Goal: Task Accomplishment & Management: Use online tool/utility

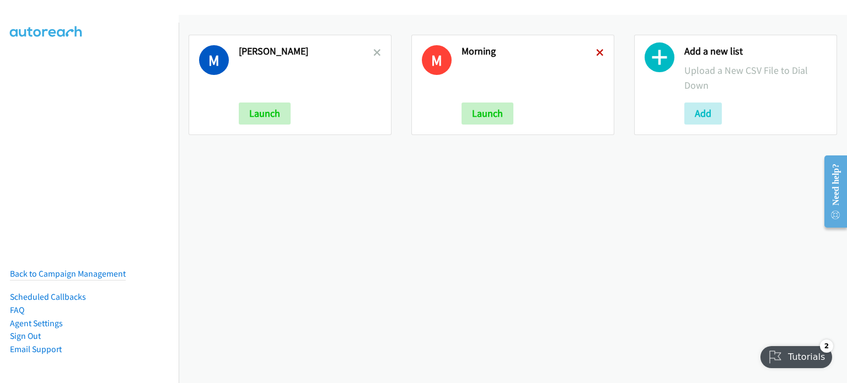
click at [596, 50] on icon at bounding box center [600, 54] width 8 height 8
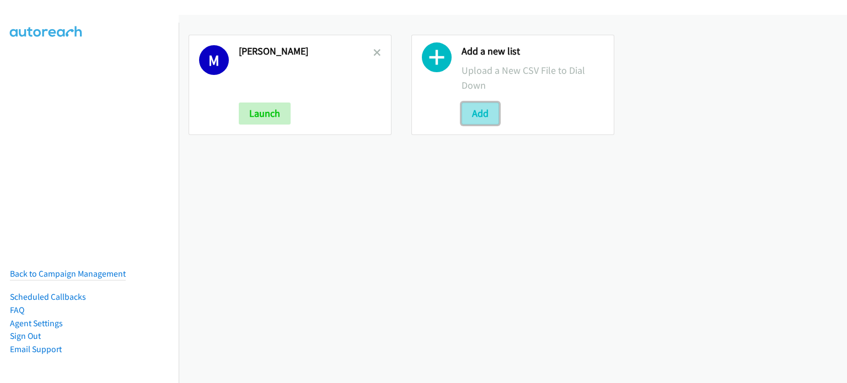
click at [488, 115] on button "Add" at bounding box center [479, 114] width 37 height 22
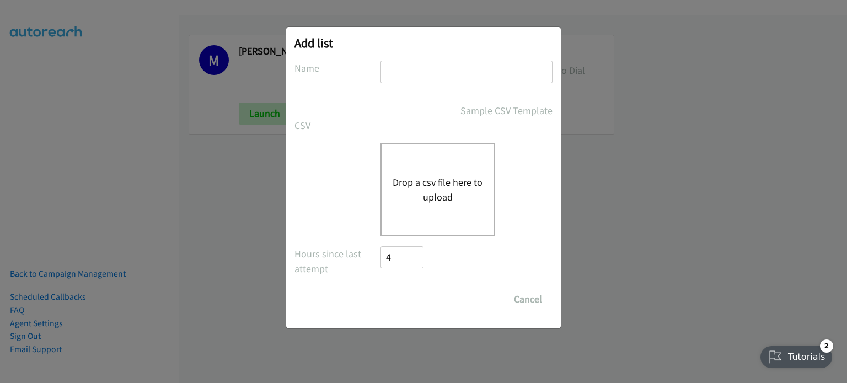
click at [458, 75] on input "text" at bounding box center [466, 72] width 172 height 23
type input "mary"
click at [428, 180] on button "Drop a csv file here to upload" at bounding box center [438, 190] width 90 height 30
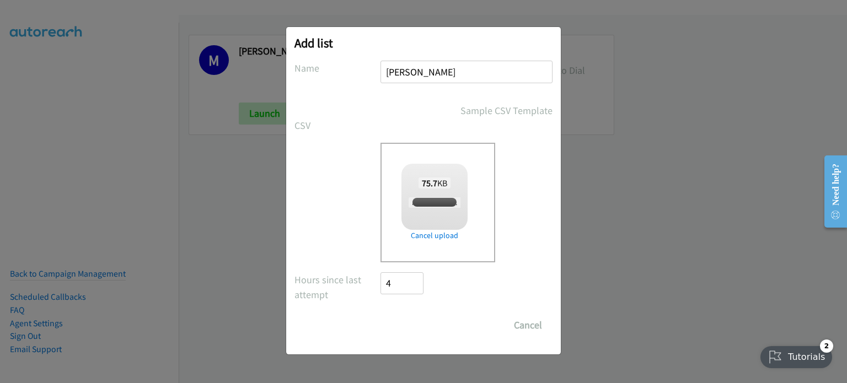
checkbox input "true"
drag, startPoint x: 397, startPoint y: 328, endPoint x: 438, endPoint y: 341, distance: 43.4
click at [397, 328] on input "Save List" at bounding box center [409, 325] width 58 height 22
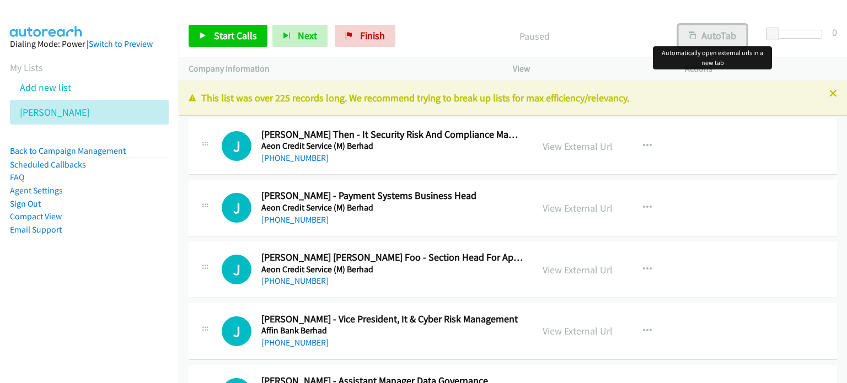
click at [728, 31] on button "AutoTab" at bounding box center [712, 36] width 68 height 22
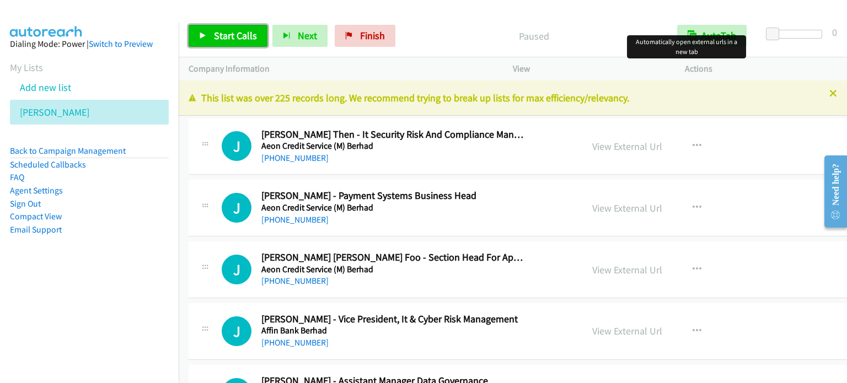
click at [235, 42] on link "Start Calls" at bounding box center [228, 36] width 79 height 22
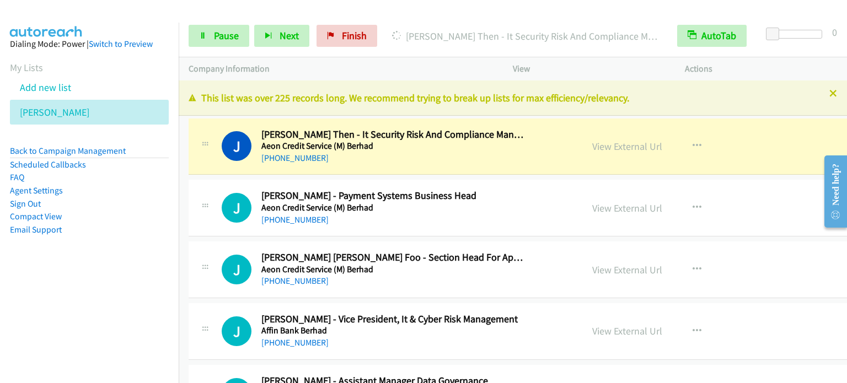
scroll to position [55, 0]
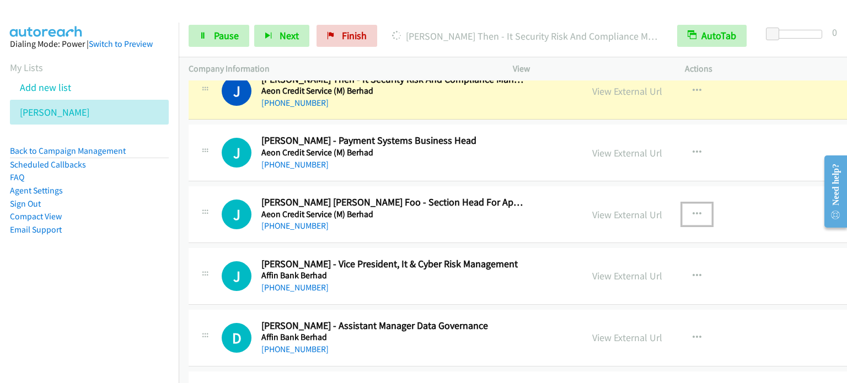
click at [692, 214] on icon "button" at bounding box center [696, 214] width 9 height 9
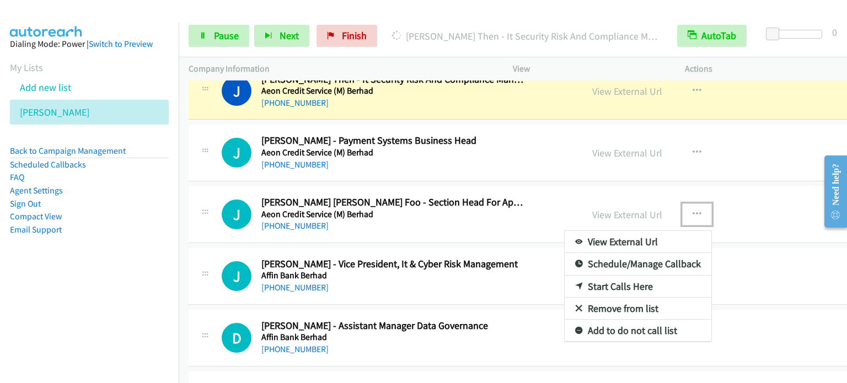
click at [611, 284] on link "Start Calls Here" at bounding box center [638, 287] width 147 height 22
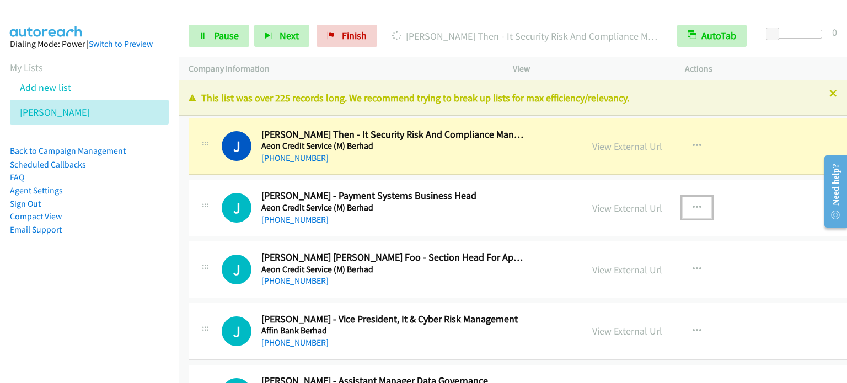
click at [692, 209] on icon "button" at bounding box center [696, 207] width 9 height 9
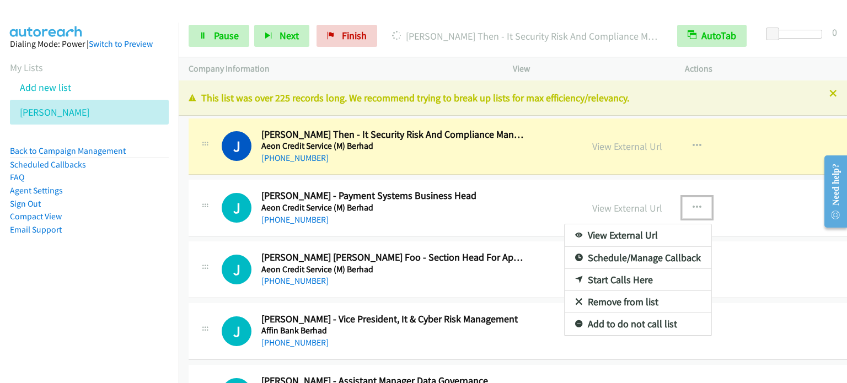
click at [607, 282] on link "Start Calls Here" at bounding box center [638, 280] width 147 height 22
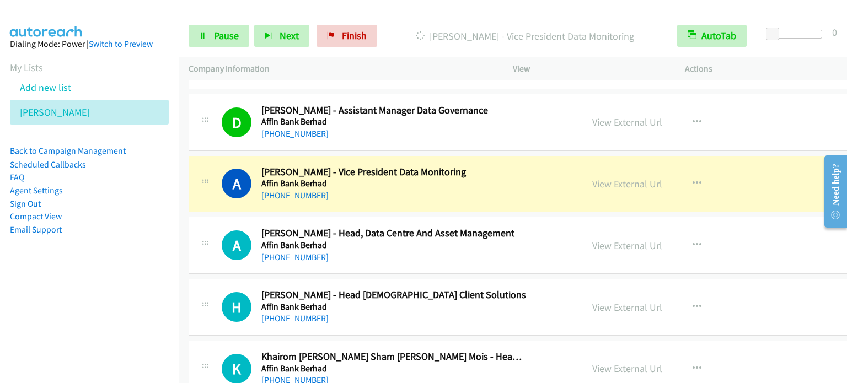
scroll to position [331, 0]
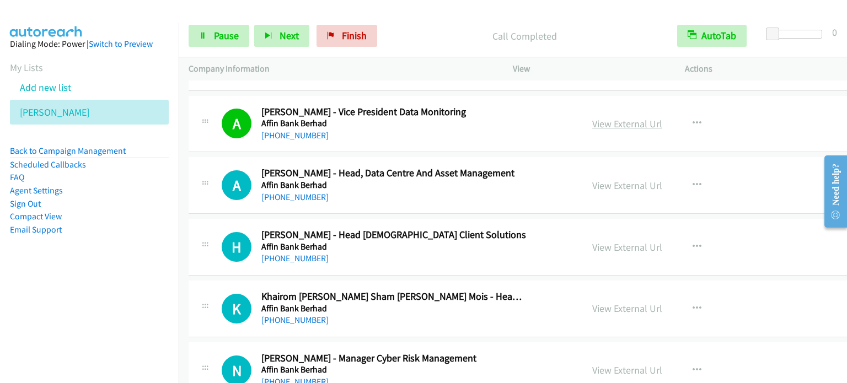
click at [619, 117] on link "View External Url" at bounding box center [627, 123] width 70 height 13
click at [217, 29] on span "Pause" at bounding box center [226, 35] width 25 height 13
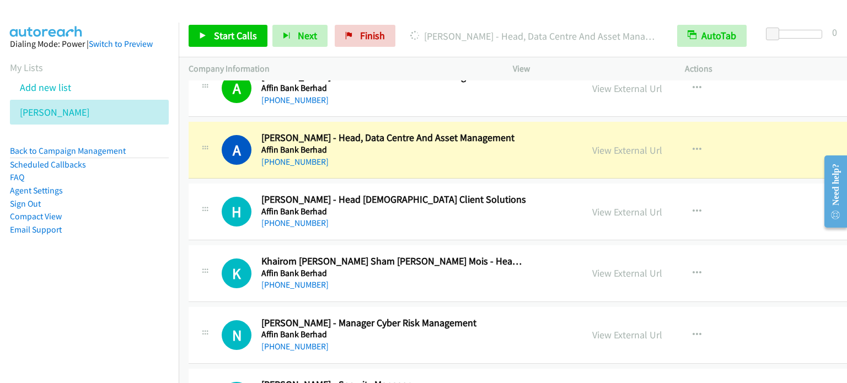
scroll to position [386, 0]
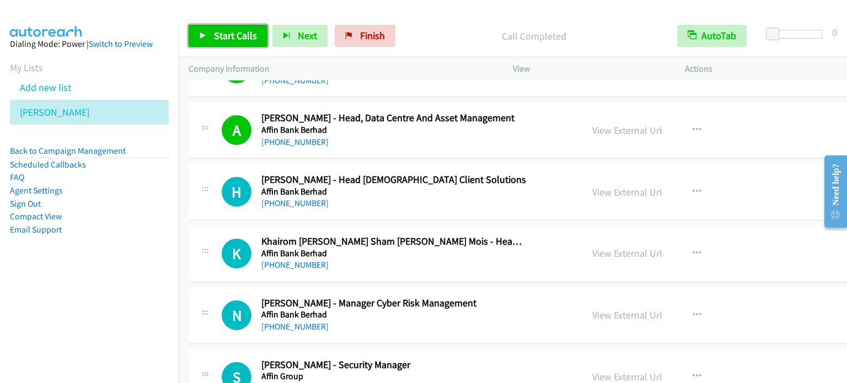
click at [236, 39] on span "Start Calls" at bounding box center [235, 35] width 43 height 13
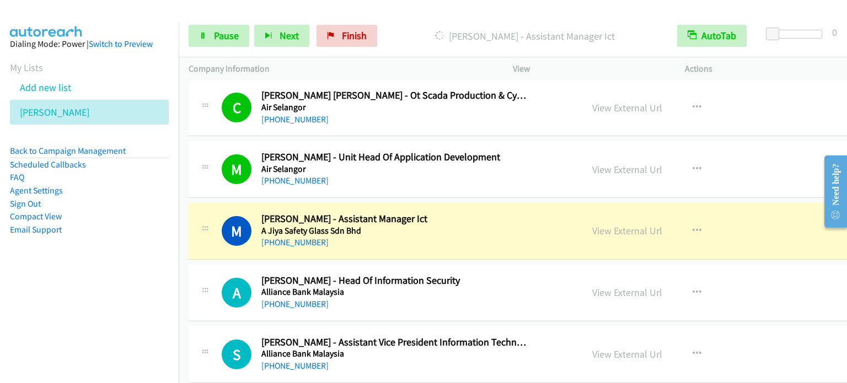
scroll to position [772, 0]
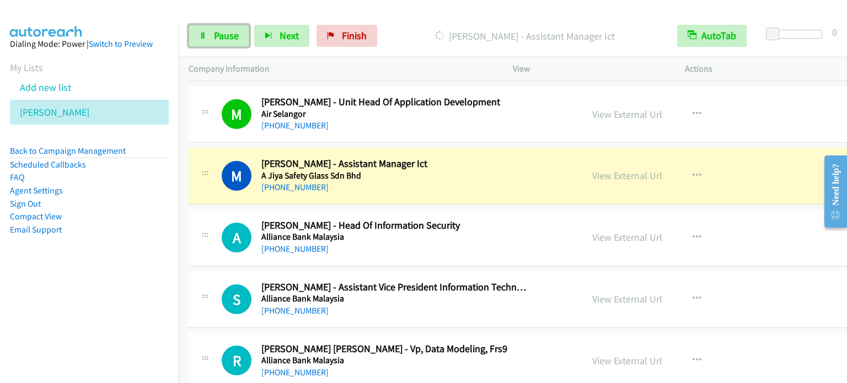
drag, startPoint x: 207, startPoint y: 34, endPoint x: 249, endPoint y: 68, distance: 54.1
click at [207, 34] on link "Pause" at bounding box center [219, 36] width 61 height 22
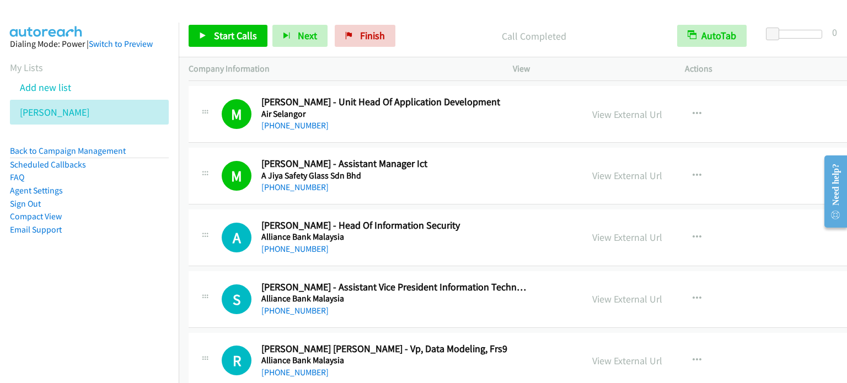
scroll to position [827, 0]
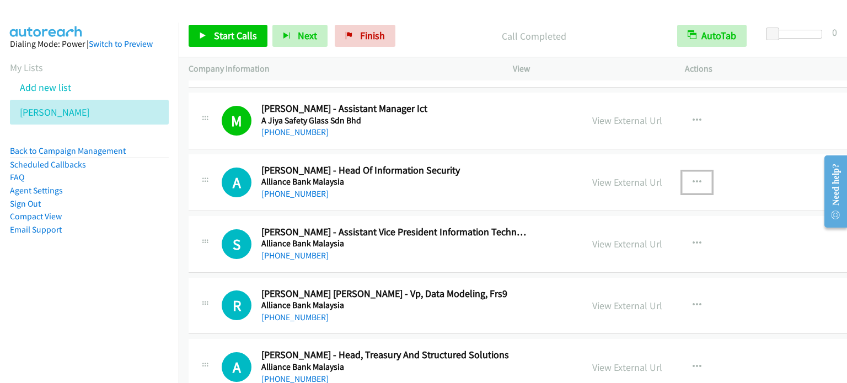
click at [692, 179] on icon "button" at bounding box center [696, 182] width 9 height 9
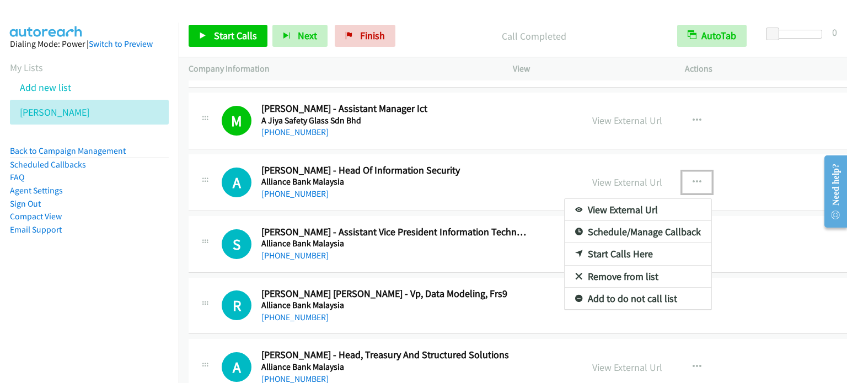
click at [603, 251] on link "Start Calls Here" at bounding box center [638, 254] width 147 height 22
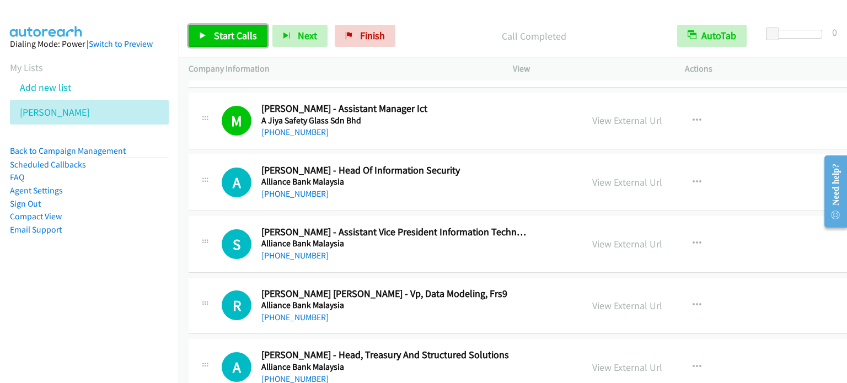
click at [218, 34] on span "Start Calls" at bounding box center [235, 35] width 43 height 13
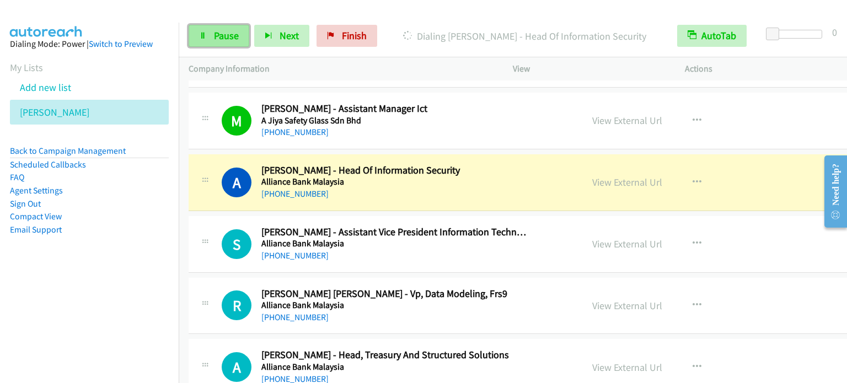
click at [209, 37] on link "Pause" at bounding box center [219, 36] width 61 height 22
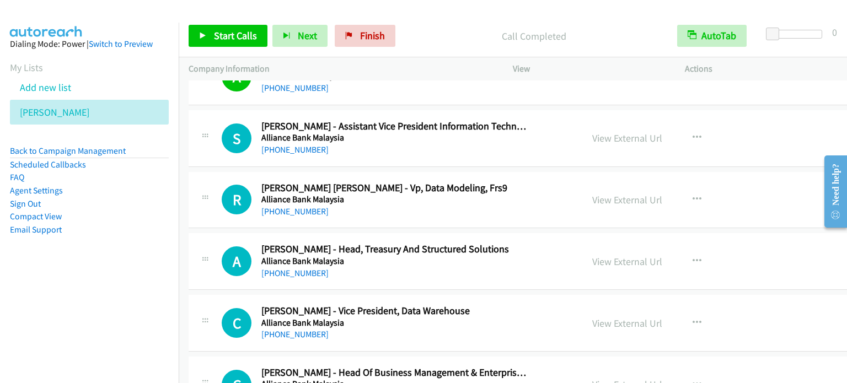
scroll to position [937, 0]
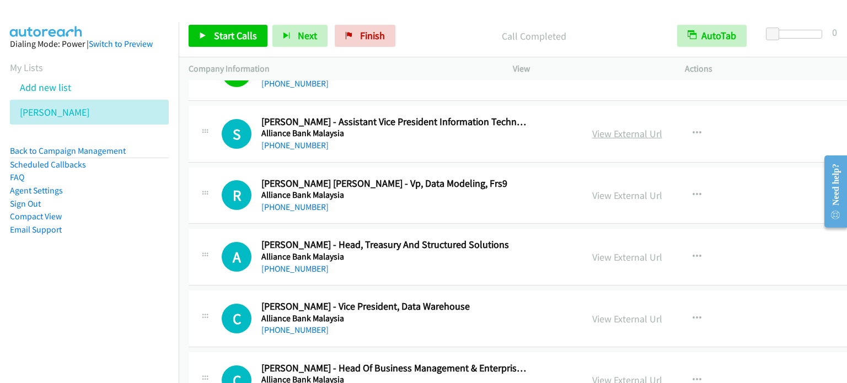
click at [606, 135] on link "View External Url" at bounding box center [627, 133] width 70 height 13
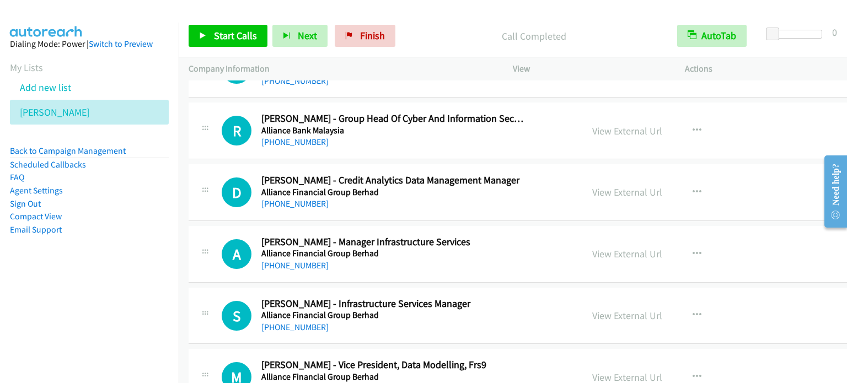
scroll to position [1488, 0]
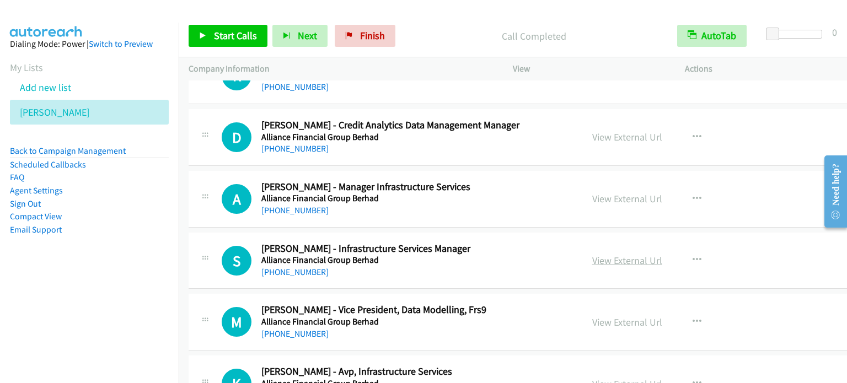
click at [603, 257] on link "View External Url" at bounding box center [627, 260] width 70 height 13
click at [692, 195] on icon "button" at bounding box center [696, 199] width 9 height 9
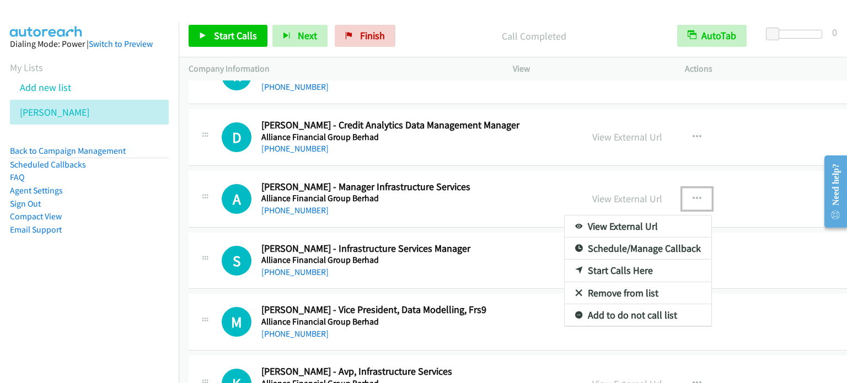
click at [594, 268] on link "Start Calls Here" at bounding box center [638, 271] width 147 height 22
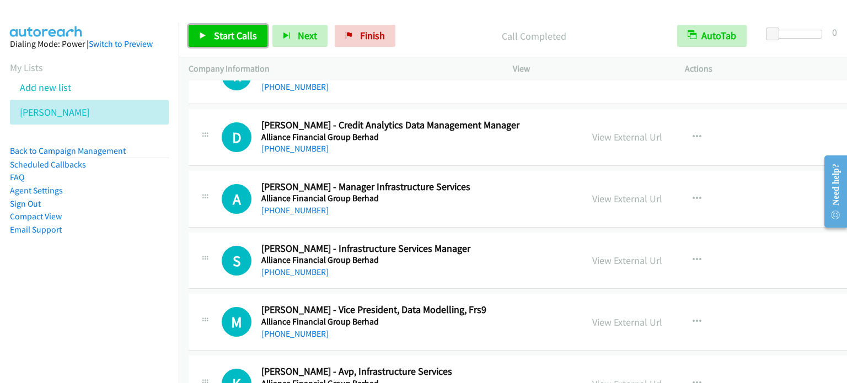
click at [242, 37] on span "Start Calls" at bounding box center [235, 35] width 43 height 13
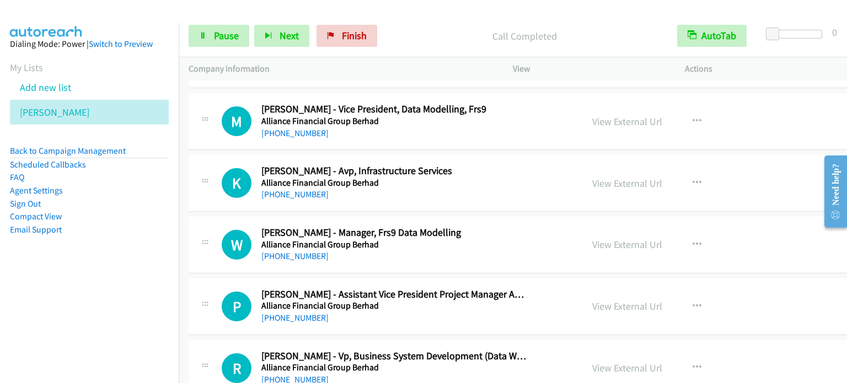
scroll to position [1709, 0]
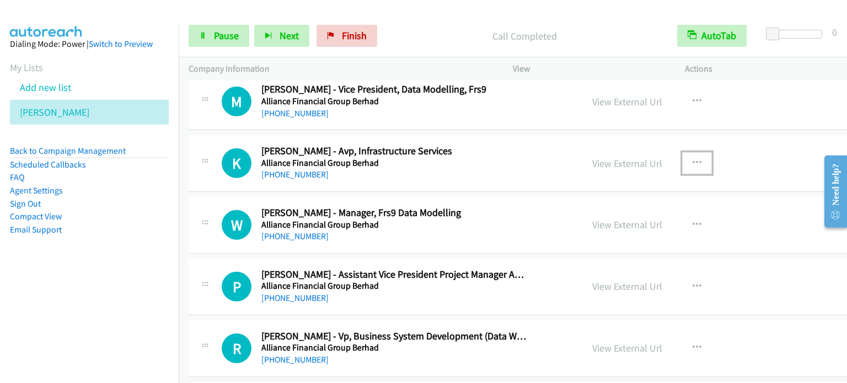
click at [692, 159] on icon "button" at bounding box center [696, 163] width 9 height 9
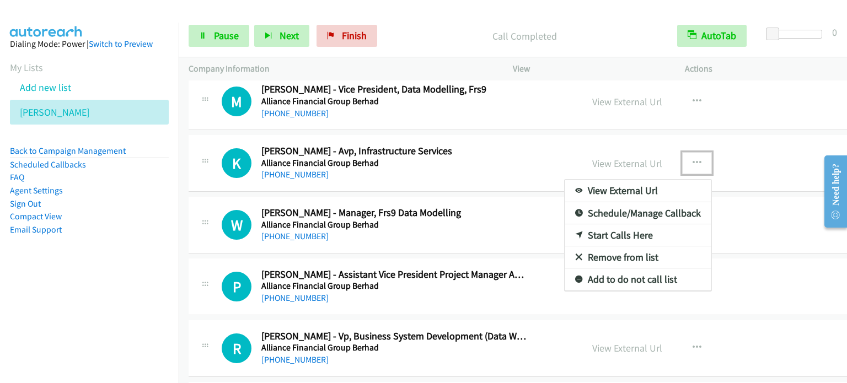
click at [586, 233] on link "Start Calls Here" at bounding box center [638, 235] width 147 height 22
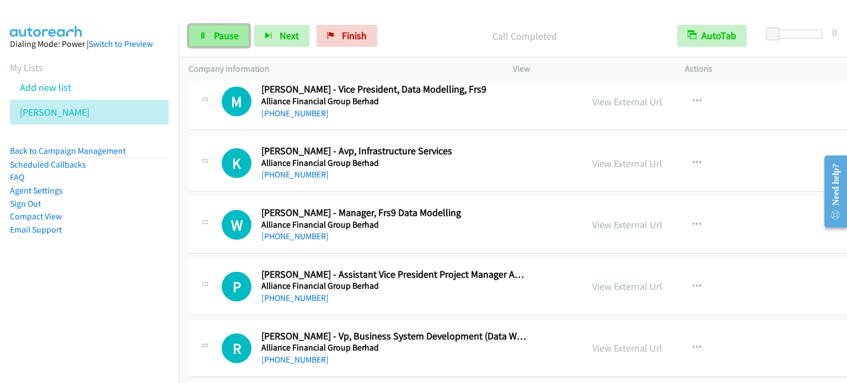
click at [232, 35] on span "Pause" at bounding box center [226, 35] width 25 height 13
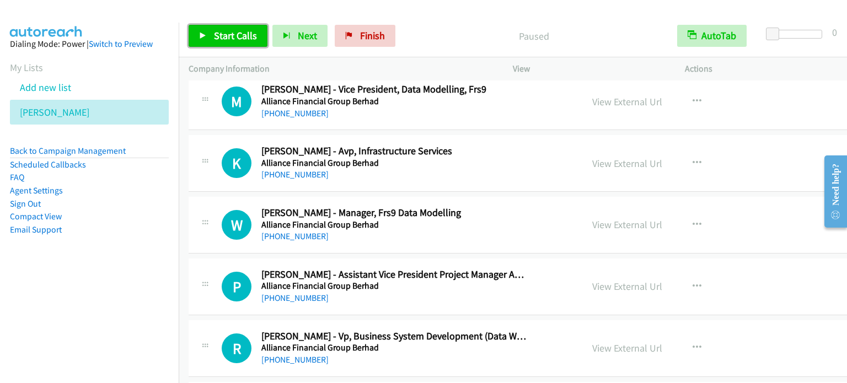
click at [232, 35] on span "Start Calls" at bounding box center [235, 35] width 43 height 13
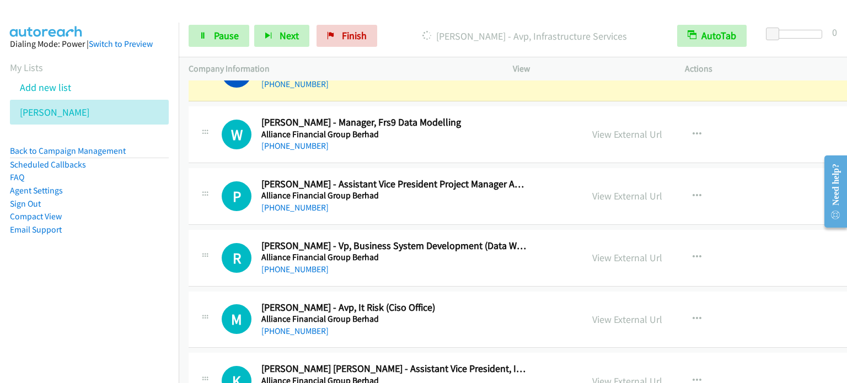
scroll to position [1819, 0]
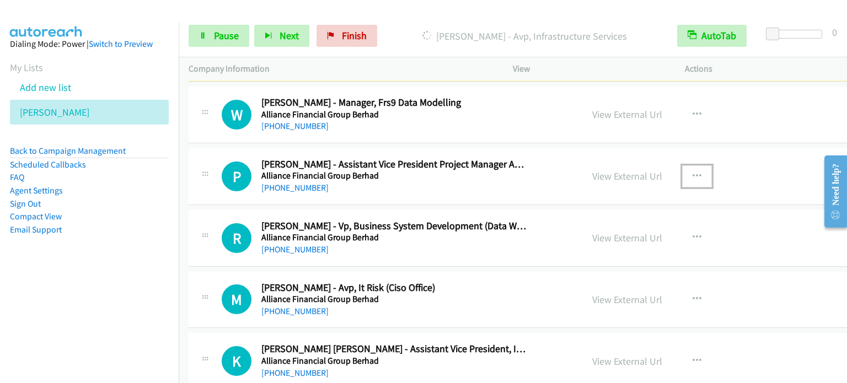
drag, startPoint x: 673, startPoint y: 173, endPoint x: 663, endPoint y: 181, distance: 13.7
click at [692, 173] on icon "button" at bounding box center [696, 176] width 9 height 9
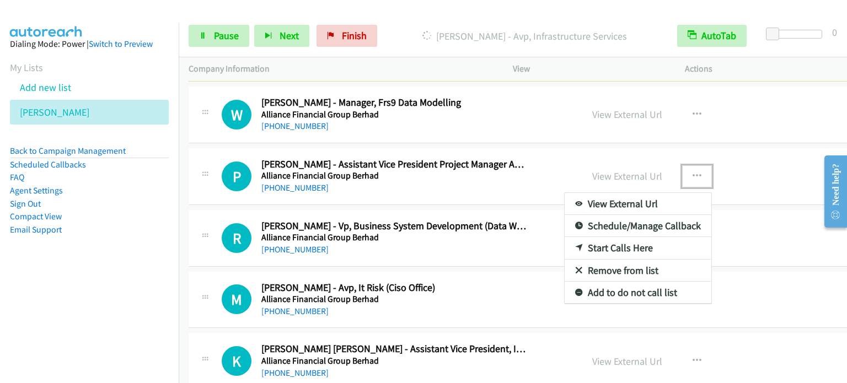
click at [612, 244] on link "Start Calls Here" at bounding box center [638, 248] width 147 height 22
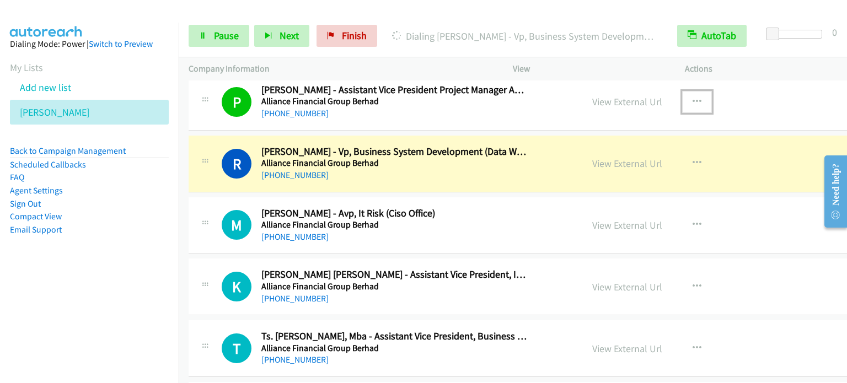
scroll to position [1874, 0]
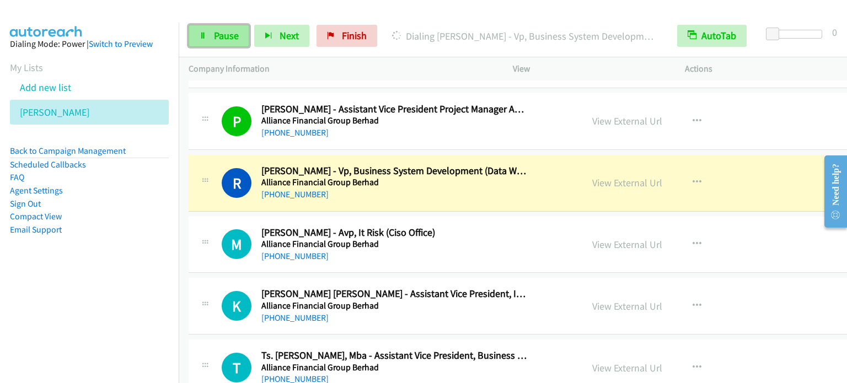
click at [226, 34] on span "Pause" at bounding box center [226, 35] width 25 height 13
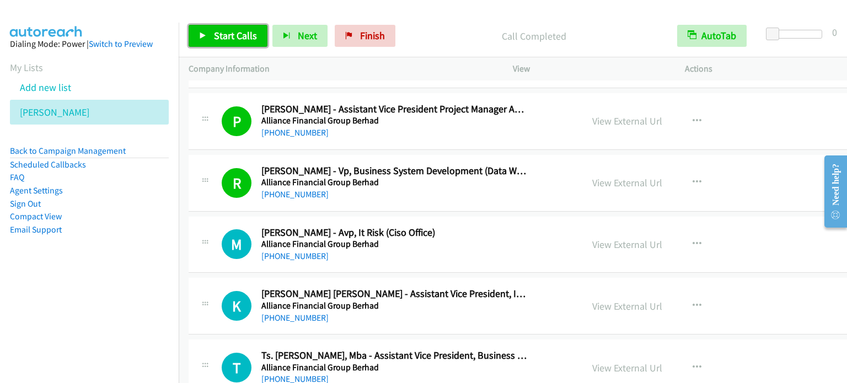
click at [225, 40] on span "Start Calls" at bounding box center [235, 35] width 43 height 13
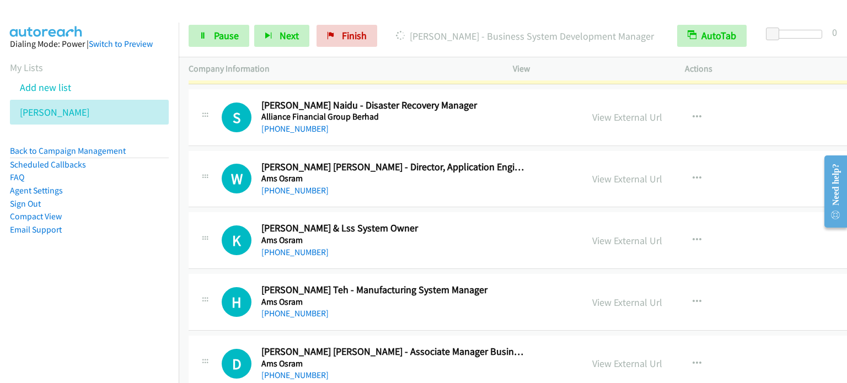
scroll to position [2260, 0]
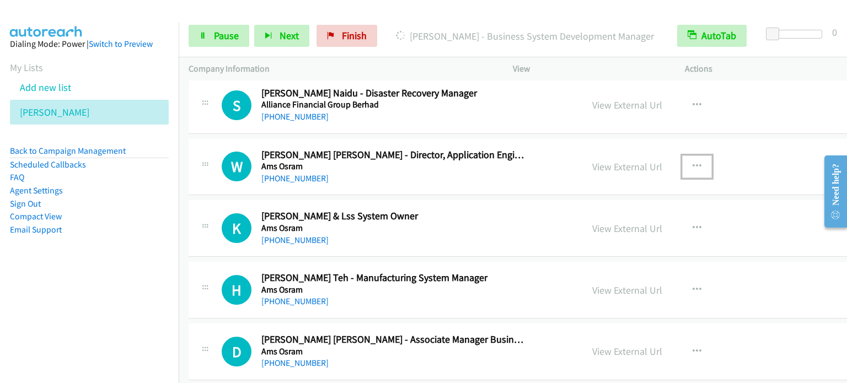
click at [692, 165] on icon "button" at bounding box center [696, 166] width 9 height 9
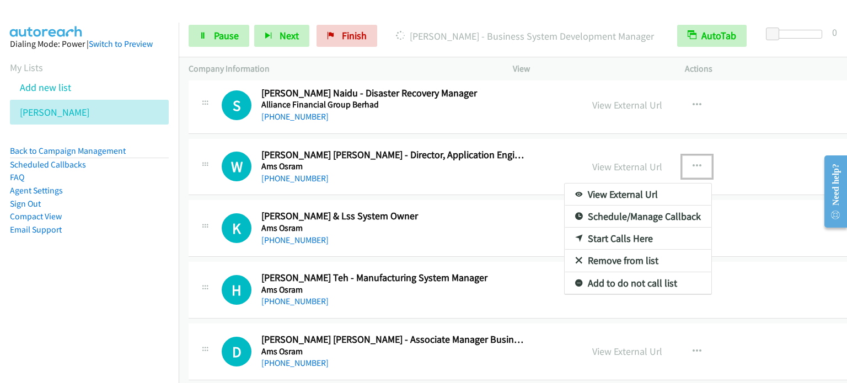
click at [598, 235] on link "Start Calls Here" at bounding box center [638, 239] width 147 height 22
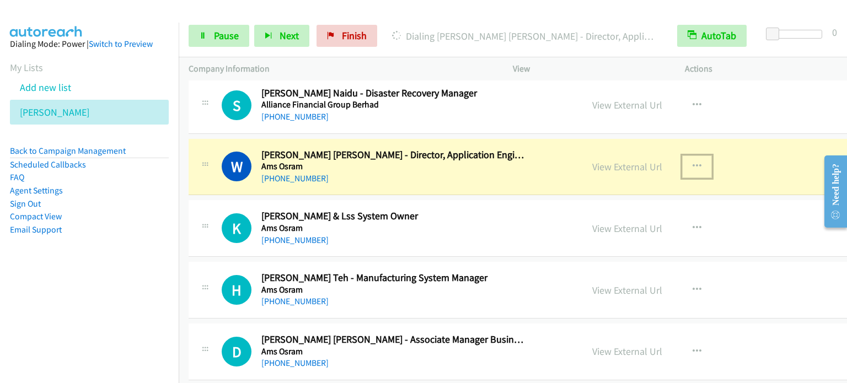
scroll to position [2315, 0]
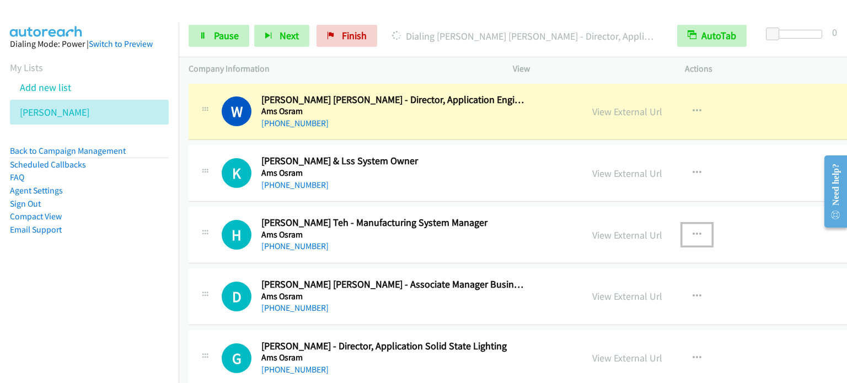
click at [692, 230] on icon "button" at bounding box center [696, 234] width 9 height 9
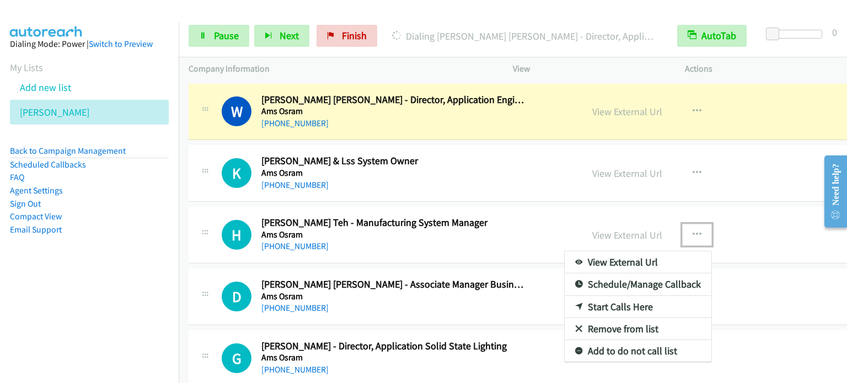
click at [604, 301] on link "Start Calls Here" at bounding box center [638, 307] width 147 height 22
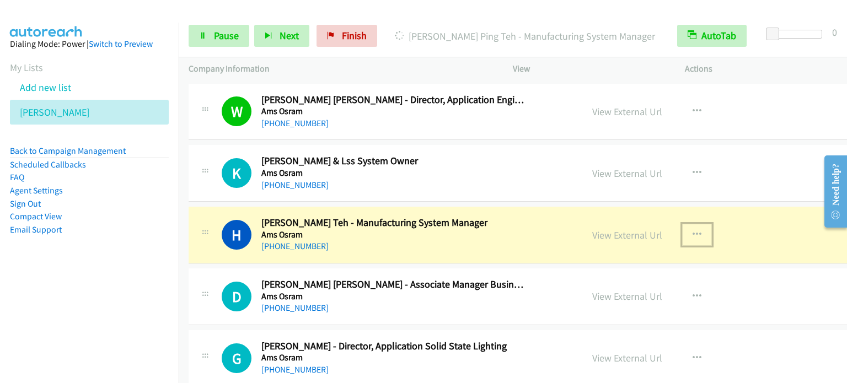
scroll to position [2370, 0]
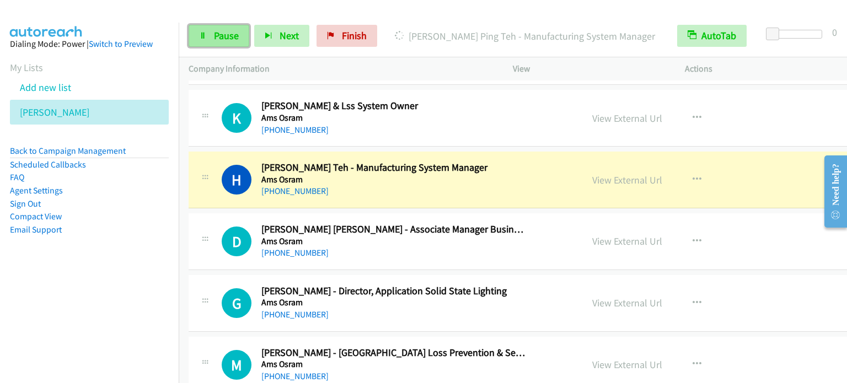
click at [222, 31] on span "Pause" at bounding box center [226, 35] width 25 height 13
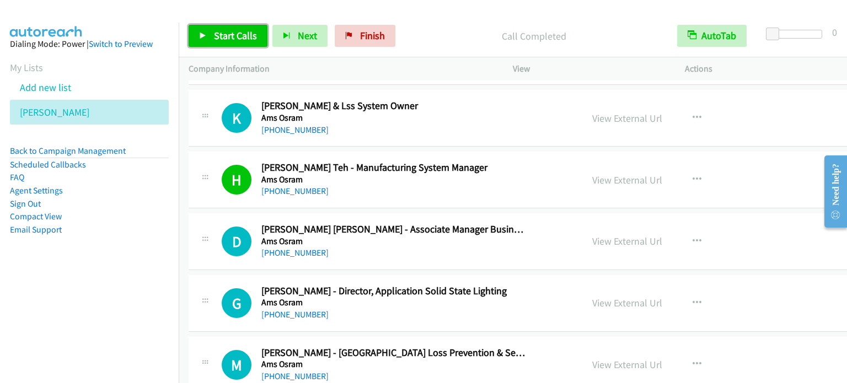
click at [237, 35] on span "Start Calls" at bounding box center [235, 35] width 43 height 13
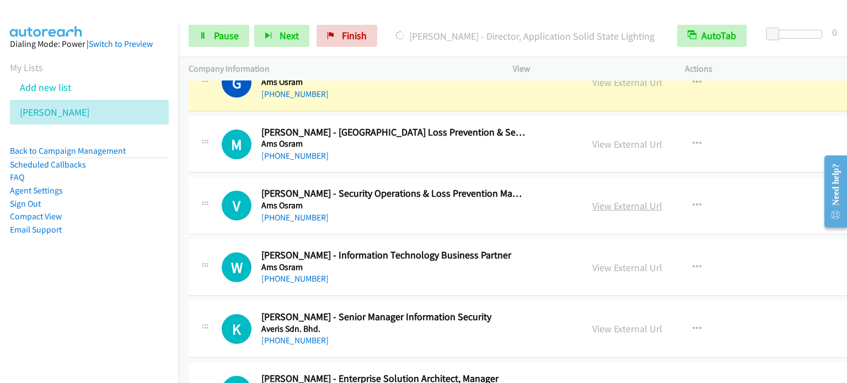
scroll to position [2646, 0]
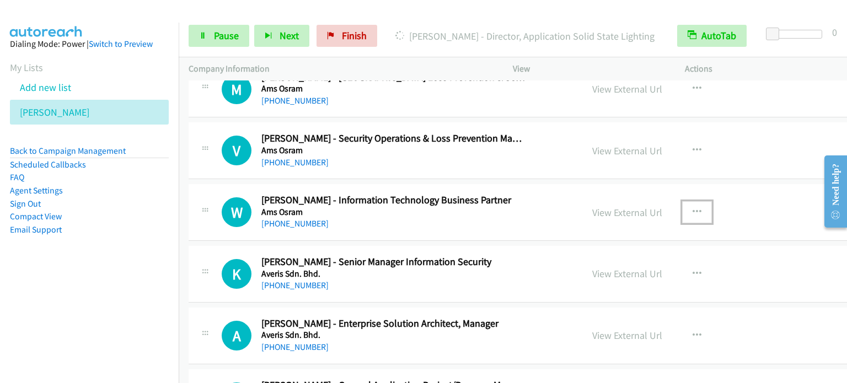
click at [692, 209] on icon "button" at bounding box center [696, 212] width 9 height 9
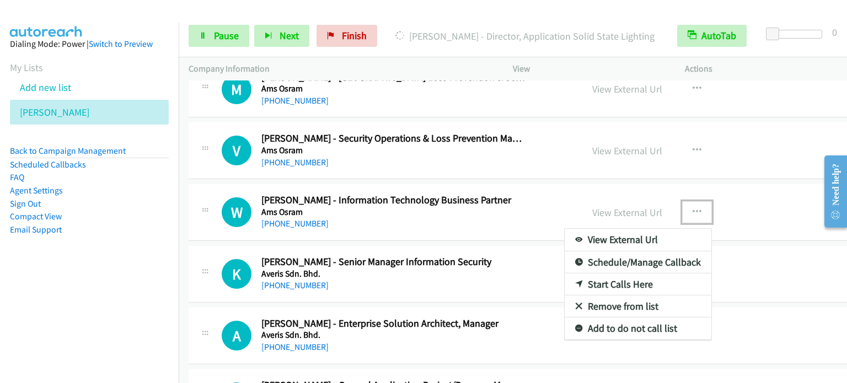
click at [598, 281] on link "Start Calls Here" at bounding box center [638, 284] width 147 height 22
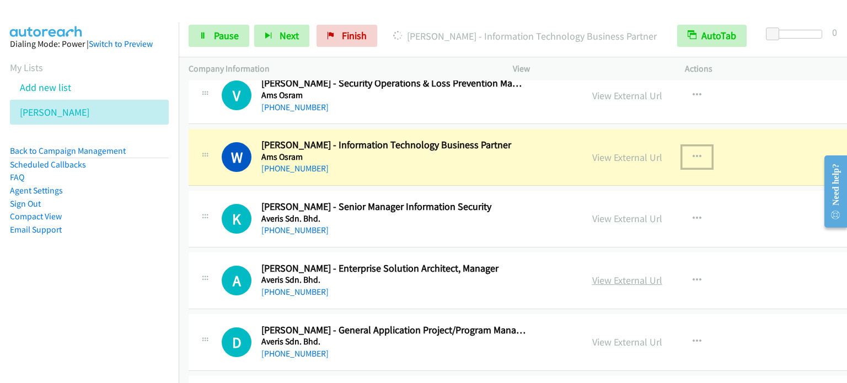
scroll to position [2756, 0]
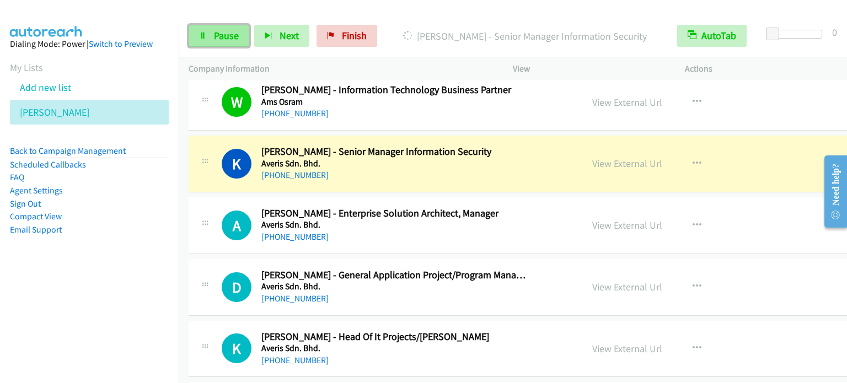
click at [218, 35] on span "Pause" at bounding box center [226, 35] width 25 height 13
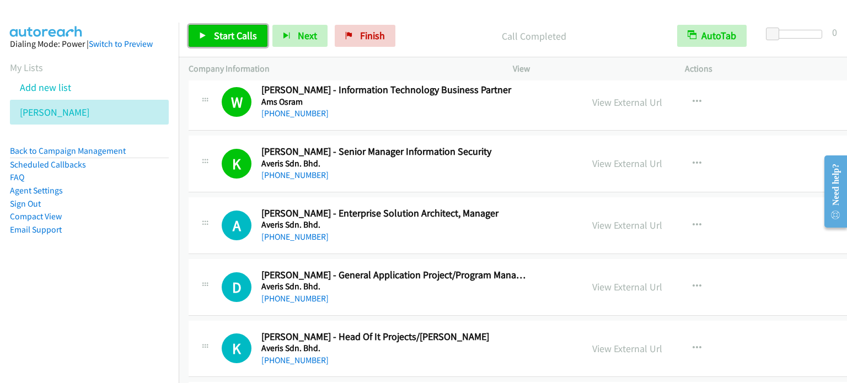
click at [214, 35] on span "Start Calls" at bounding box center [235, 35] width 43 height 13
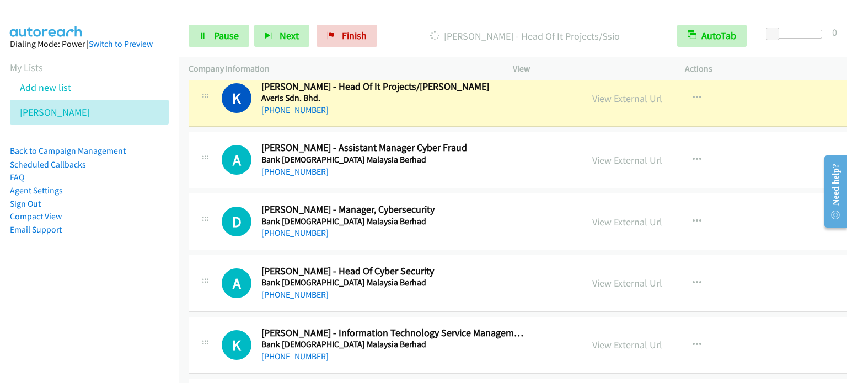
scroll to position [3032, 0]
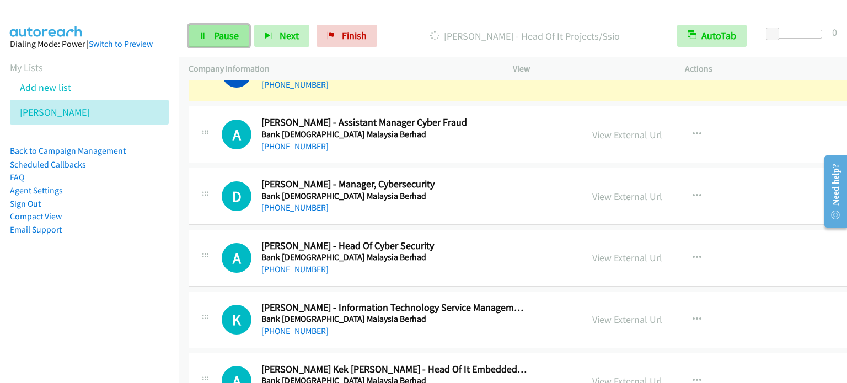
click at [207, 34] on link "Pause" at bounding box center [219, 36] width 61 height 22
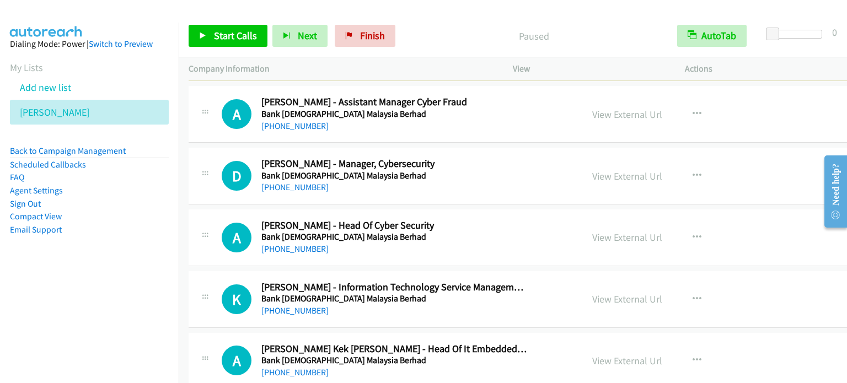
scroll to position [3087, 0]
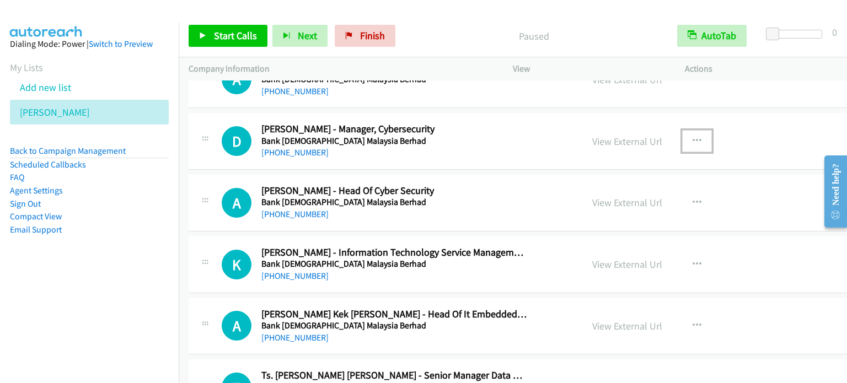
click at [682, 136] on button "button" at bounding box center [697, 141] width 30 height 22
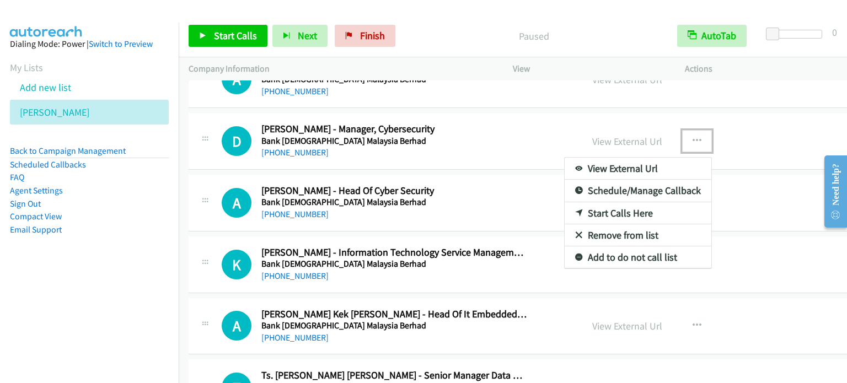
click at [603, 208] on link "Start Calls Here" at bounding box center [638, 213] width 147 height 22
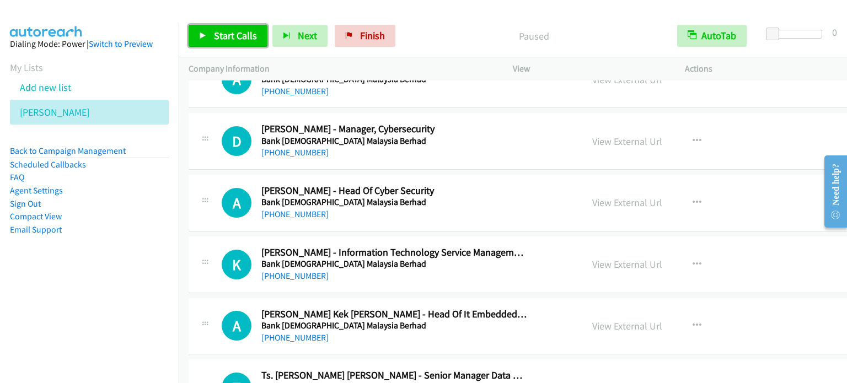
click at [212, 37] on link "Start Calls" at bounding box center [228, 36] width 79 height 22
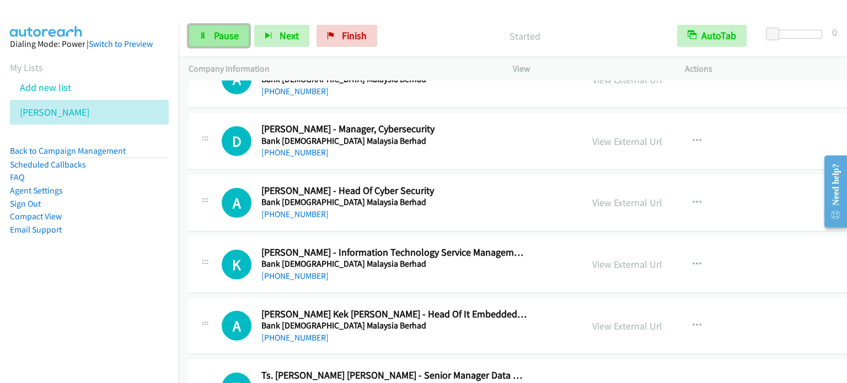
click at [209, 37] on link "Pause" at bounding box center [219, 36] width 61 height 22
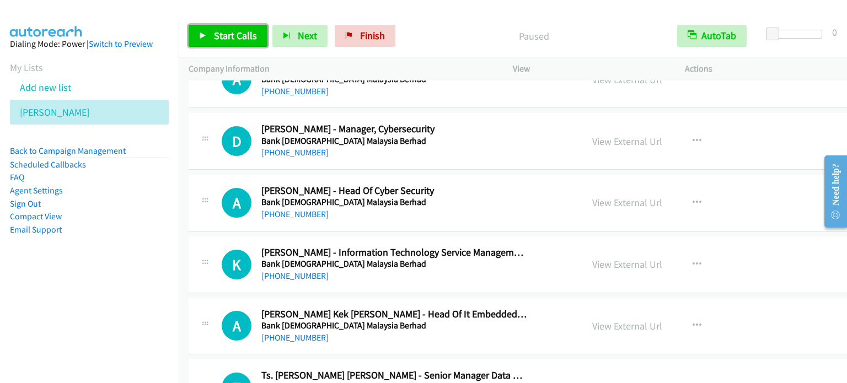
click at [214, 38] on span "Start Calls" at bounding box center [235, 35] width 43 height 13
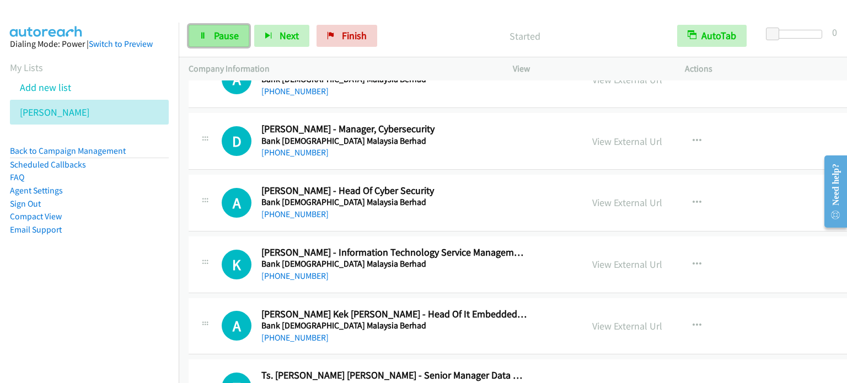
click at [225, 42] on link "Pause" at bounding box center [219, 36] width 61 height 22
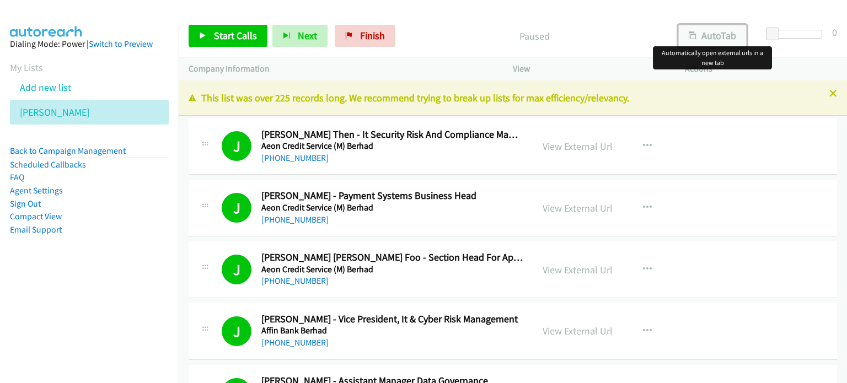
click at [695, 35] on icon "button" at bounding box center [693, 37] width 8 height 8
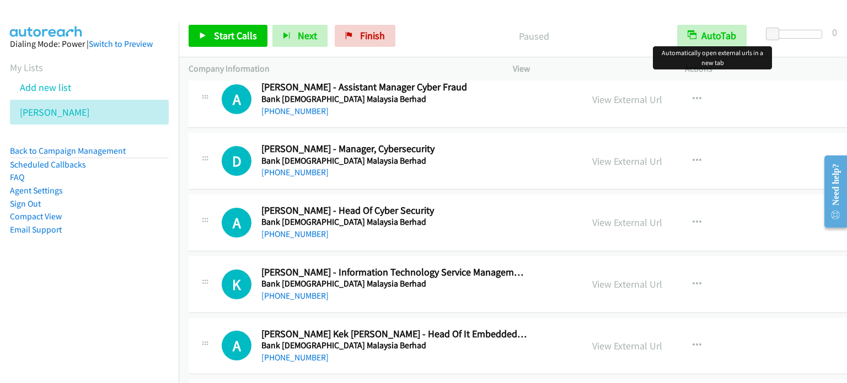
scroll to position [3087, 0]
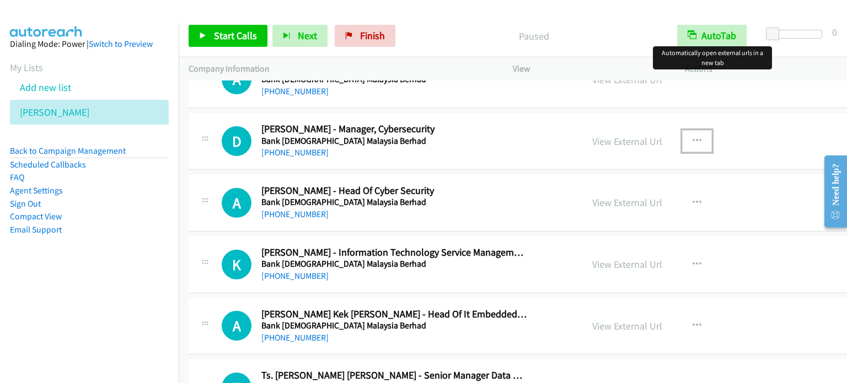
click at [692, 137] on icon "button" at bounding box center [696, 141] width 9 height 9
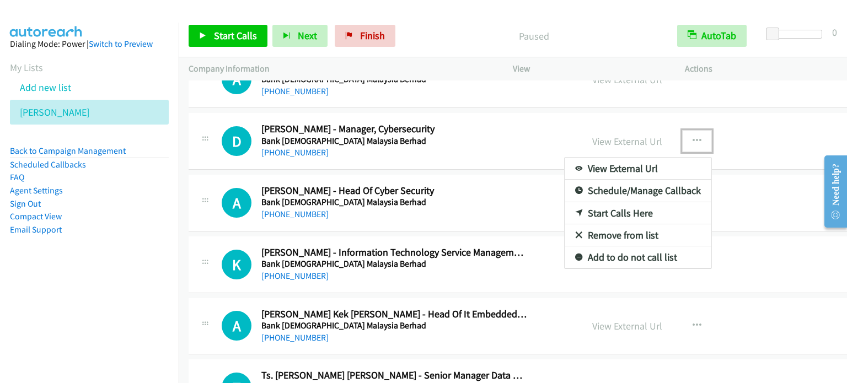
click at [596, 209] on link "Start Calls Here" at bounding box center [638, 213] width 147 height 22
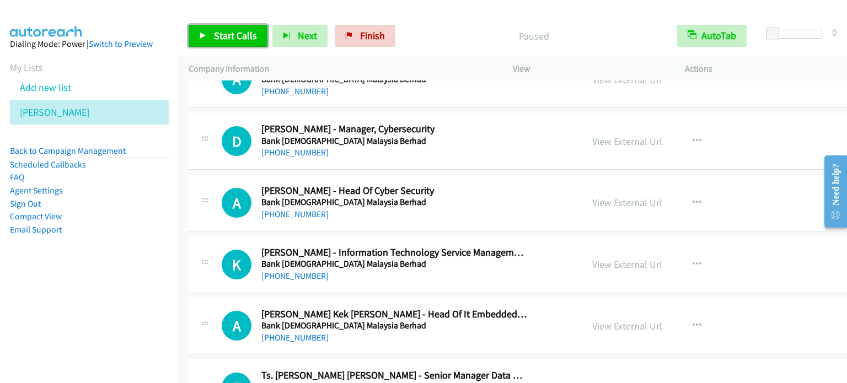
click at [212, 31] on link "Start Calls" at bounding box center [228, 36] width 79 height 22
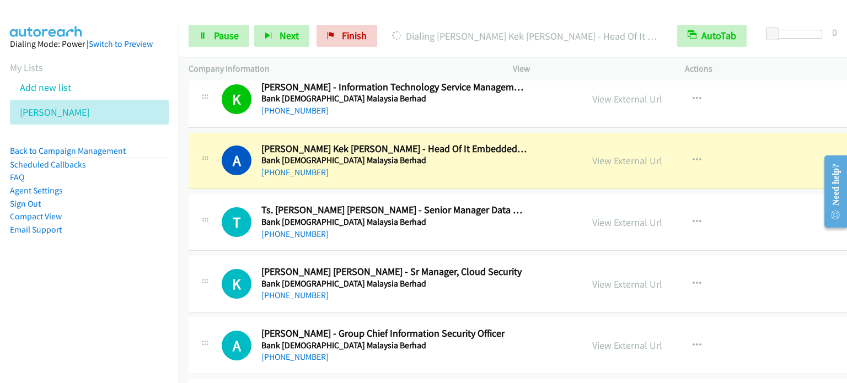
scroll to position [3308, 0]
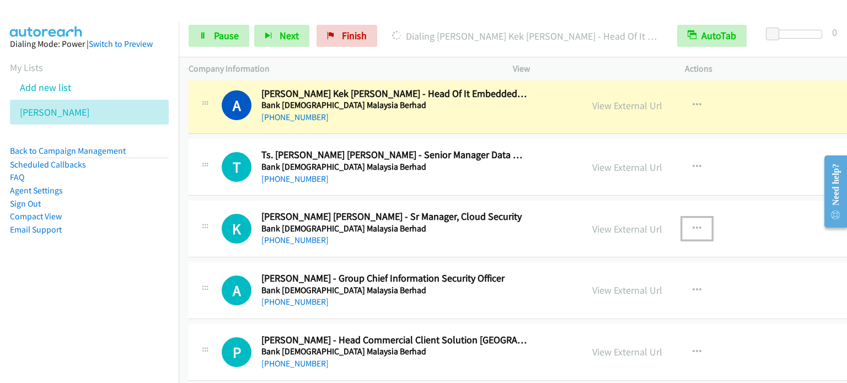
click at [692, 224] on icon "button" at bounding box center [696, 228] width 9 height 9
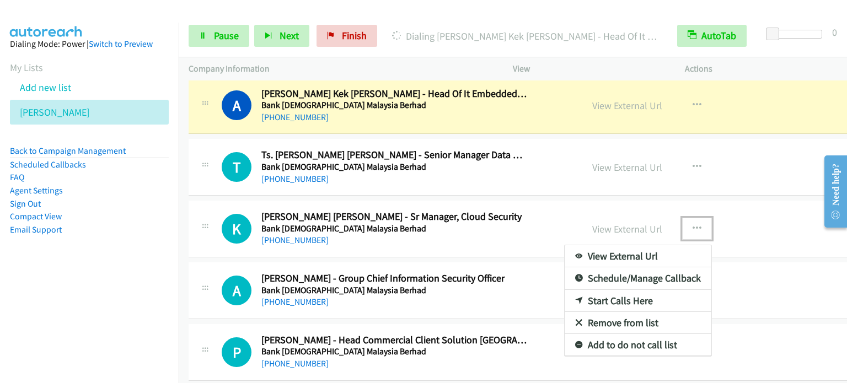
click at [602, 294] on link "Start Calls Here" at bounding box center [638, 301] width 147 height 22
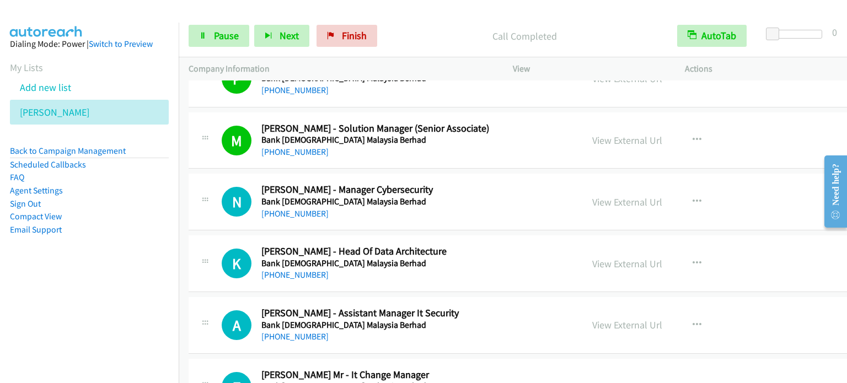
scroll to position [3638, 0]
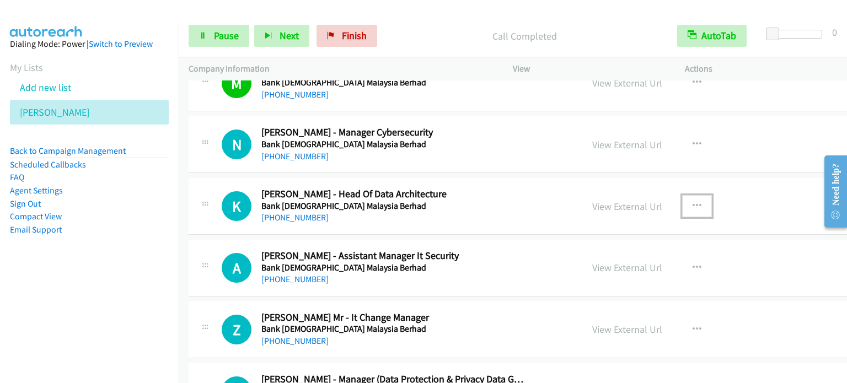
click at [692, 202] on icon "button" at bounding box center [696, 206] width 9 height 9
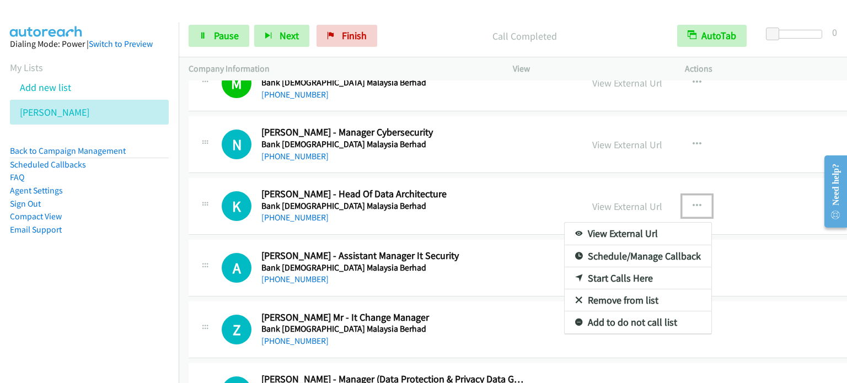
click at [584, 271] on link "Start Calls Here" at bounding box center [638, 278] width 147 height 22
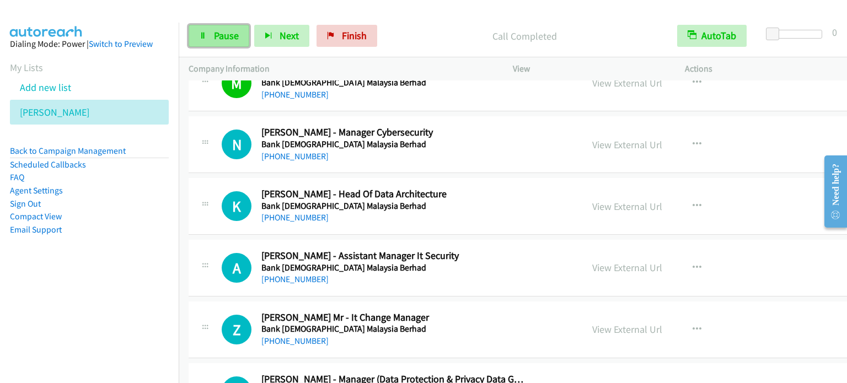
click at [218, 38] on span "Pause" at bounding box center [226, 35] width 25 height 13
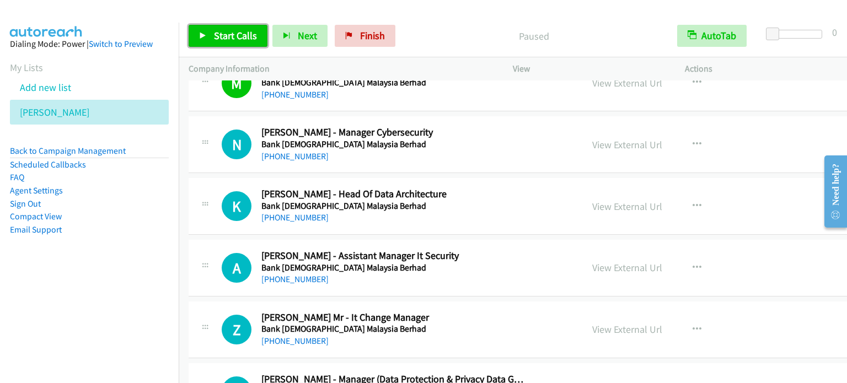
click at [254, 33] on span "Start Calls" at bounding box center [235, 35] width 43 height 13
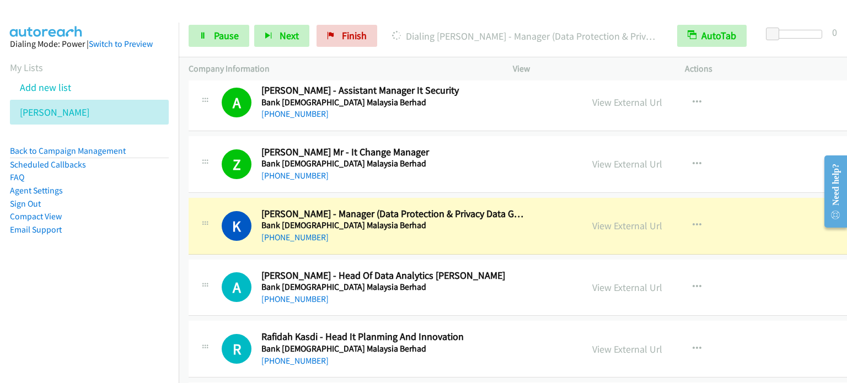
scroll to position [3859, 0]
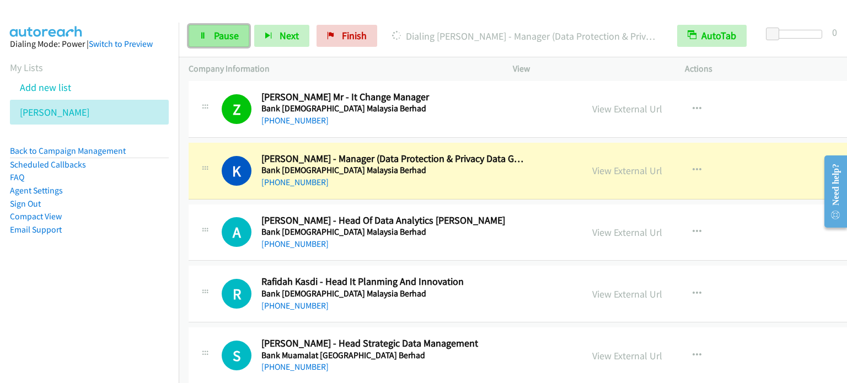
click at [222, 40] on span "Pause" at bounding box center [226, 35] width 25 height 13
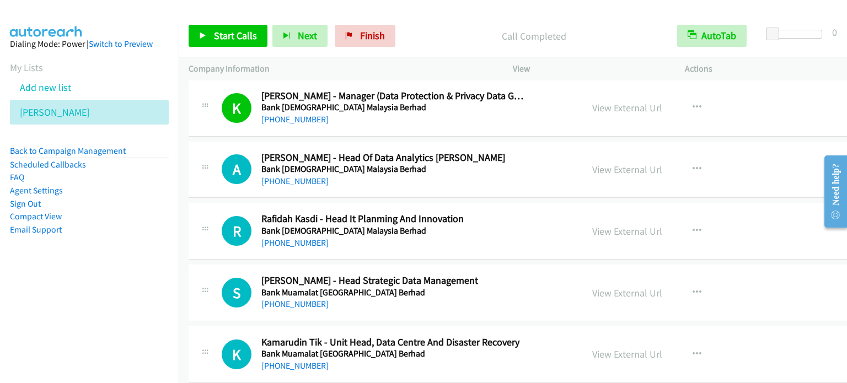
scroll to position [4024, 0]
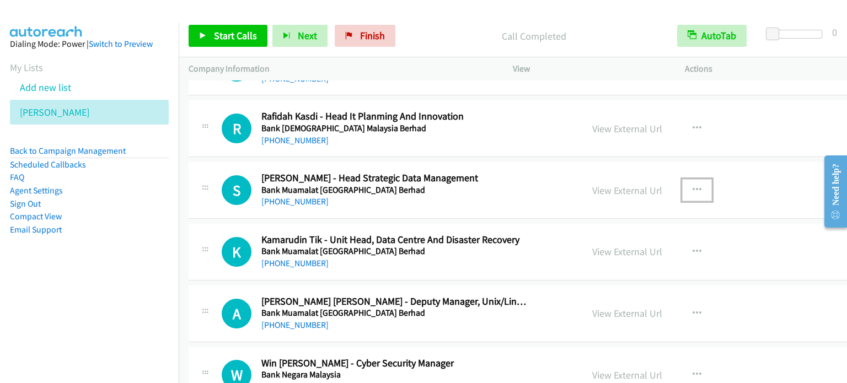
click at [692, 186] on icon "button" at bounding box center [696, 190] width 9 height 9
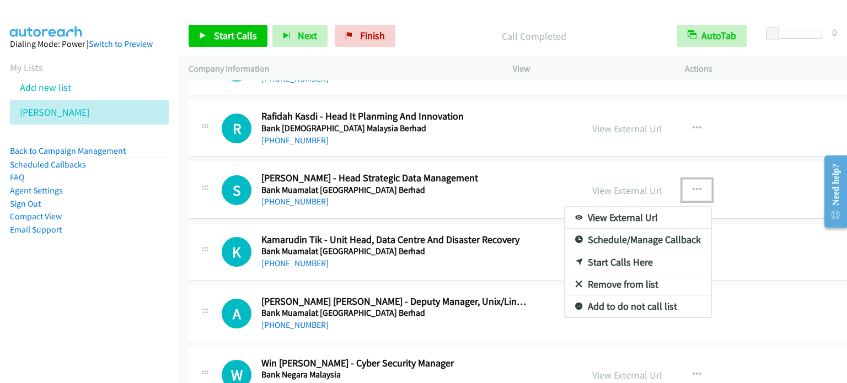
click at [606, 258] on link "Start Calls Here" at bounding box center [638, 262] width 147 height 22
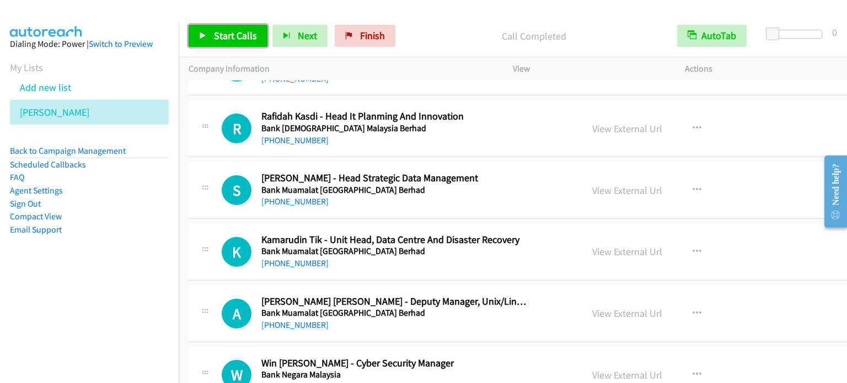
click at [221, 35] on span "Start Calls" at bounding box center [235, 35] width 43 height 13
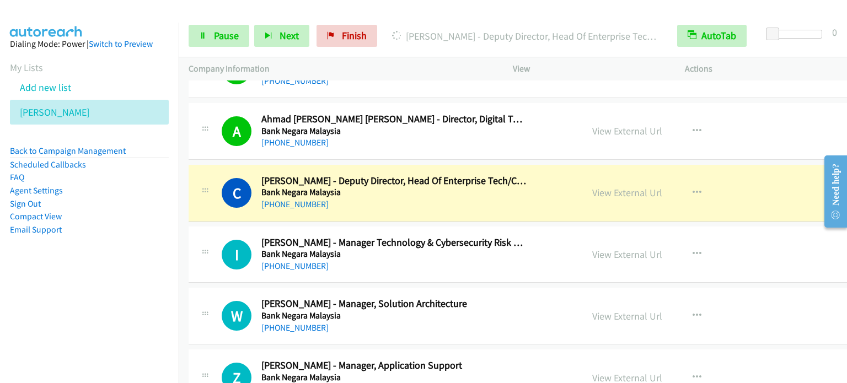
scroll to position [4465, 0]
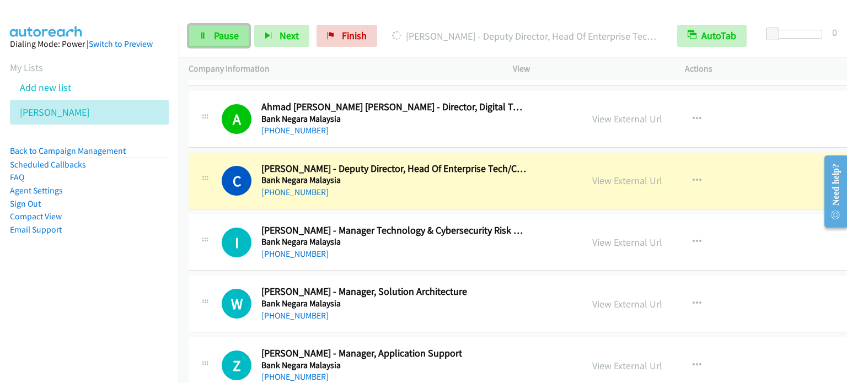
click at [219, 35] on span "Pause" at bounding box center [226, 35] width 25 height 13
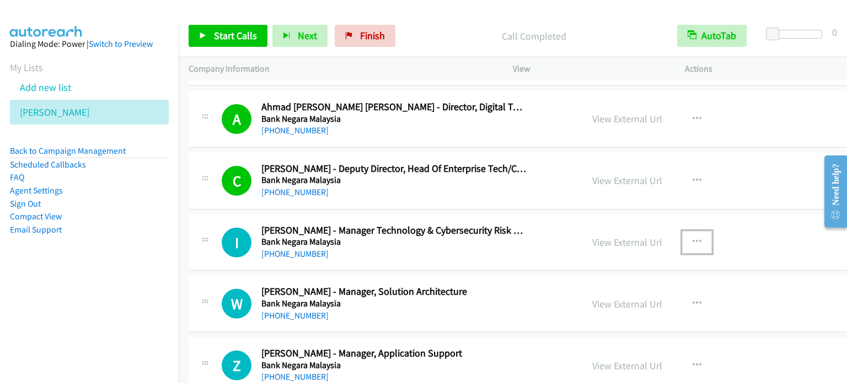
click at [692, 238] on icon "button" at bounding box center [696, 242] width 9 height 9
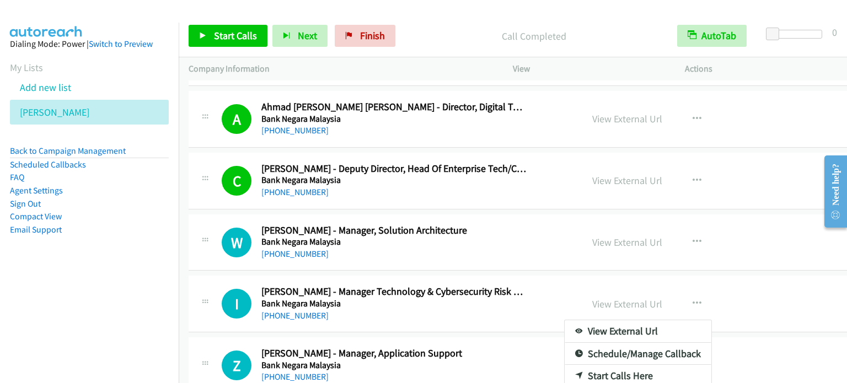
click at [673, 230] on div at bounding box center [423, 191] width 847 height 383
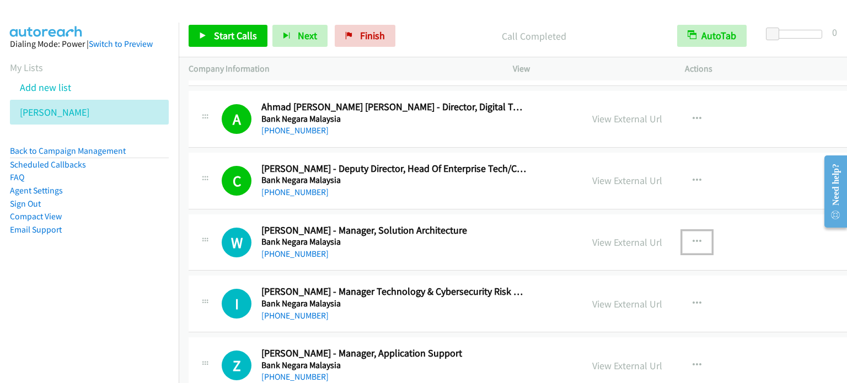
click at [692, 238] on icon "button" at bounding box center [696, 242] width 9 height 9
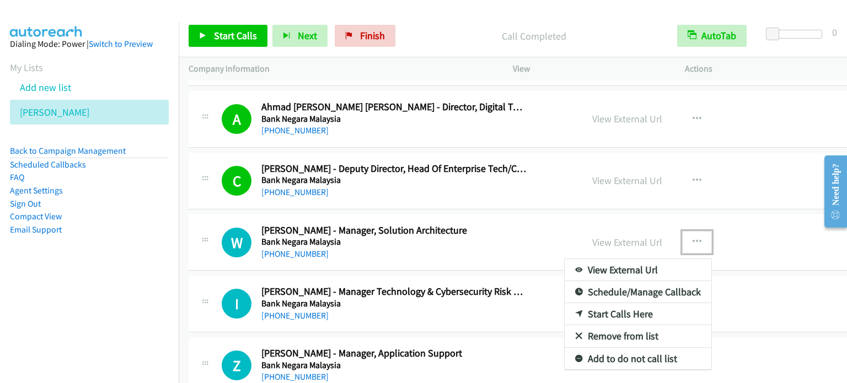
click at [614, 307] on link "Start Calls Here" at bounding box center [638, 314] width 147 height 22
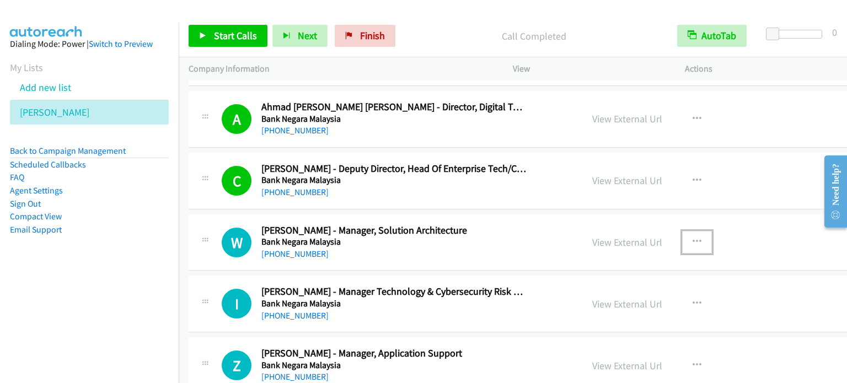
click at [682, 231] on button "button" at bounding box center [697, 242] width 30 height 22
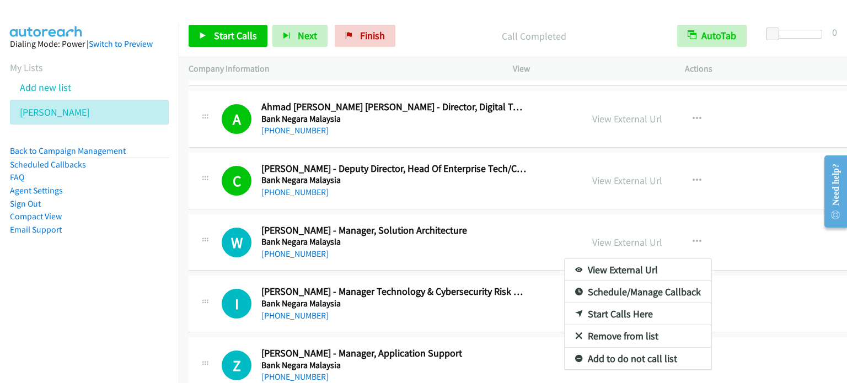
click at [620, 306] on link "Start Calls Here" at bounding box center [638, 314] width 147 height 22
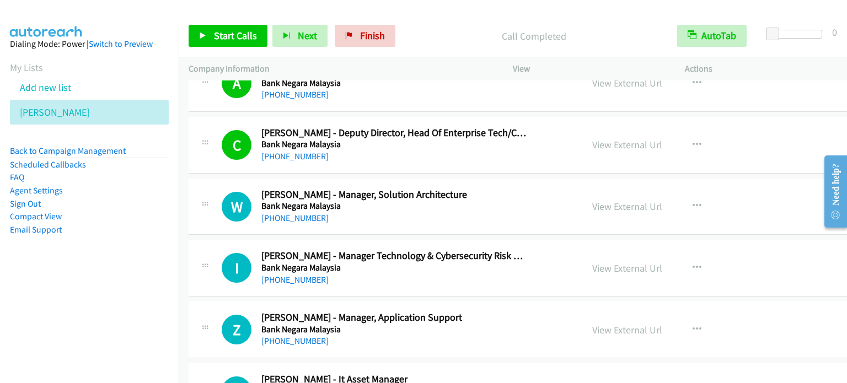
scroll to position [4520, 0]
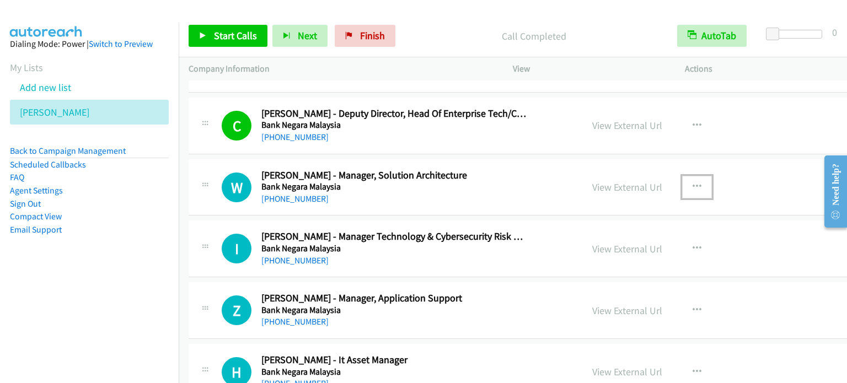
click at [692, 182] on icon "button" at bounding box center [696, 186] width 9 height 9
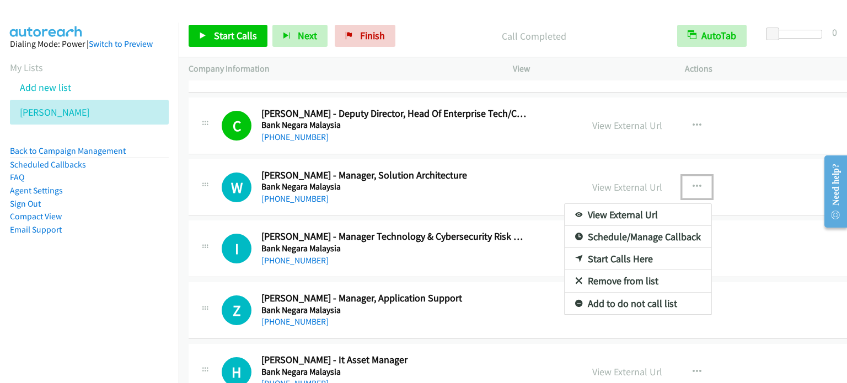
click at [605, 253] on link "Start Calls Here" at bounding box center [638, 259] width 147 height 22
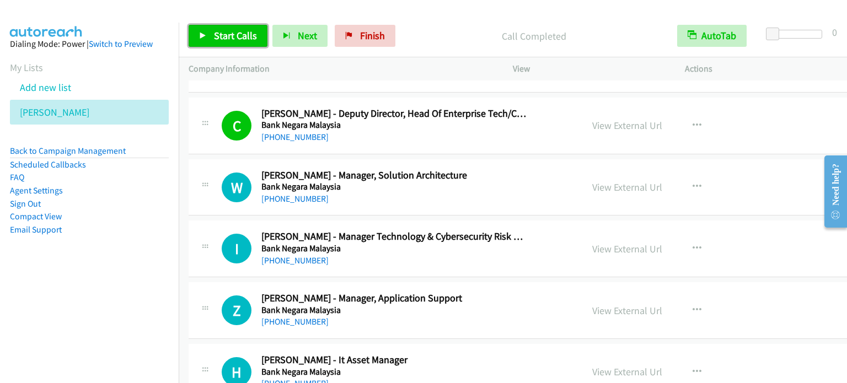
click at [229, 37] on span "Start Calls" at bounding box center [235, 35] width 43 height 13
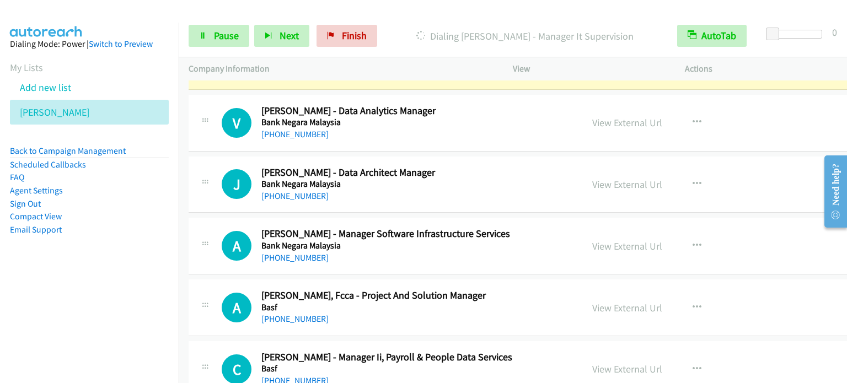
scroll to position [4906, 0]
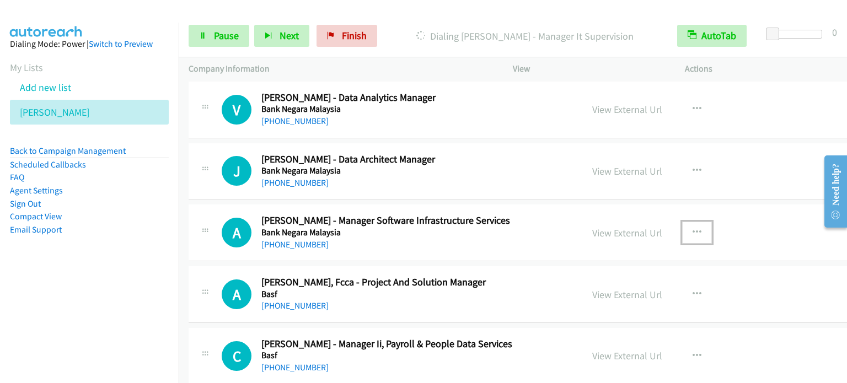
click at [682, 222] on button "button" at bounding box center [697, 233] width 30 height 22
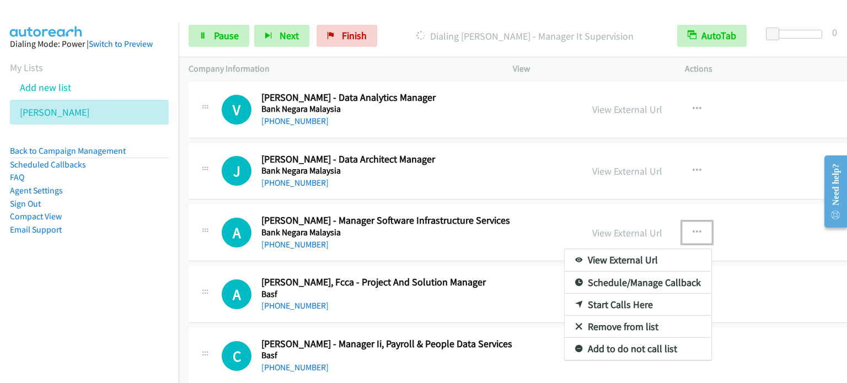
click at [608, 295] on link "Start Calls Here" at bounding box center [638, 305] width 147 height 22
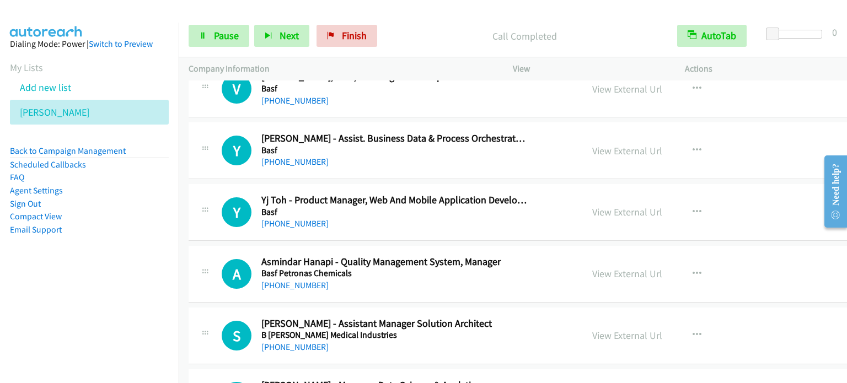
scroll to position [5678, 0]
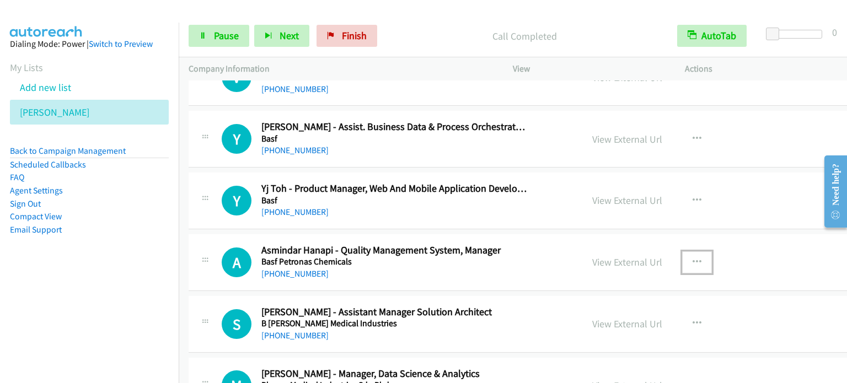
click at [692, 258] on icon "button" at bounding box center [696, 262] width 9 height 9
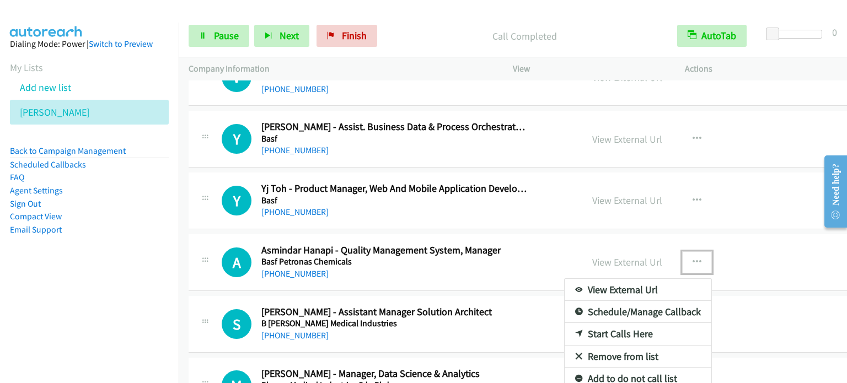
click at [600, 323] on link "Start Calls Here" at bounding box center [638, 334] width 147 height 22
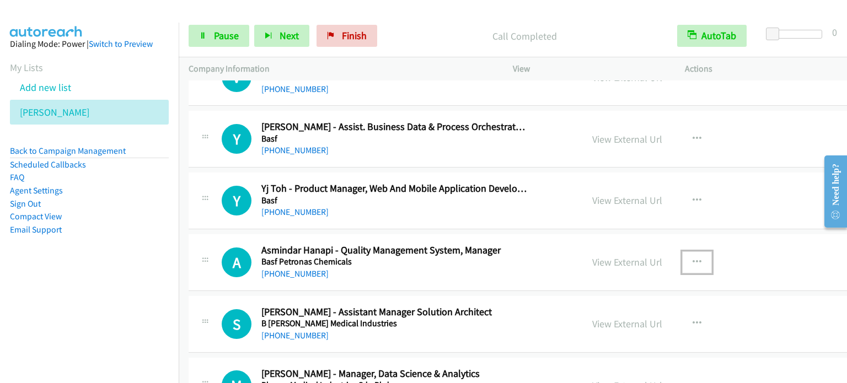
click at [692, 258] on icon "button" at bounding box center [696, 262] width 9 height 9
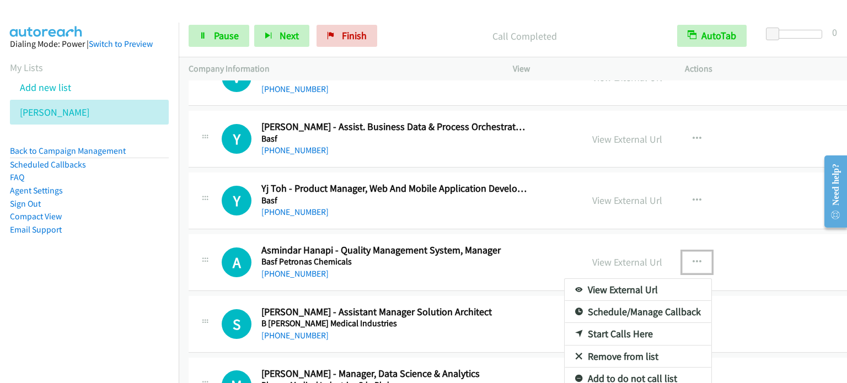
click at [583, 324] on link "Start Calls Here" at bounding box center [638, 334] width 147 height 22
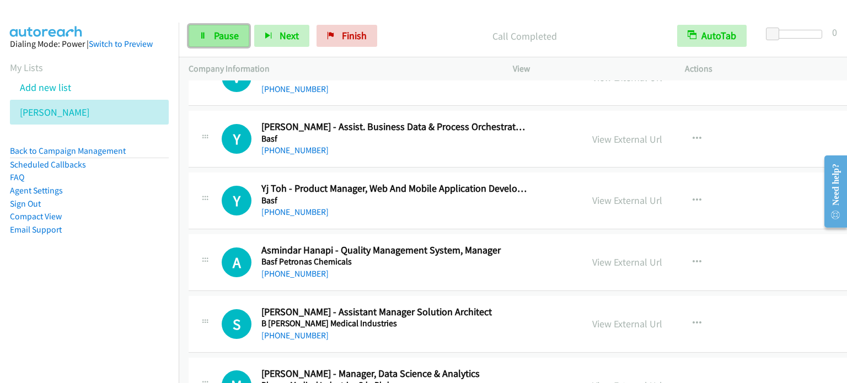
click at [216, 34] on span "Pause" at bounding box center [226, 35] width 25 height 13
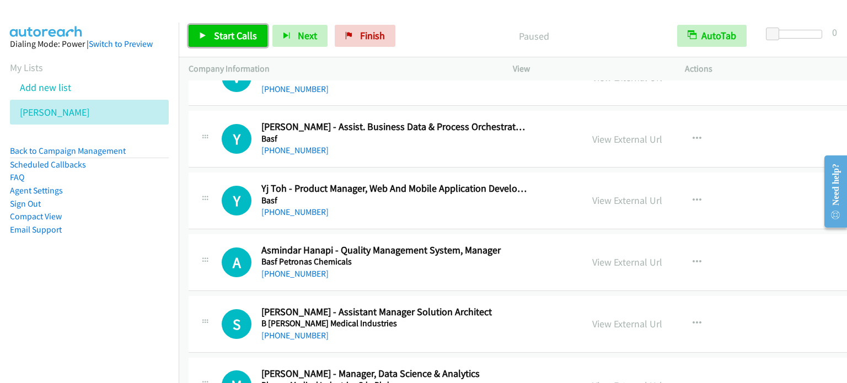
click at [216, 34] on span "Start Calls" at bounding box center [235, 35] width 43 height 13
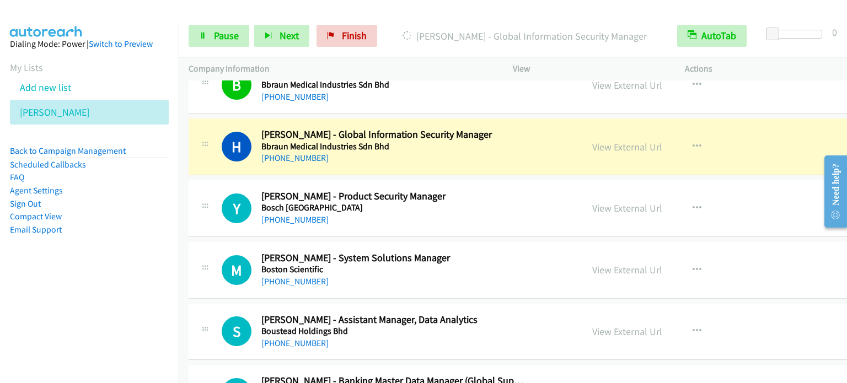
scroll to position [6064, 0]
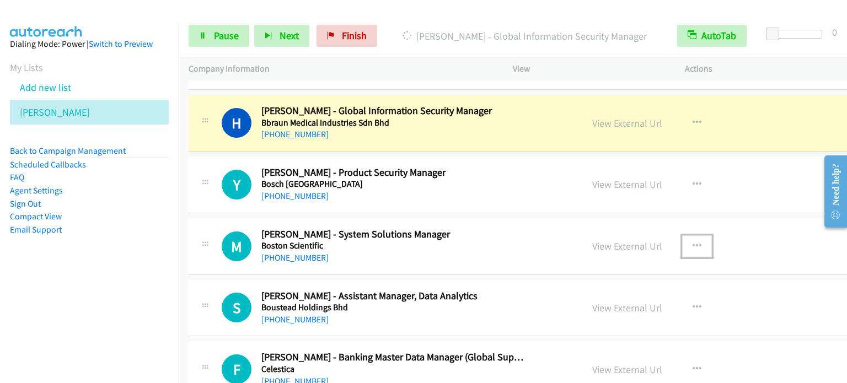
click at [692, 242] on icon "button" at bounding box center [696, 246] width 9 height 9
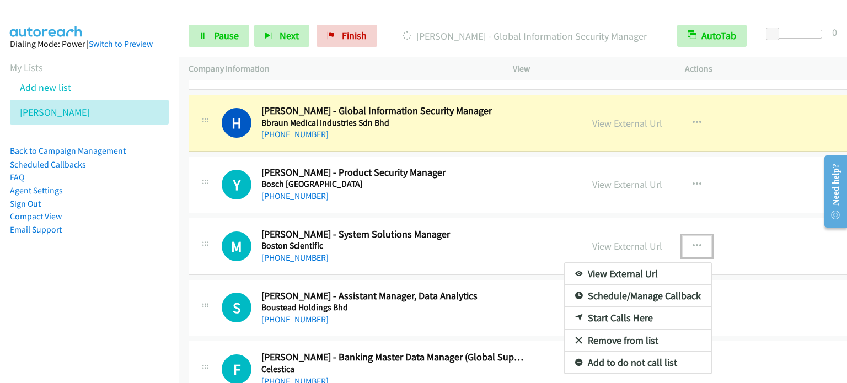
click at [607, 309] on link "Start Calls Here" at bounding box center [638, 318] width 147 height 22
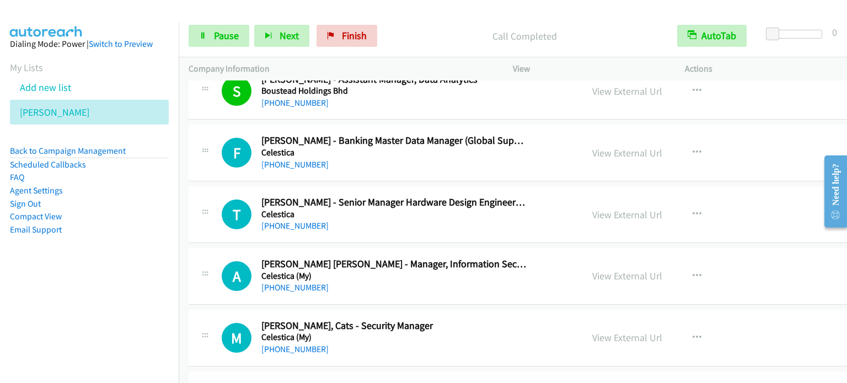
scroll to position [6340, 0]
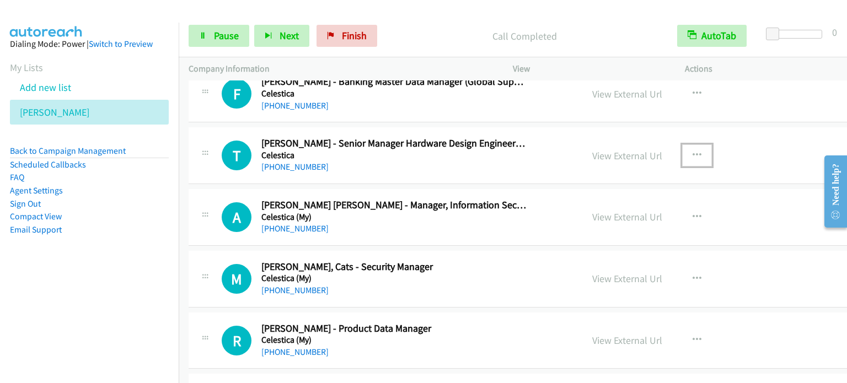
click at [692, 151] on icon "button" at bounding box center [696, 155] width 9 height 9
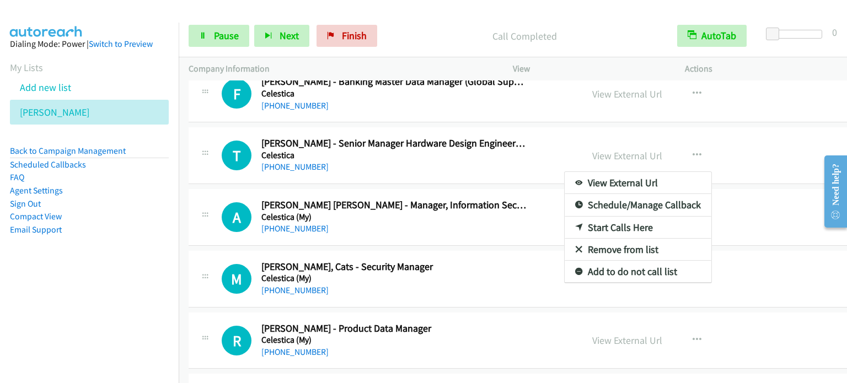
click at [611, 217] on link "Start Calls Here" at bounding box center [638, 228] width 147 height 22
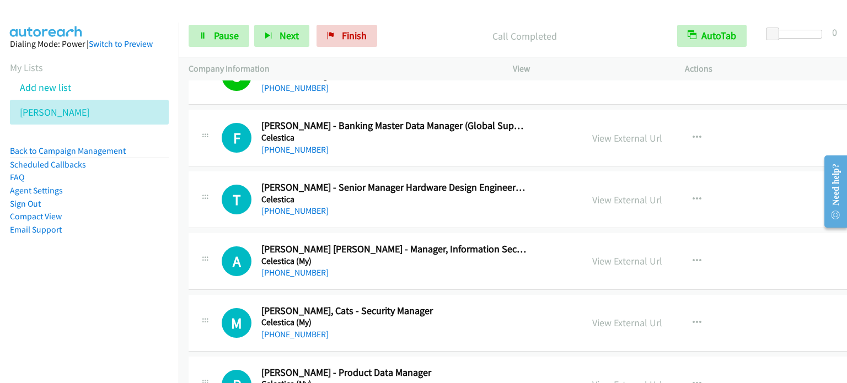
scroll to position [6285, 0]
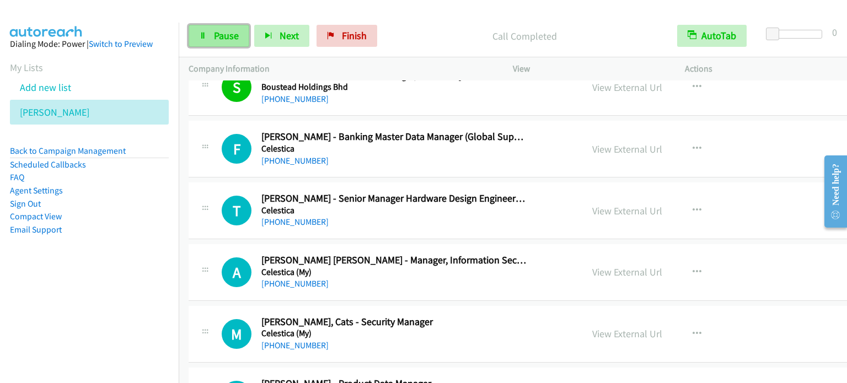
click at [228, 42] on link "Pause" at bounding box center [219, 36] width 61 height 22
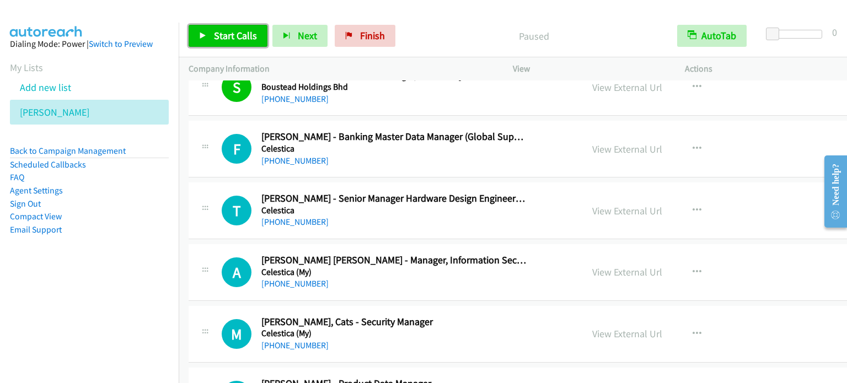
click at [221, 35] on span "Start Calls" at bounding box center [235, 35] width 43 height 13
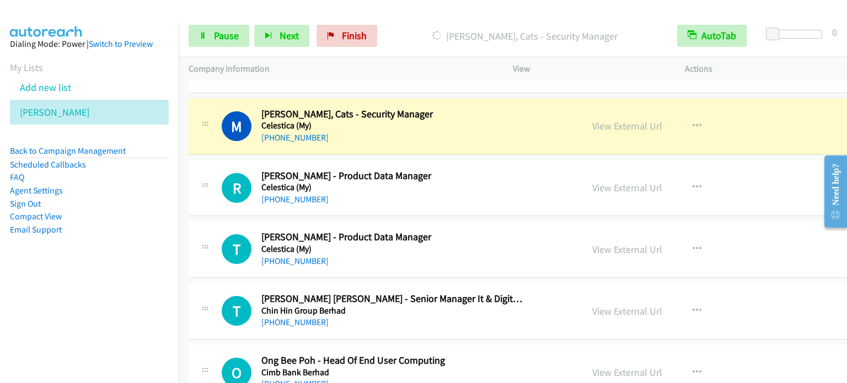
scroll to position [6505, 0]
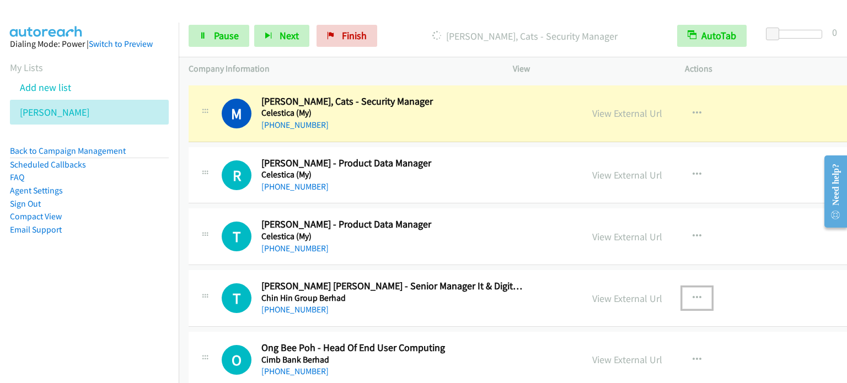
click at [692, 294] on icon "button" at bounding box center [696, 298] width 9 height 9
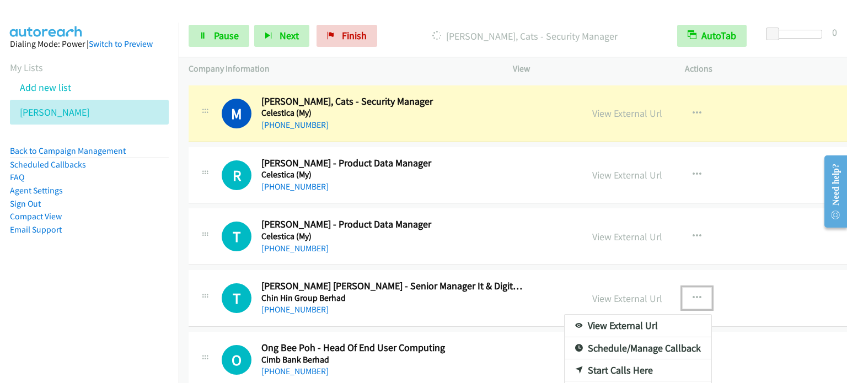
click at [615, 359] on link "Start Calls Here" at bounding box center [638, 370] width 147 height 22
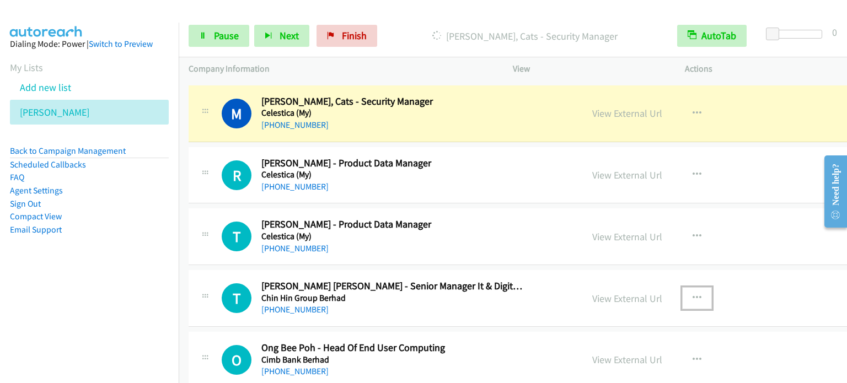
scroll to position [6450, 0]
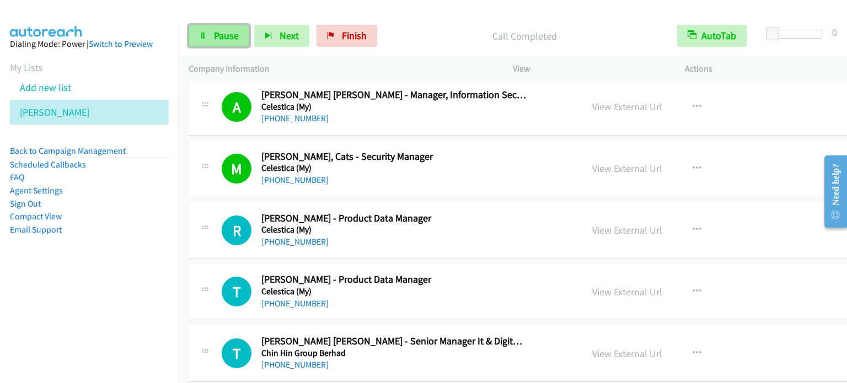
click at [238, 34] on link "Pause" at bounding box center [219, 36] width 61 height 22
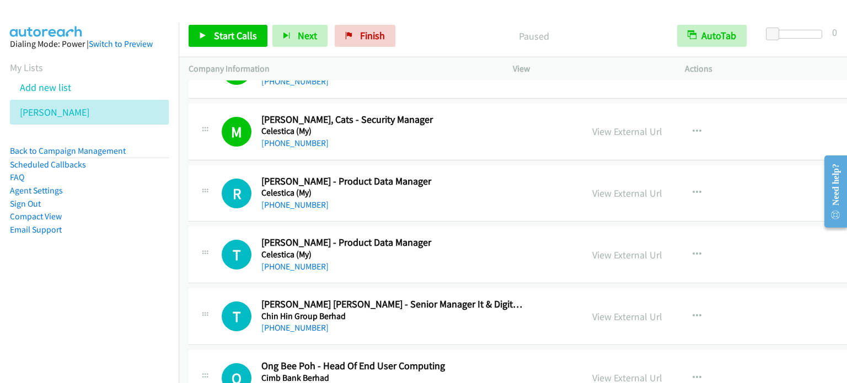
scroll to position [6560, 0]
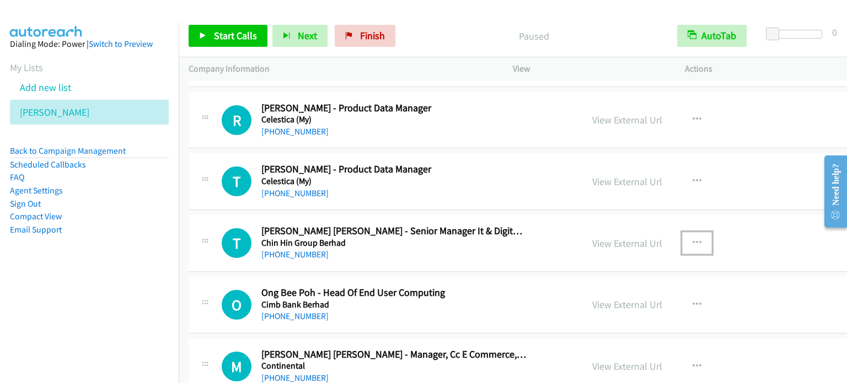
click at [692, 239] on icon "button" at bounding box center [696, 243] width 9 height 9
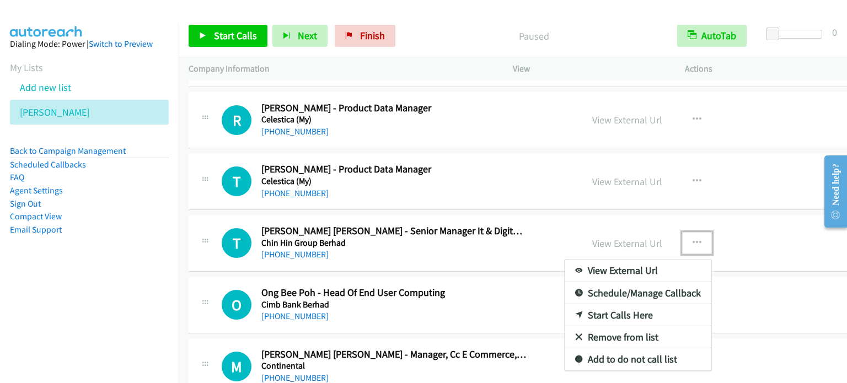
click at [609, 305] on link "Start Calls Here" at bounding box center [638, 315] width 147 height 22
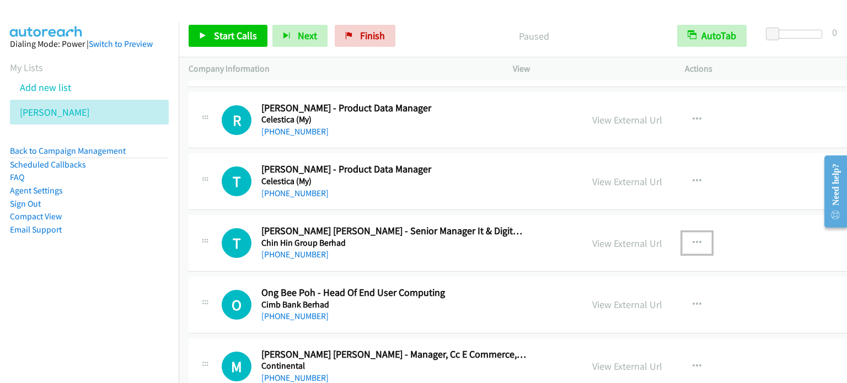
click at [181, 138] on td "R Callback Scheduled [PERSON_NAME] - Product Data Manager Celestica (My) Asia/[…" at bounding box center [562, 120] width 767 height 62
click at [229, 39] on span "Start Calls" at bounding box center [235, 35] width 43 height 13
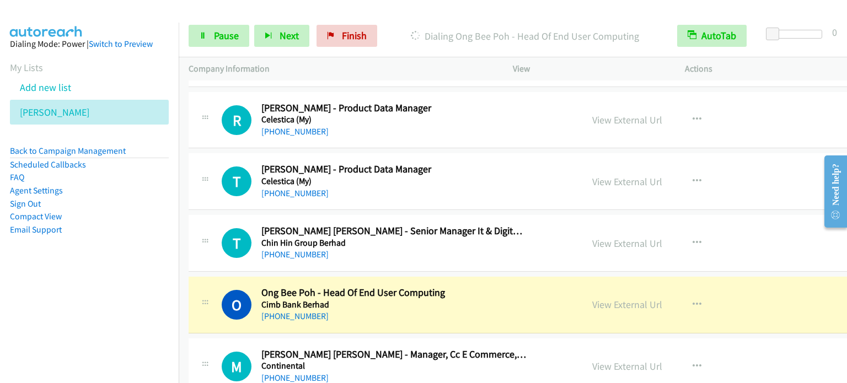
scroll to position [6615, 0]
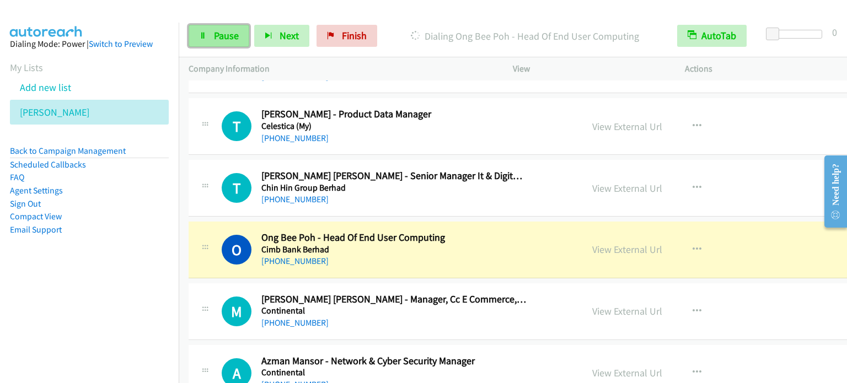
click at [222, 39] on span "Pause" at bounding box center [226, 35] width 25 height 13
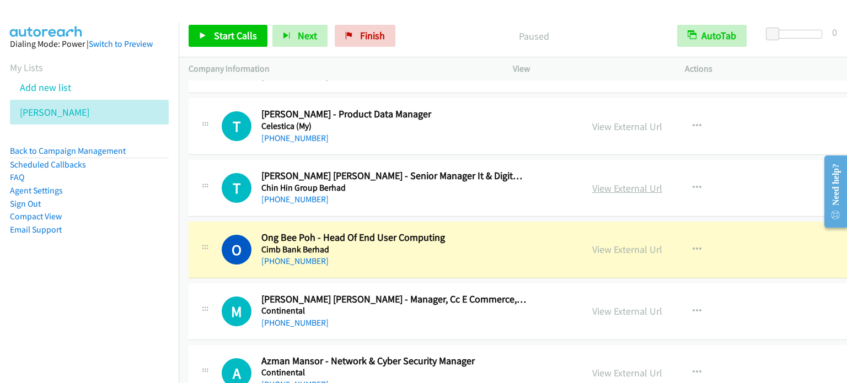
click at [605, 182] on link "View External Url" at bounding box center [627, 188] width 70 height 13
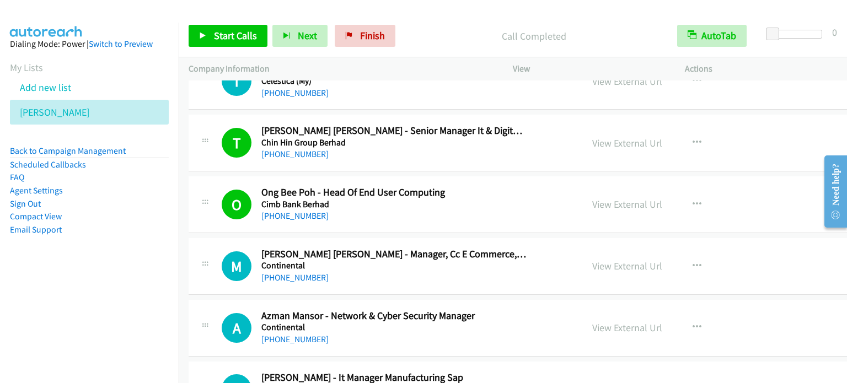
scroll to position [6726, 0]
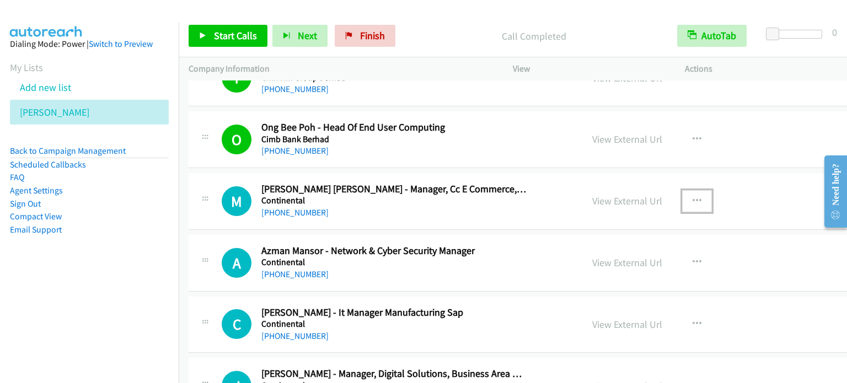
click at [692, 197] on icon "button" at bounding box center [696, 201] width 9 height 9
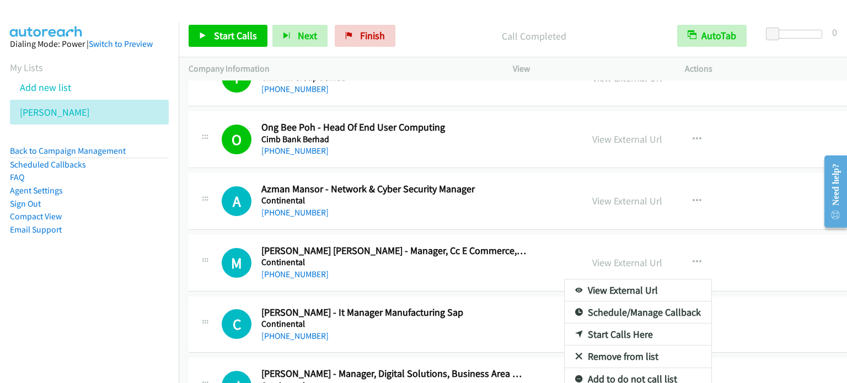
click at [677, 247] on div at bounding box center [423, 191] width 847 height 383
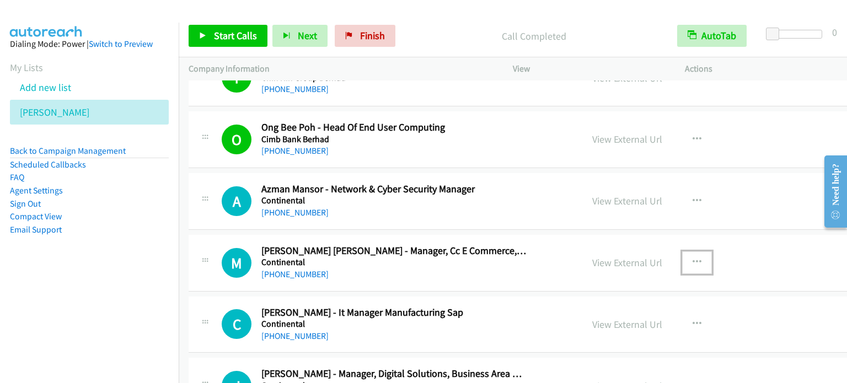
click at [692, 258] on icon "button" at bounding box center [696, 262] width 9 height 9
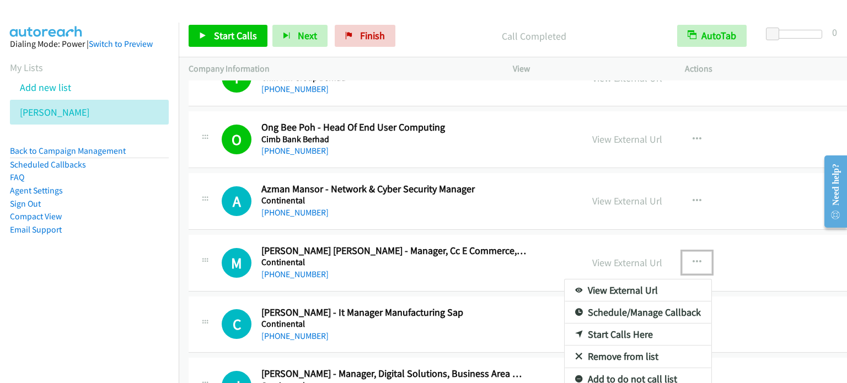
click at [577, 324] on link "Start Calls Here" at bounding box center [638, 335] width 147 height 22
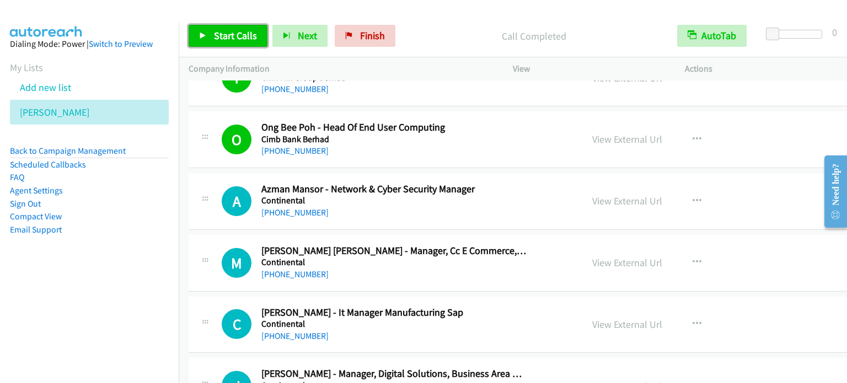
click at [222, 33] on span "Start Calls" at bounding box center [235, 35] width 43 height 13
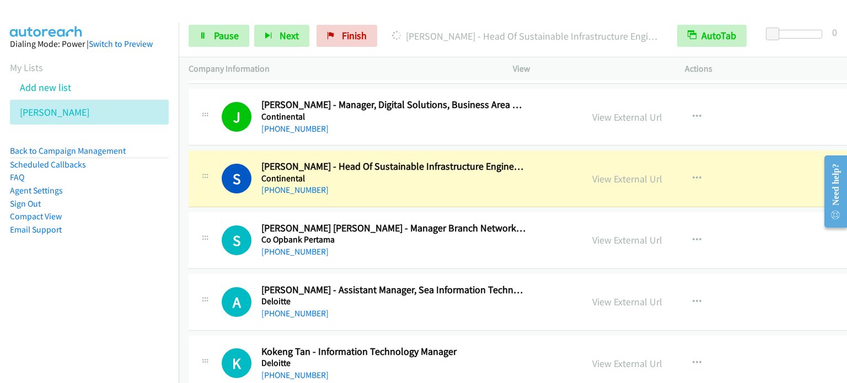
scroll to position [7001, 0]
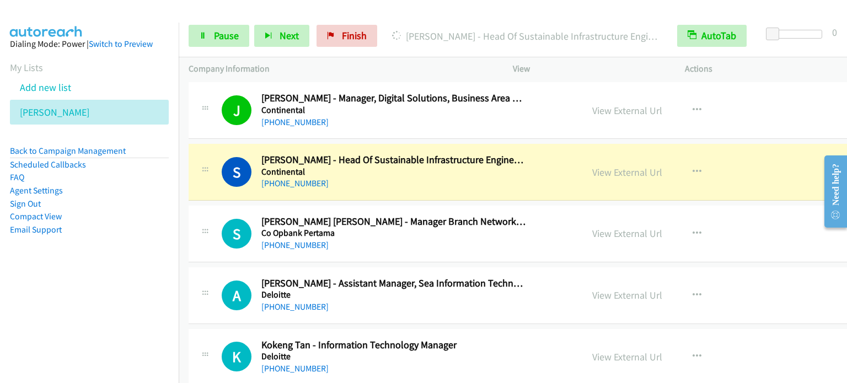
click at [184, 142] on td "S Callback Scheduled [PERSON_NAME] - Head Of Sustainable Infrastructure Enginee…" at bounding box center [562, 173] width 767 height 62
click at [218, 39] on span "Pause" at bounding box center [226, 35] width 25 height 13
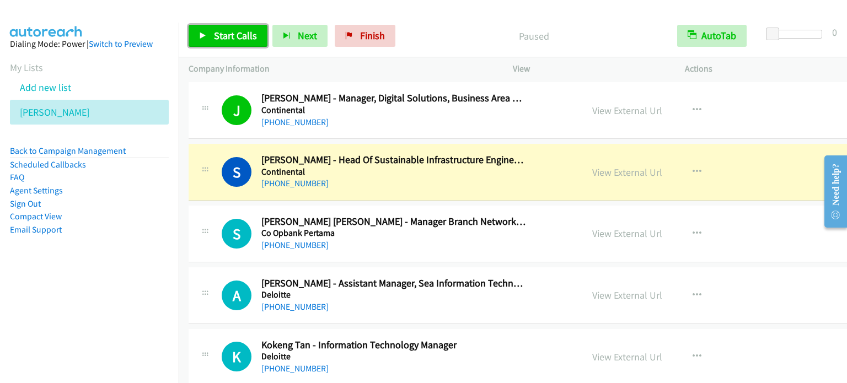
click at [236, 39] on span "Start Calls" at bounding box center [235, 35] width 43 height 13
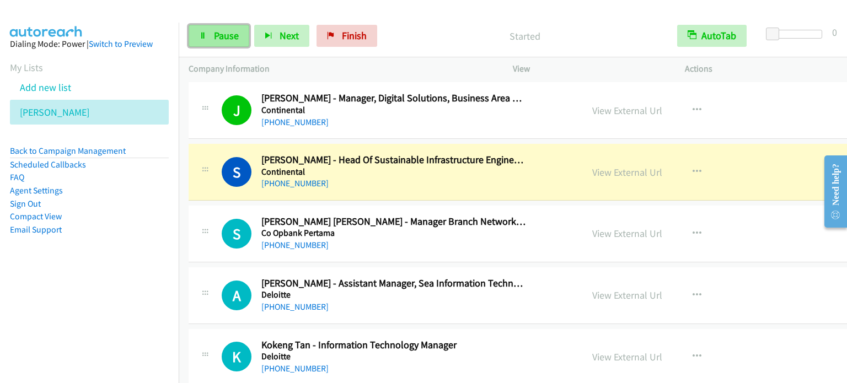
click at [212, 36] on link "Pause" at bounding box center [219, 36] width 61 height 22
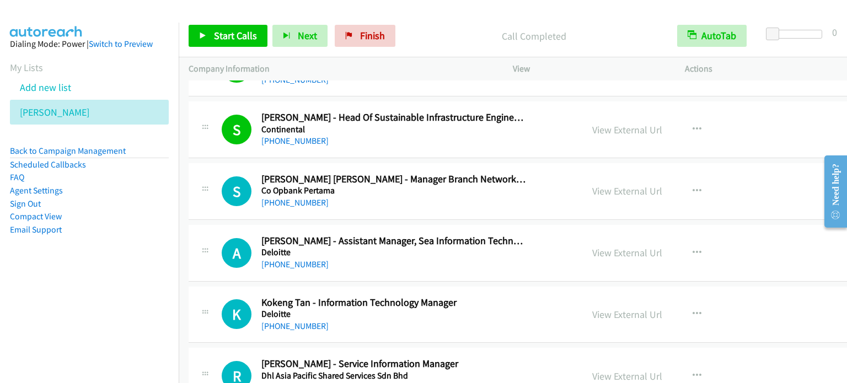
scroll to position [7056, 0]
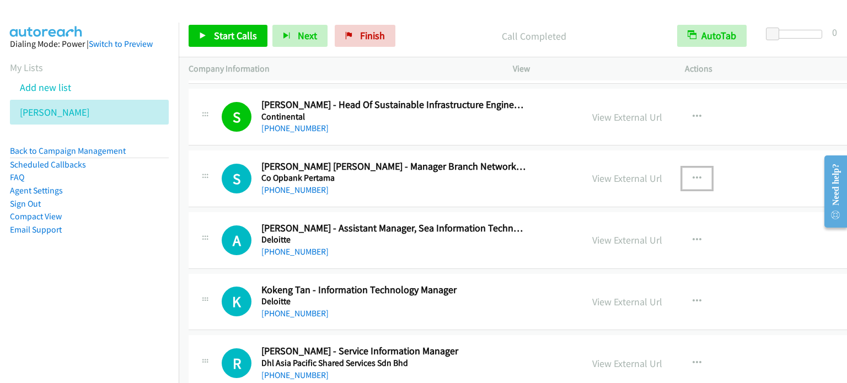
click at [692, 174] on icon "button" at bounding box center [696, 178] width 9 height 9
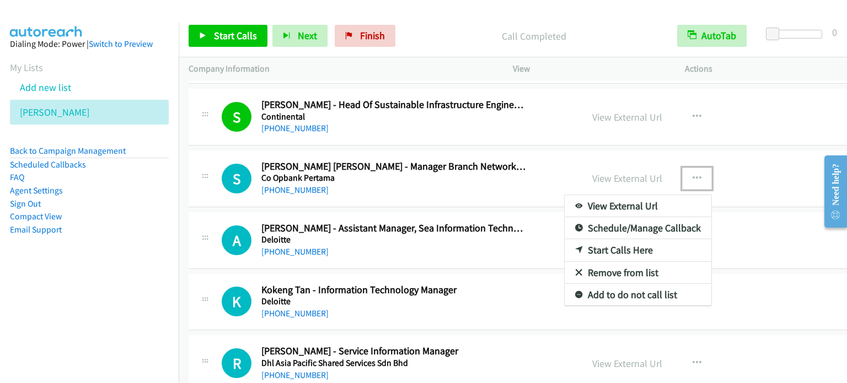
click at [599, 239] on link "Start Calls Here" at bounding box center [638, 250] width 147 height 22
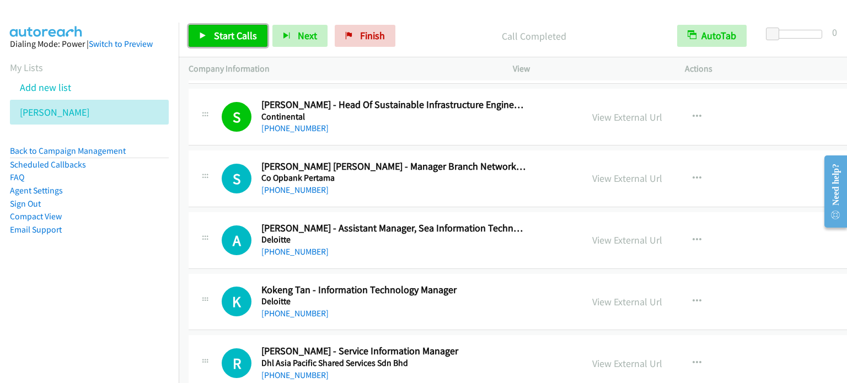
click at [248, 37] on span "Start Calls" at bounding box center [235, 35] width 43 height 13
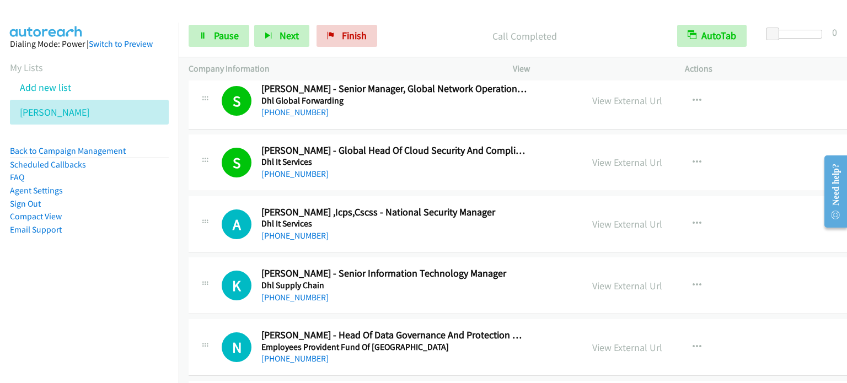
scroll to position [7497, 0]
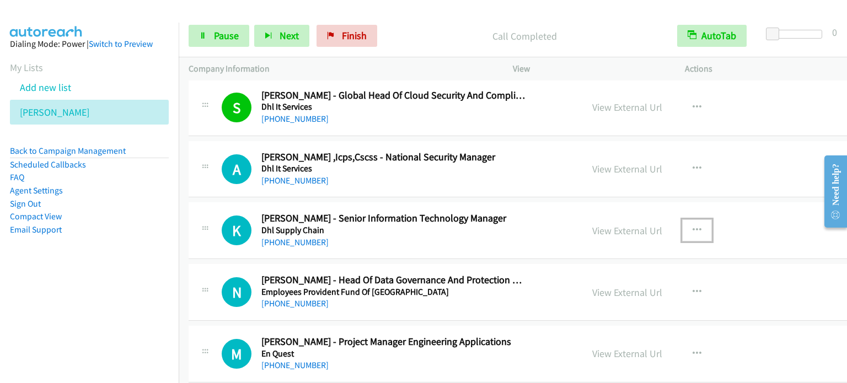
click at [692, 226] on icon "button" at bounding box center [696, 230] width 9 height 9
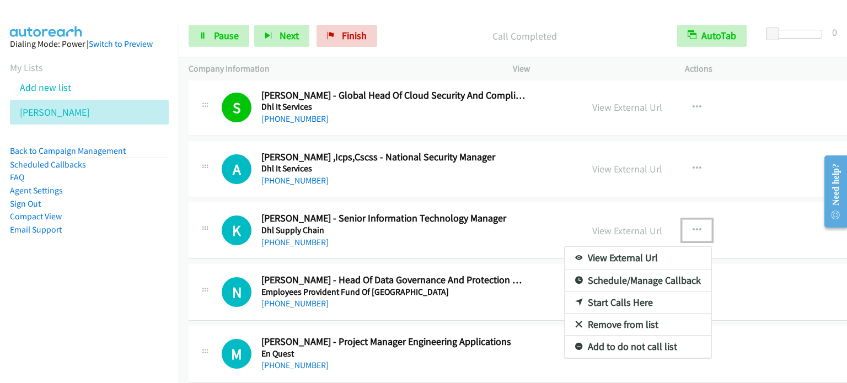
click at [617, 292] on link "Start Calls Here" at bounding box center [638, 303] width 147 height 22
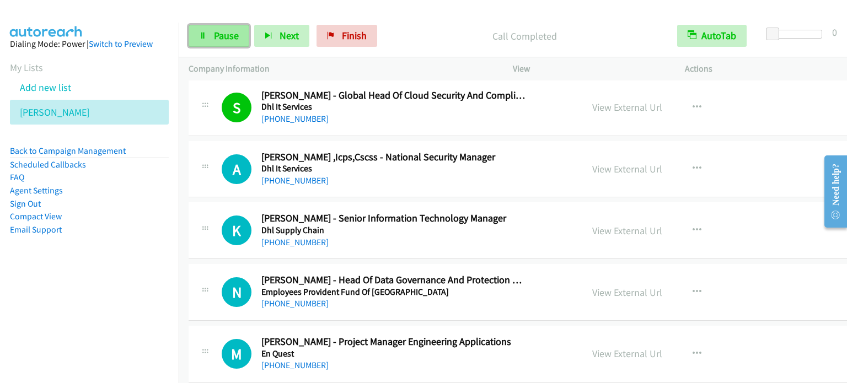
click at [230, 39] on span "Pause" at bounding box center [226, 35] width 25 height 13
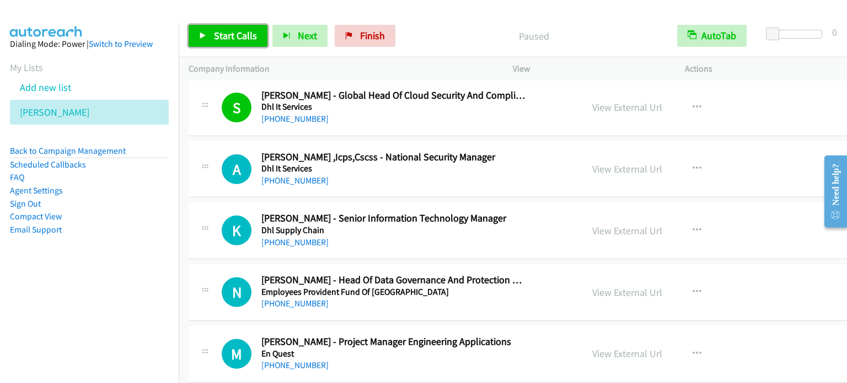
click at [228, 38] on span "Start Calls" at bounding box center [235, 35] width 43 height 13
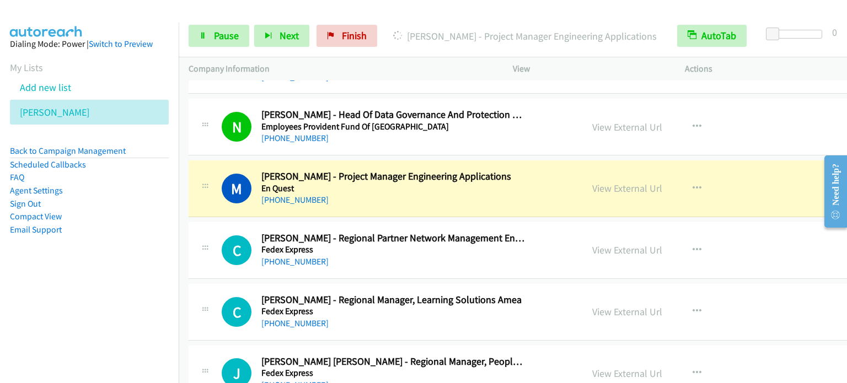
scroll to position [7718, 0]
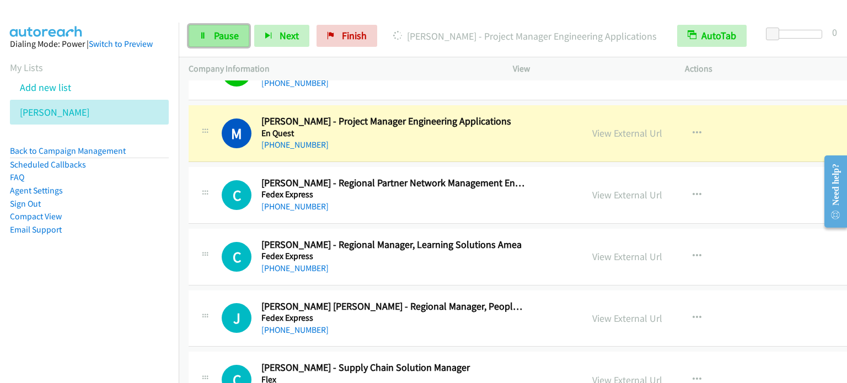
click at [233, 39] on span "Pause" at bounding box center [226, 35] width 25 height 13
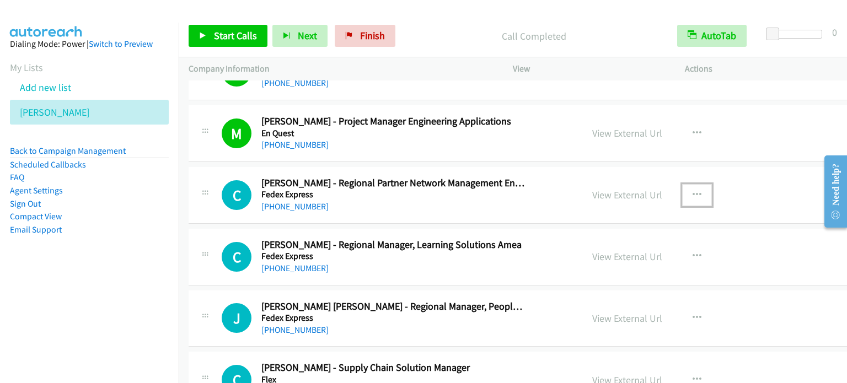
click at [692, 191] on icon "button" at bounding box center [696, 195] width 9 height 9
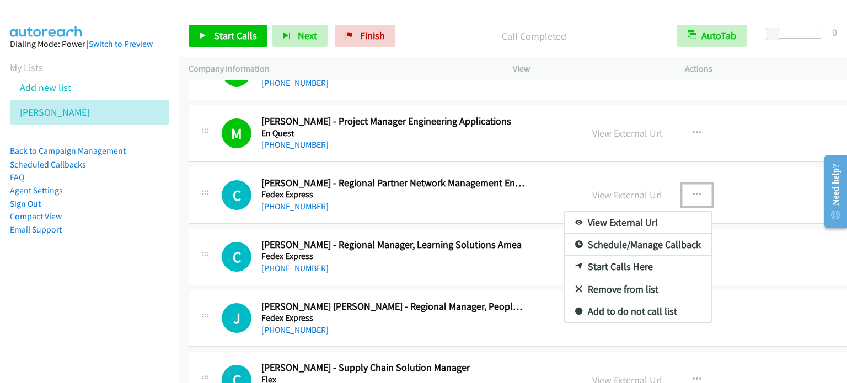
click at [604, 256] on link "Start Calls Here" at bounding box center [638, 267] width 147 height 22
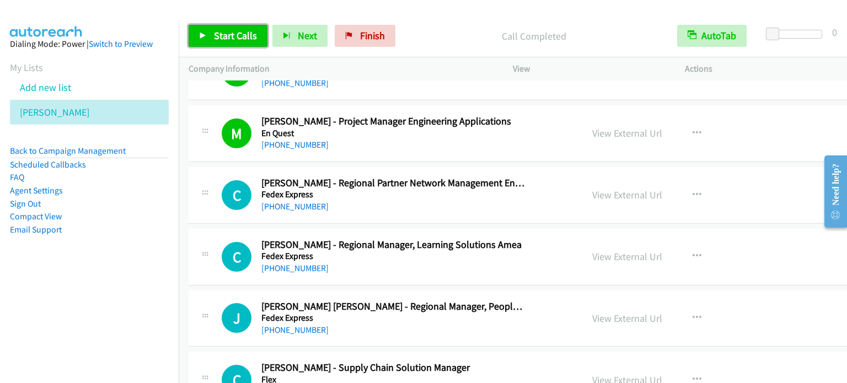
click at [235, 31] on span "Start Calls" at bounding box center [235, 35] width 43 height 13
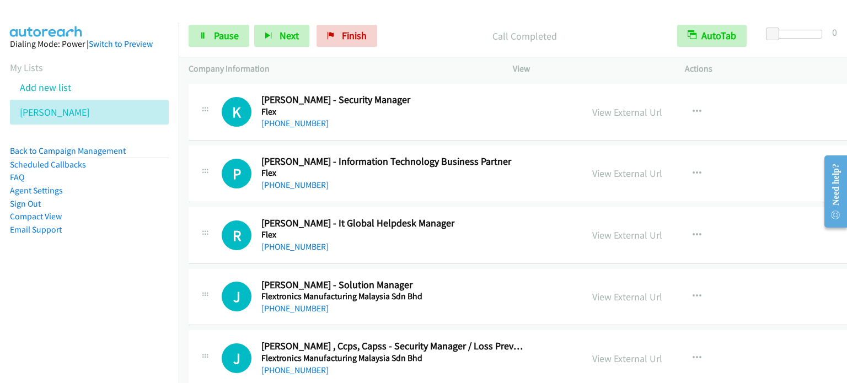
scroll to position [8049, 0]
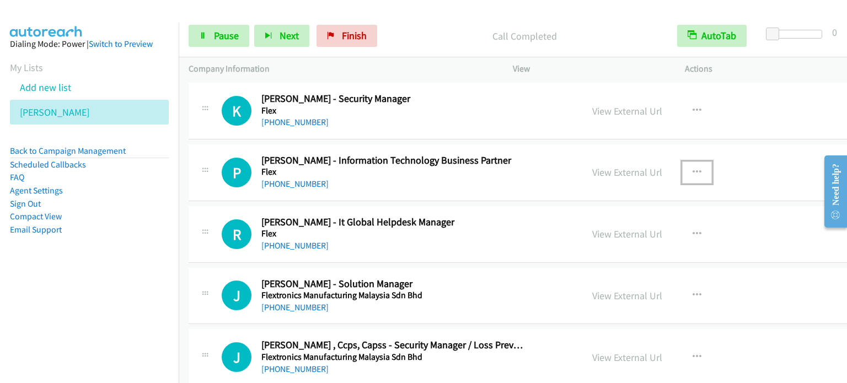
click at [692, 168] on icon "button" at bounding box center [696, 172] width 9 height 9
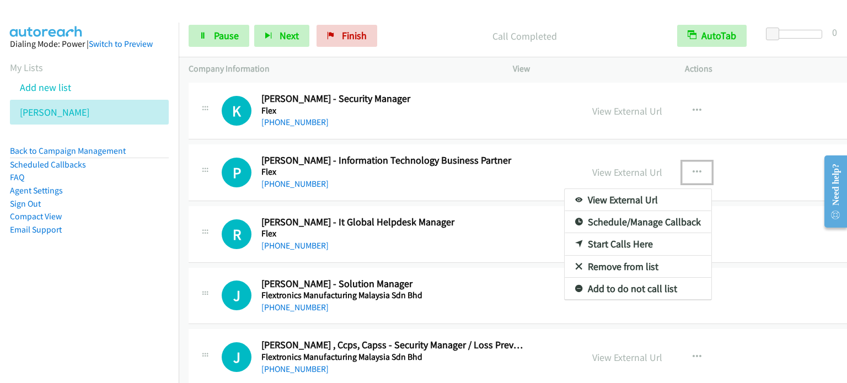
click at [590, 233] on link "Start Calls Here" at bounding box center [638, 244] width 147 height 22
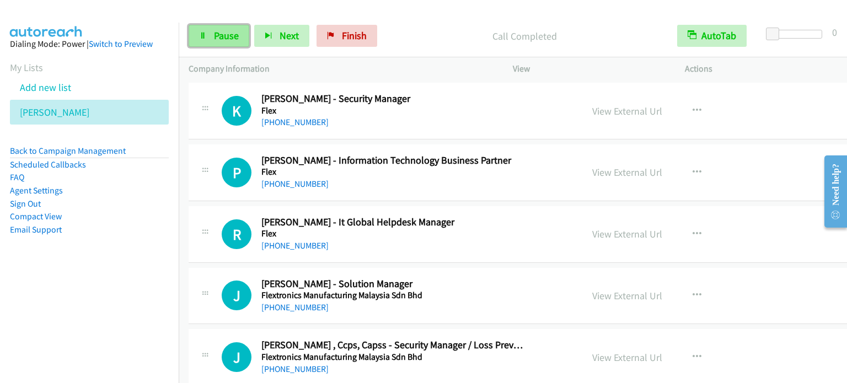
click at [228, 36] on span "Pause" at bounding box center [226, 35] width 25 height 13
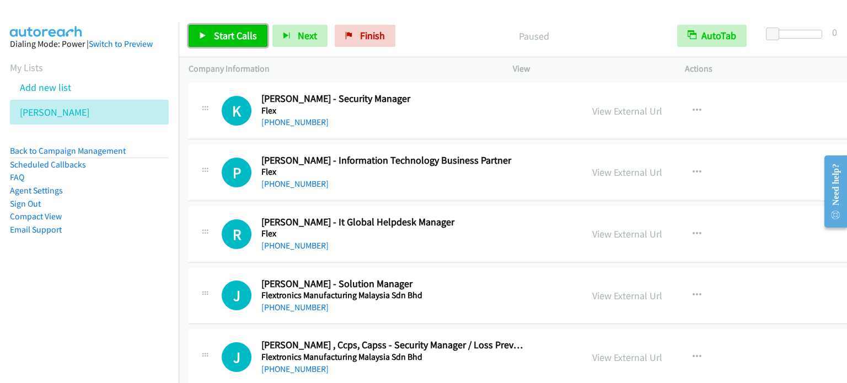
click at [228, 36] on span "Start Calls" at bounding box center [235, 35] width 43 height 13
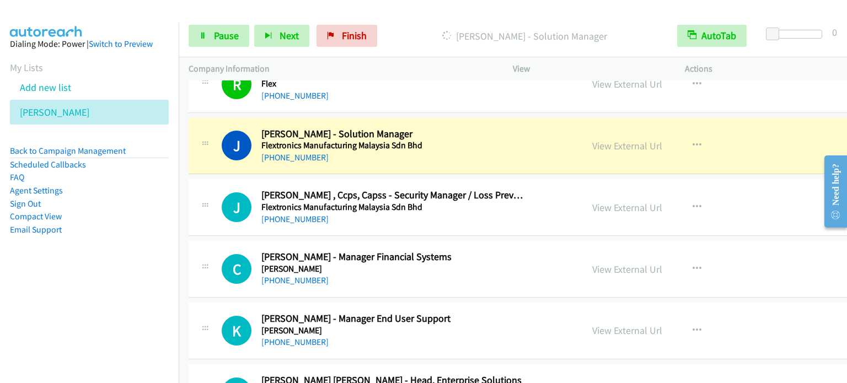
scroll to position [8269, 0]
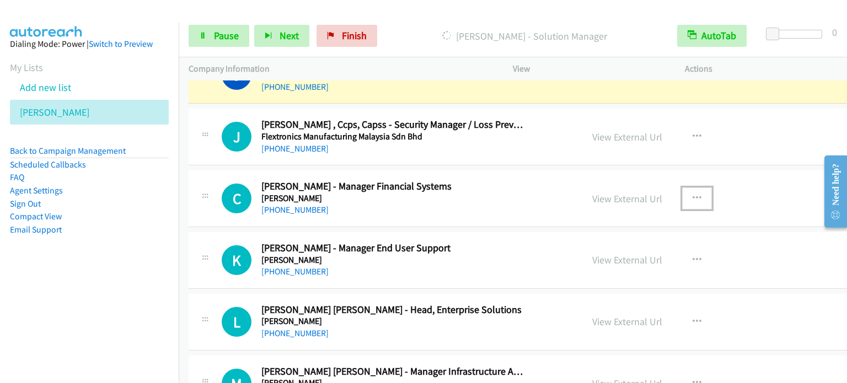
click at [692, 194] on icon "button" at bounding box center [696, 198] width 9 height 9
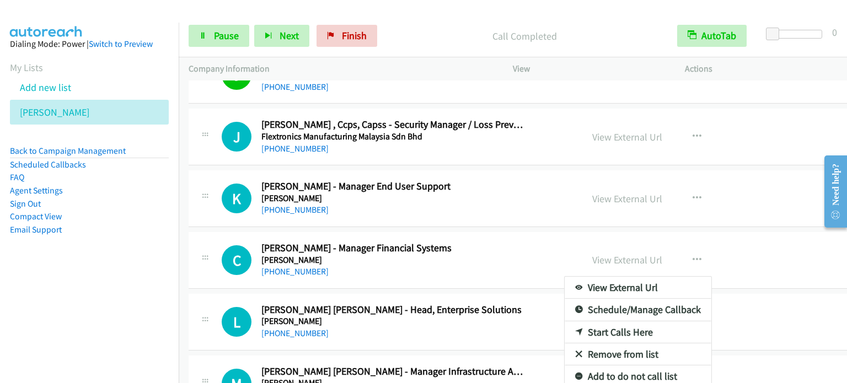
click at [675, 183] on div at bounding box center [423, 191] width 847 height 383
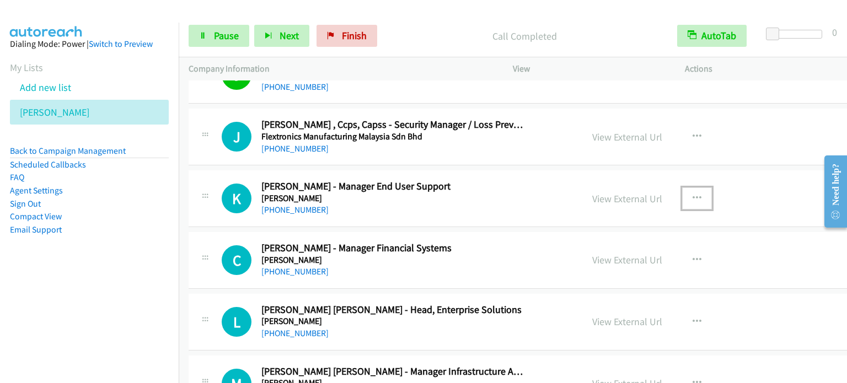
click at [692, 194] on icon "button" at bounding box center [696, 198] width 9 height 9
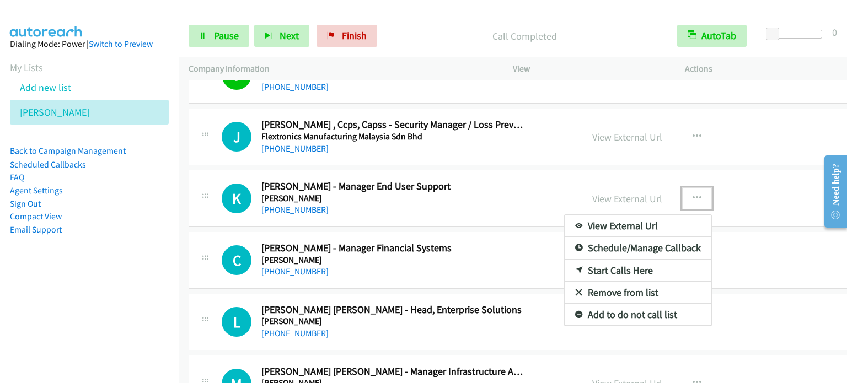
click at [608, 260] on link "Start Calls Here" at bounding box center [638, 271] width 147 height 22
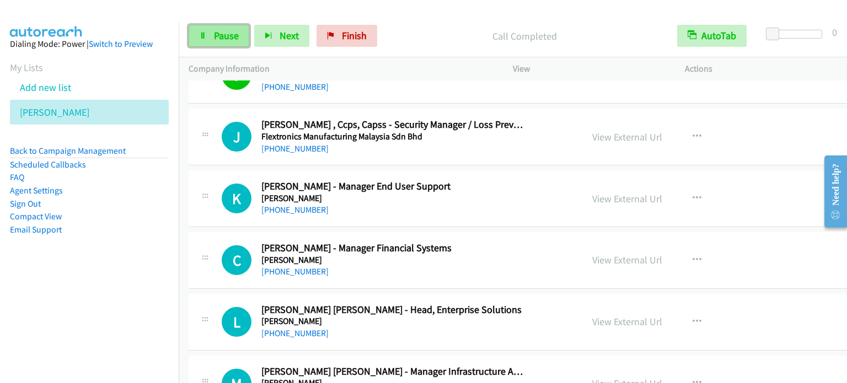
click at [217, 32] on span "Pause" at bounding box center [226, 35] width 25 height 13
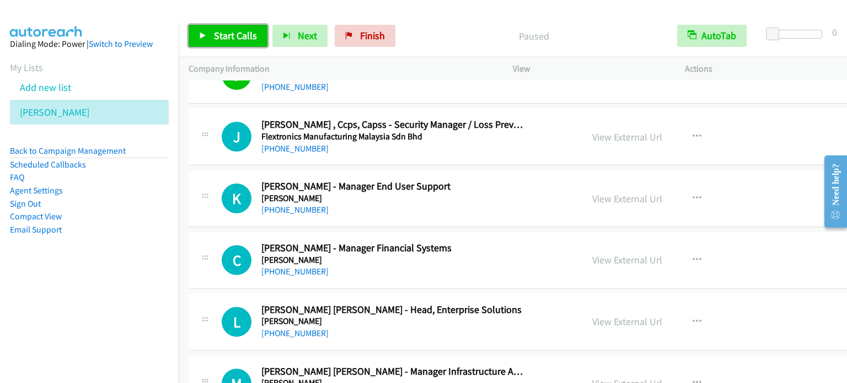
click at [225, 41] on span "Start Calls" at bounding box center [235, 35] width 43 height 13
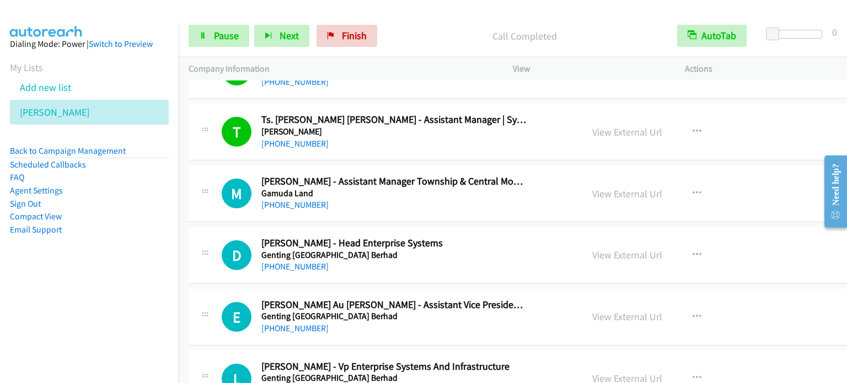
scroll to position [8600, 0]
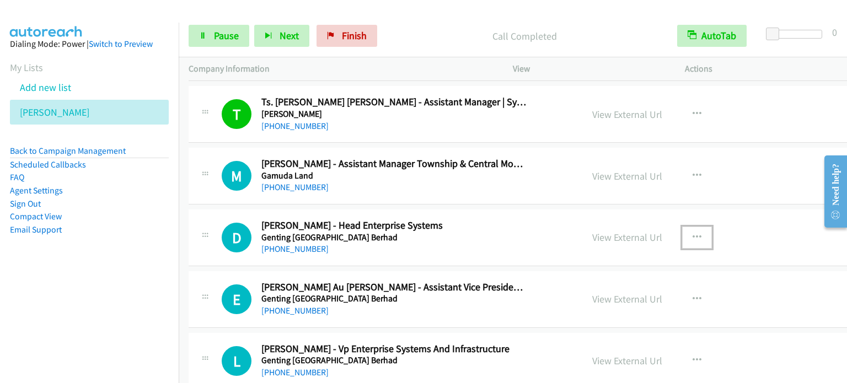
click at [692, 233] on icon "button" at bounding box center [696, 237] width 9 height 9
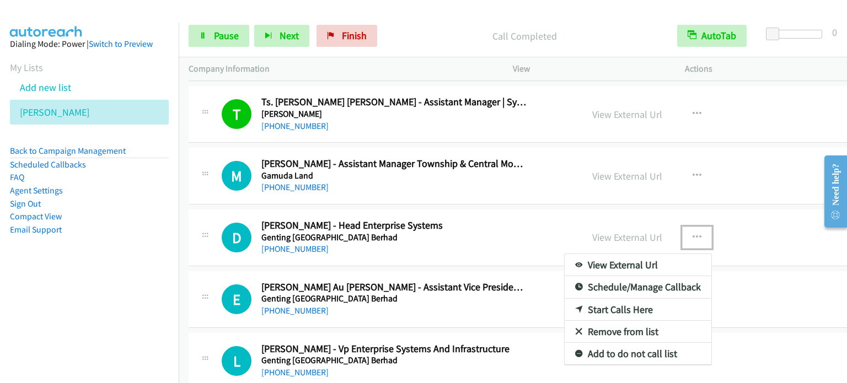
click at [601, 299] on link "Start Calls Here" at bounding box center [638, 310] width 147 height 22
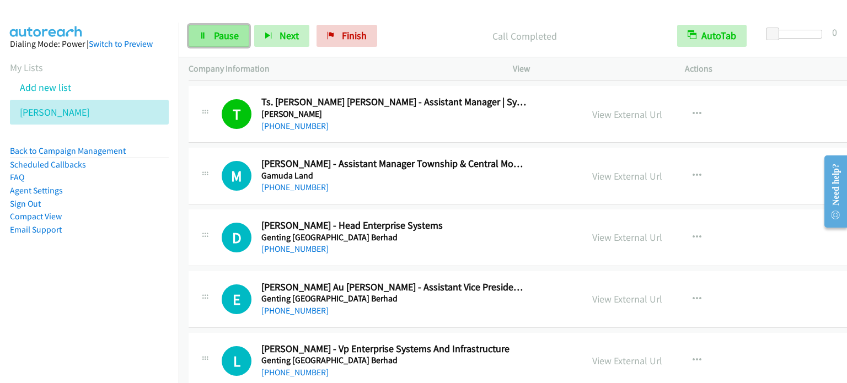
click at [228, 38] on span "Pause" at bounding box center [226, 35] width 25 height 13
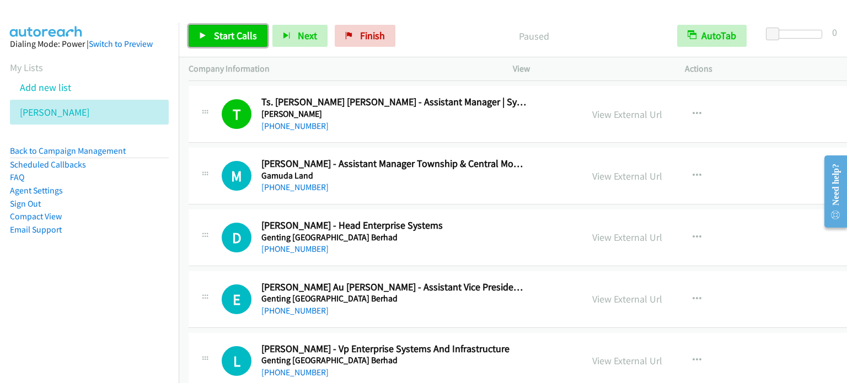
click at [242, 25] on link "Start Calls" at bounding box center [228, 36] width 79 height 22
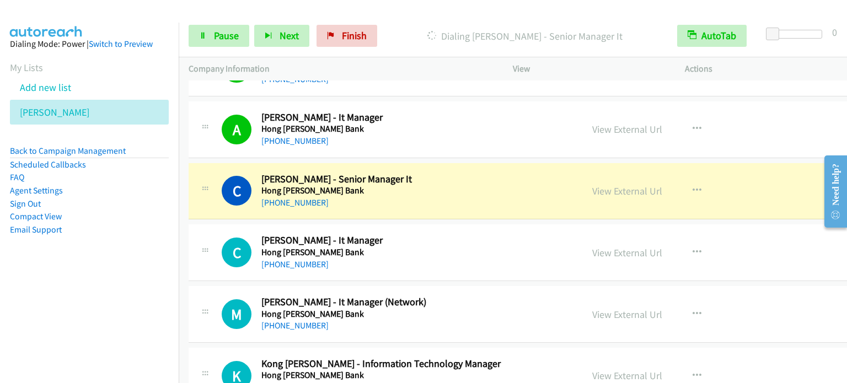
scroll to position [9868, 0]
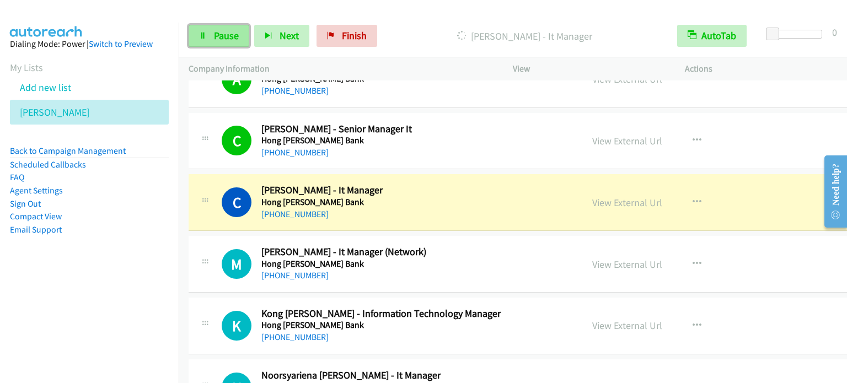
click at [223, 41] on span "Pause" at bounding box center [226, 35] width 25 height 13
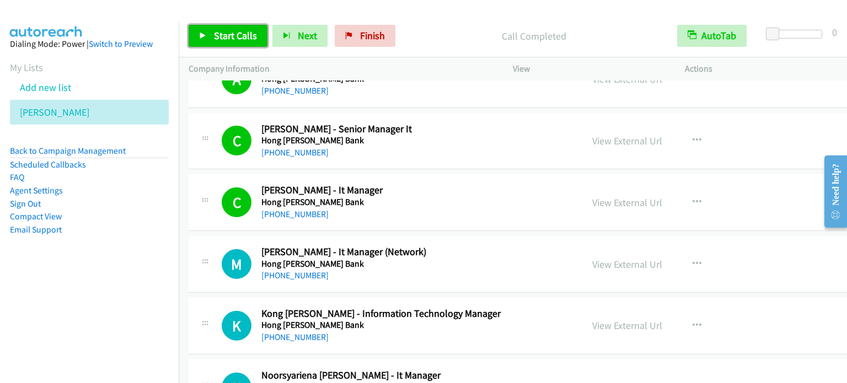
click at [235, 35] on span "Start Calls" at bounding box center [235, 35] width 43 height 13
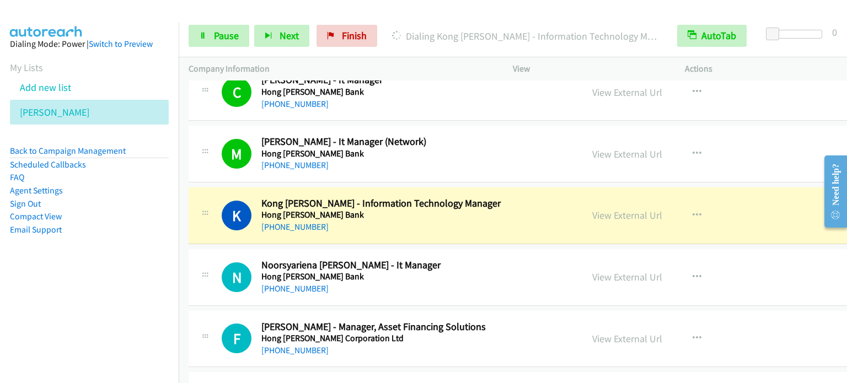
scroll to position [10033, 0]
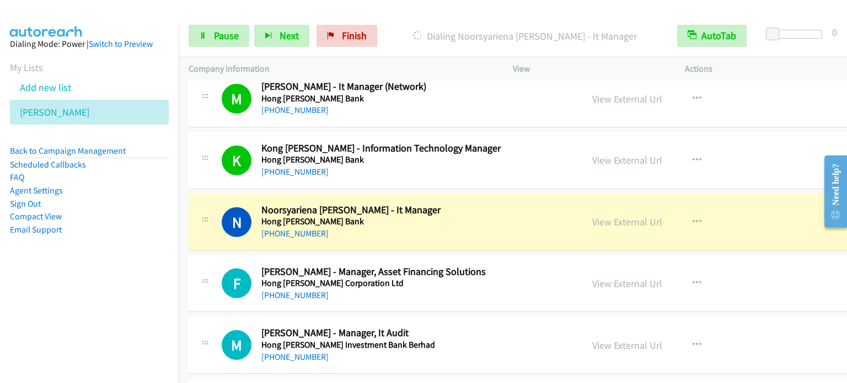
drag, startPoint x: 185, startPoint y: 154, endPoint x: 223, endPoint y: 155, distance: 38.1
click at [185, 154] on td "K Callback Scheduled [PERSON_NAME] - Information Technology Manager [PERSON_NAM…" at bounding box center [562, 161] width 767 height 62
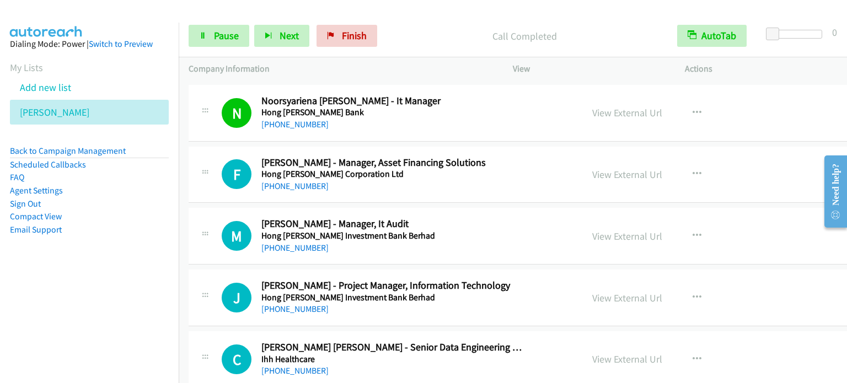
scroll to position [10143, 0]
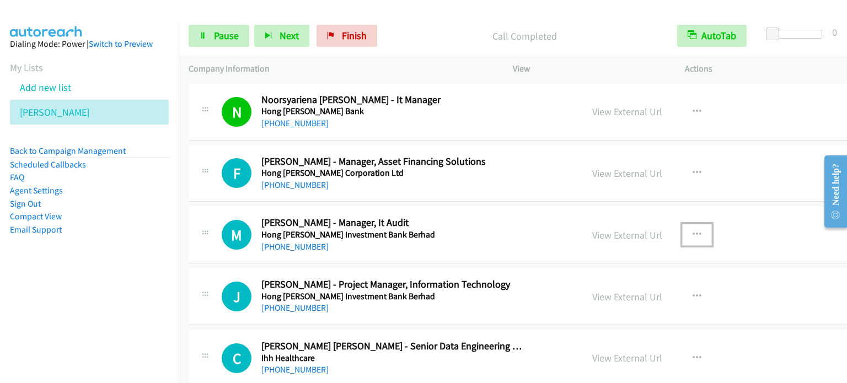
click at [682, 224] on button "button" at bounding box center [697, 235] width 30 height 22
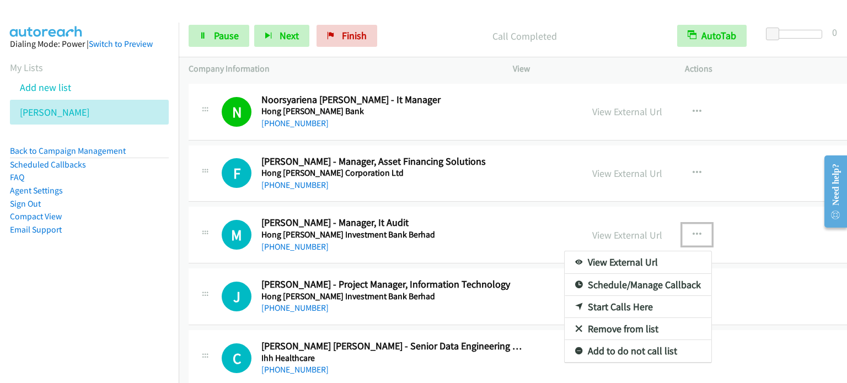
click at [600, 296] on link "Start Calls Here" at bounding box center [638, 307] width 147 height 22
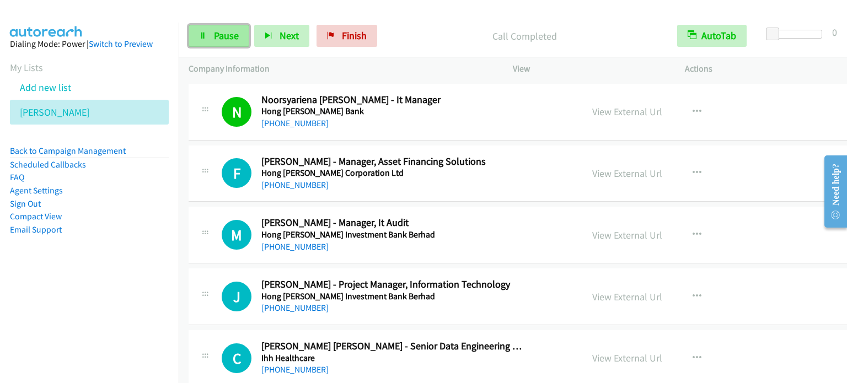
click at [216, 41] on span "Pause" at bounding box center [226, 35] width 25 height 13
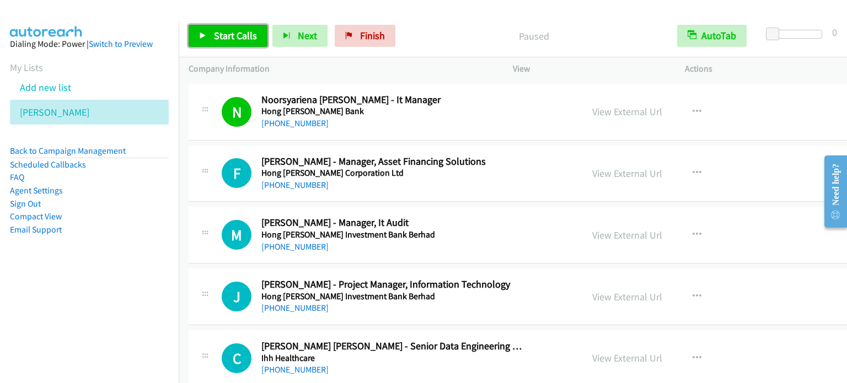
click at [216, 40] on span "Start Calls" at bounding box center [235, 35] width 43 height 13
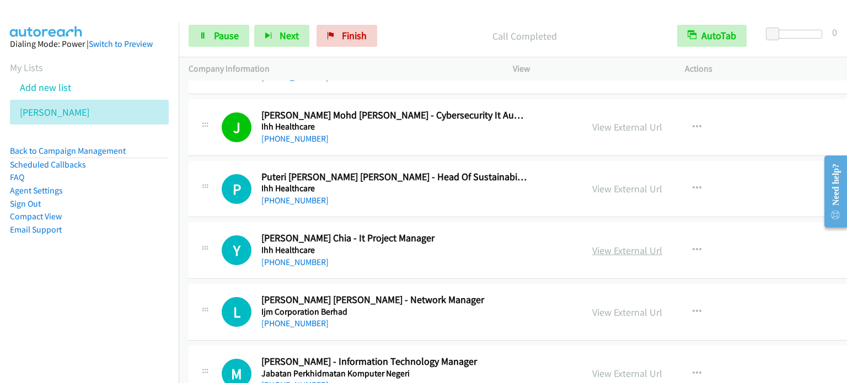
scroll to position [10419, 0]
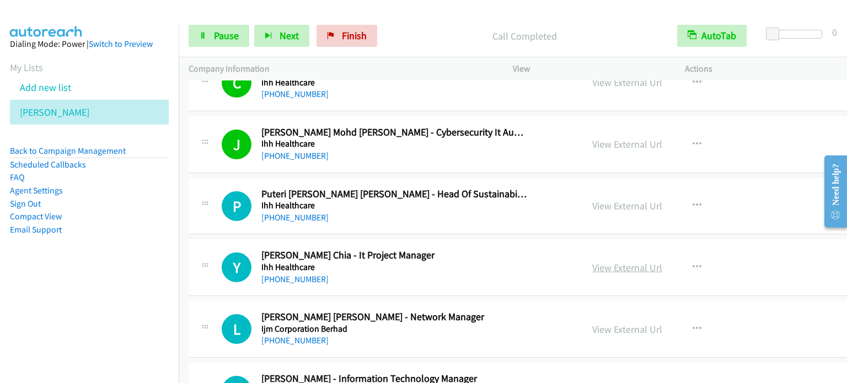
click at [592, 261] on link "View External Url" at bounding box center [627, 267] width 70 height 13
click at [221, 37] on span "Pause" at bounding box center [226, 35] width 25 height 13
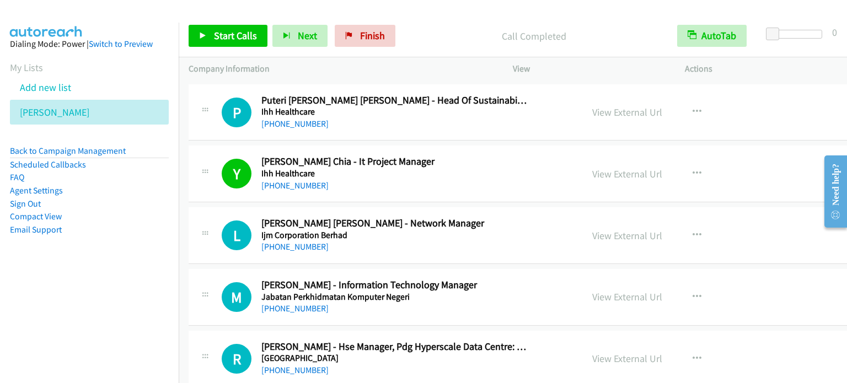
scroll to position [10529, 0]
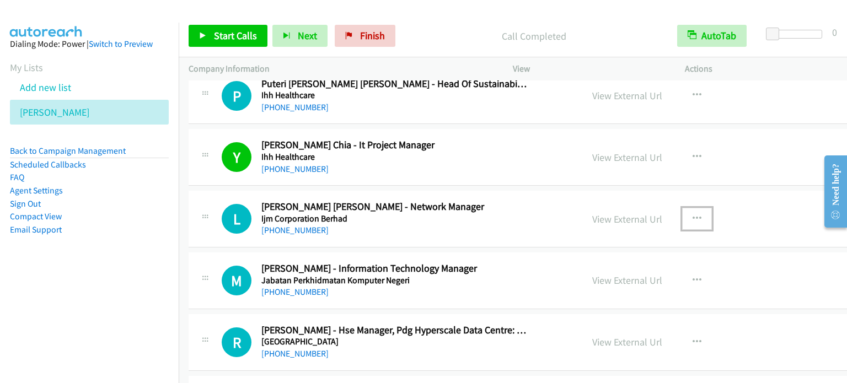
click at [692, 214] on icon "button" at bounding box center [696, 218] width 9 height 9
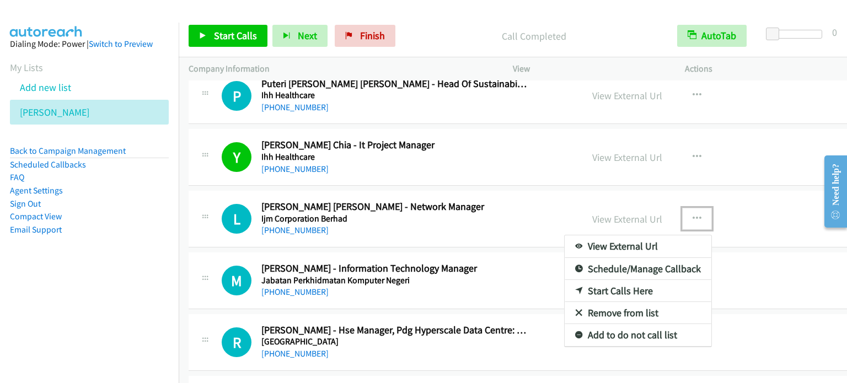
click at [608, 280] on link "Start Calls Here" at bounding box center [638, 291] width 147 height 22
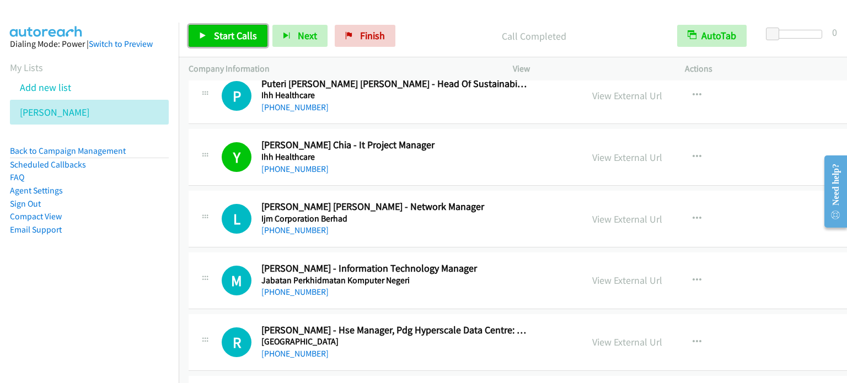
click at [250, 33] on span "Start Calls" at bounding box center [235, 35] width 43 height 13
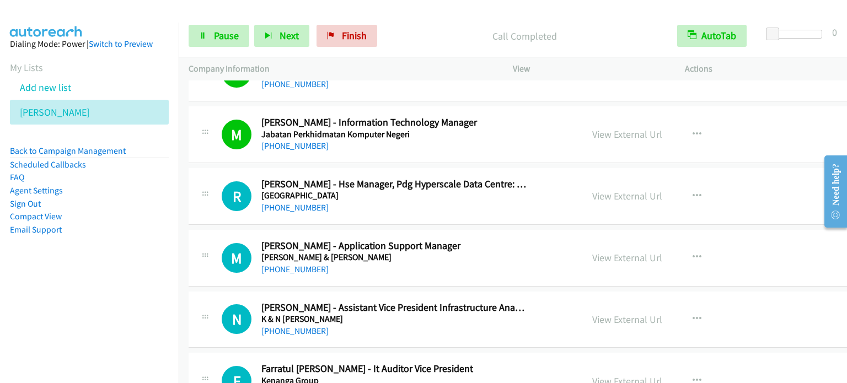
scroll to position [10695, 0]
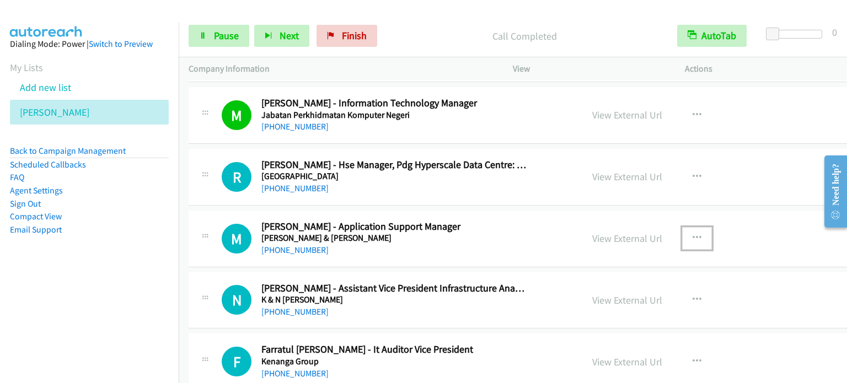
click at [692, 234] on icon "button" at bounding box center [696, 238] width 9 height 9
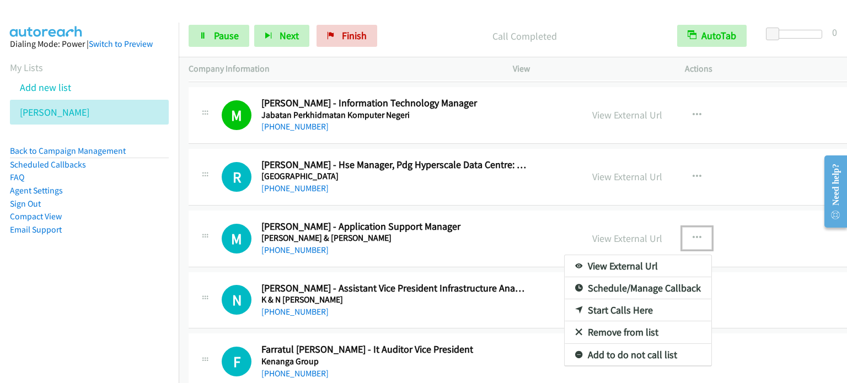
click at [592, 299] on link "Start Calls Here" at bounding box center [638, 310] width 147 height 22
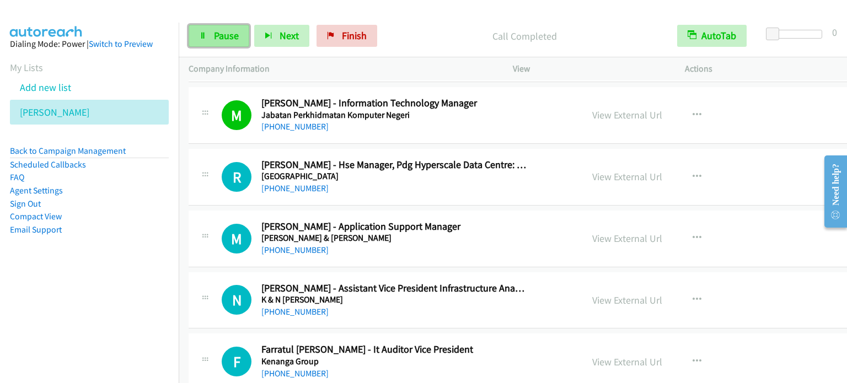
click at [218, 36] on span "Pause" at bounding box center [226, 35] width 25 height 13
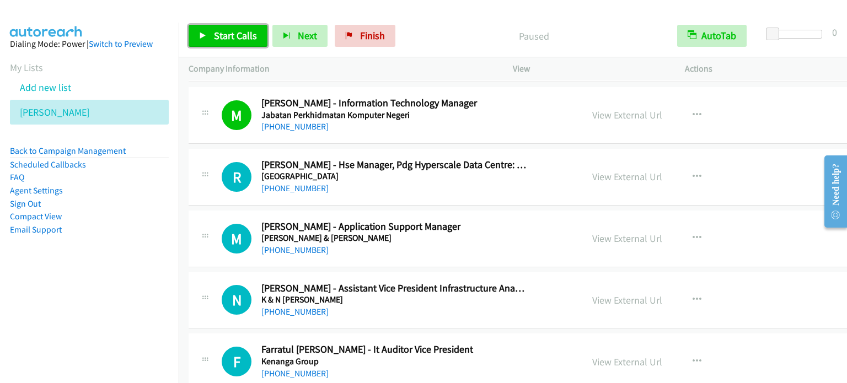
click at [218, 36] on span "Start Calls" at bounding box center [235, 35] width 43 height 13
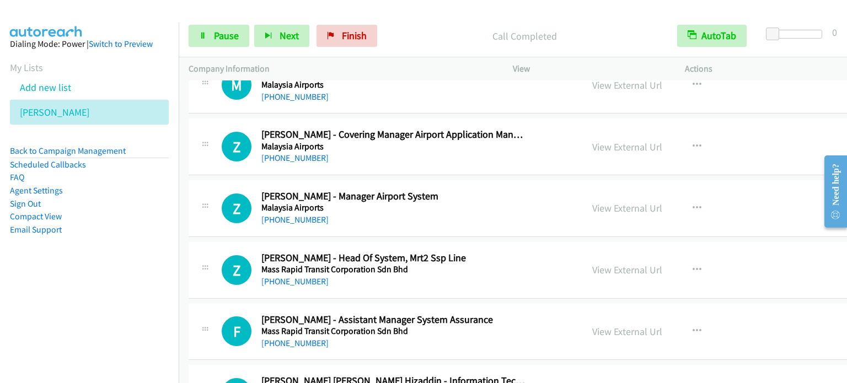
scroll to position [13010, 0]
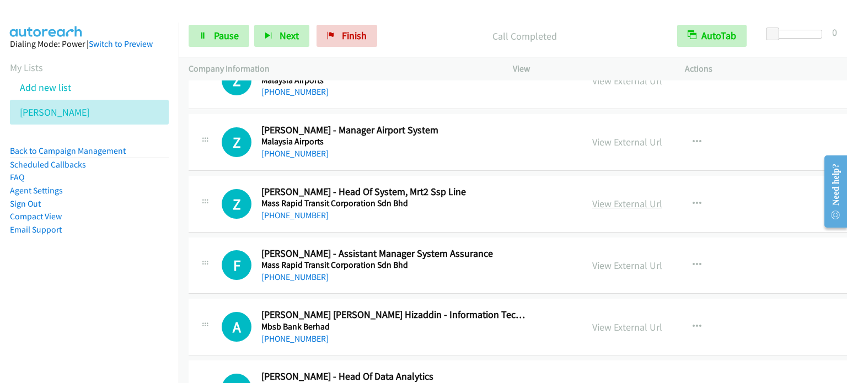
click at [600, 197] on link "View External Url" at bounding box center [627, 203] width 70 height 13
click at [208, 37] on link "Pause" at bounding box center [219, 36] width 61 height 22
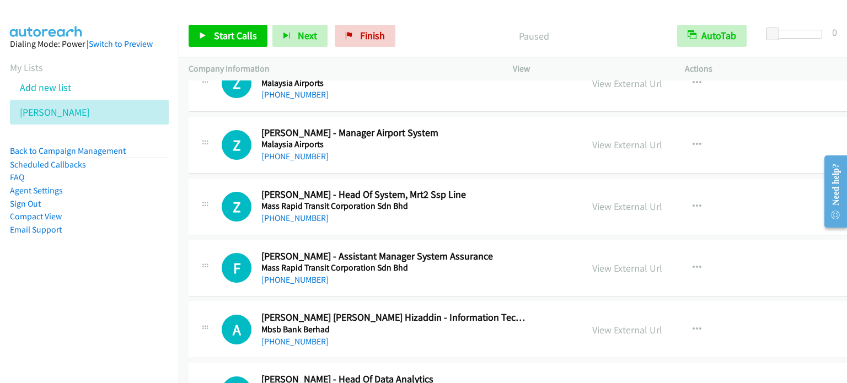
scroll to position [13065, 0]
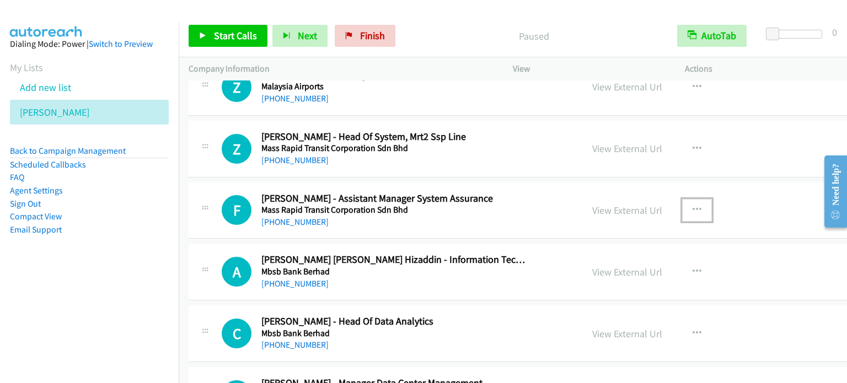
click at [682, 199] on button "button" at bounding box center [697, 210] width 30 height 22
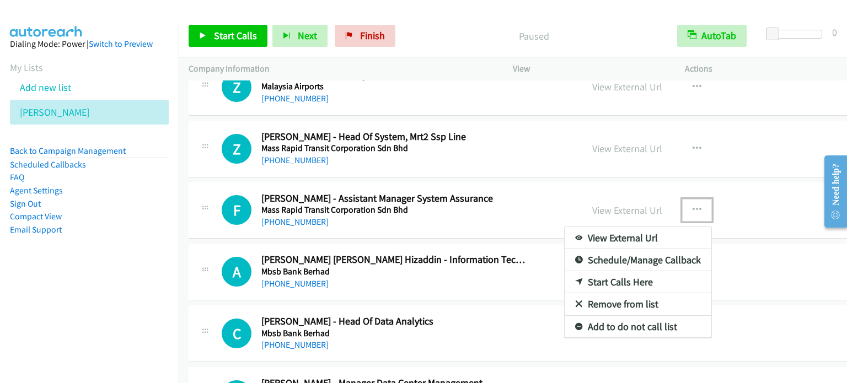
click at [606, 271] on link "Start Calls Here" at bounding box center [638, 282] width 147 height 22
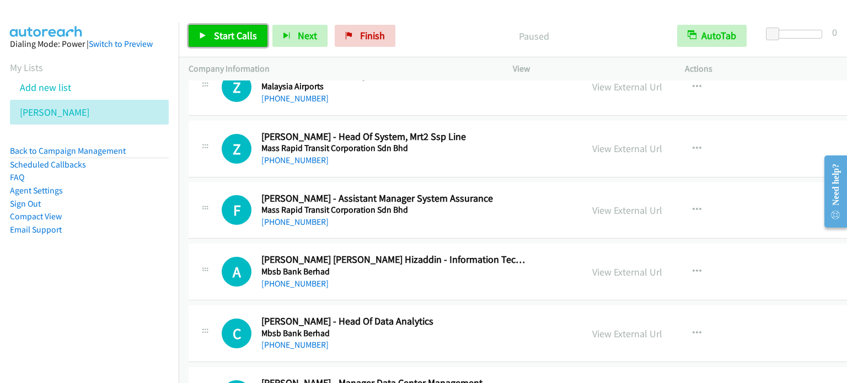
click at [245, 39] on span "Start Calls" at bounding box center [235, 35] width 43 height 13
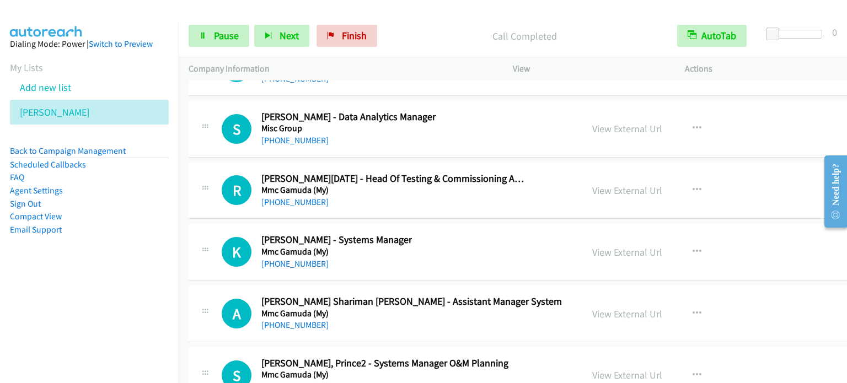
scroll to position [13782, 0]
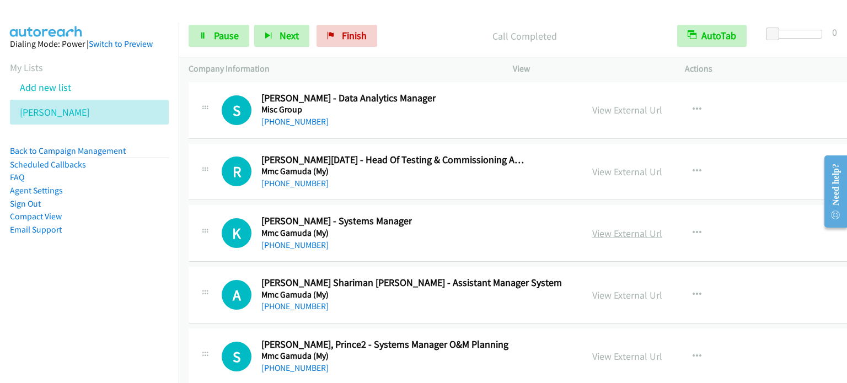
click at [624, 227] on link "View External Url" at bounding box center [627, 233] width 70 height 13
click at [692, 229] on icon "button" at bounding box center [696, 233] width 9 height 9
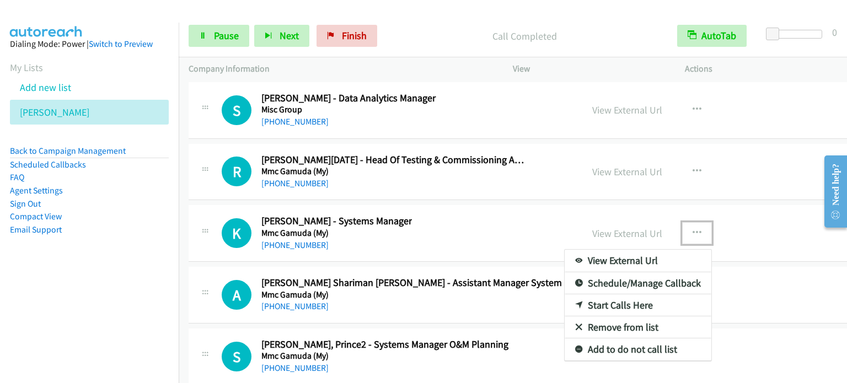
click at [592, 294] on link "Start Calls Here" at bounding box center [638, 305] width 147 height 22
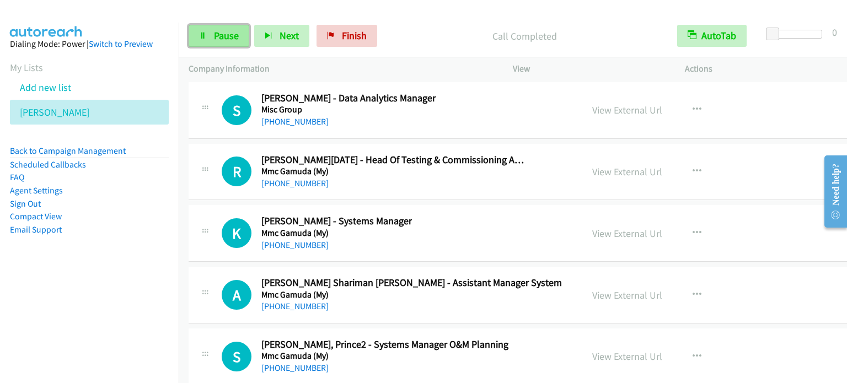
click at [219, 29] on span "Pause" at bounding box center [226, 35] width 25 height 13
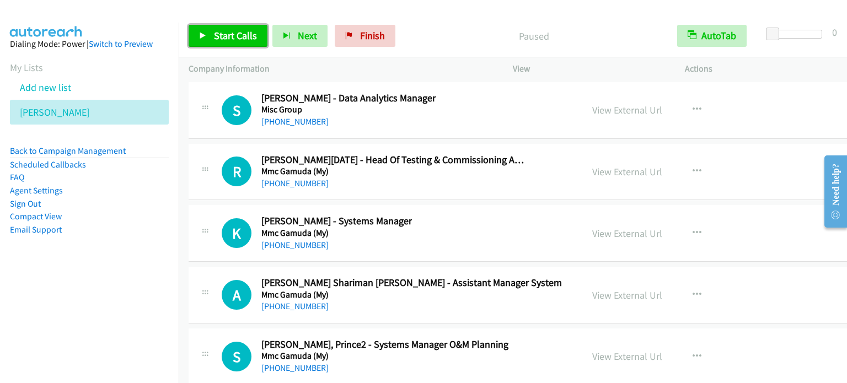
click at [218, 34] on span "Start Calls" at bounding box center [235, 35] width 43 height 13
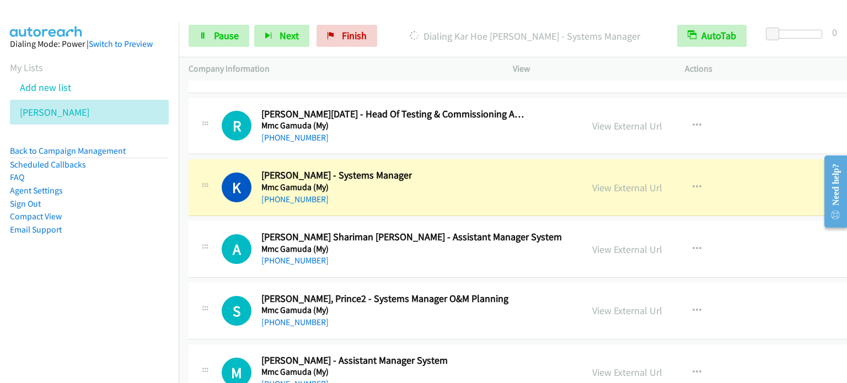
scroll to position [13837, 0]
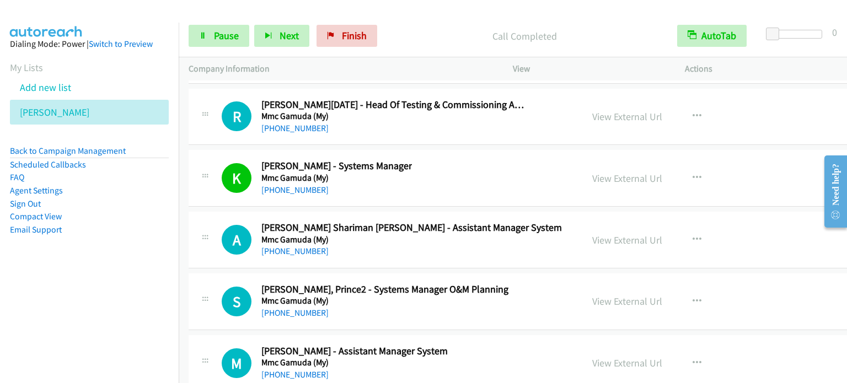
drag, startPoint x: 612, startPoint y: 218, endPoint x: 611, endPoint y: 243, distance: 25.4
click at [606, 234] on link "View External Url" at bounding box center [627, 240] width 70 height 13
click at [219, 35] on span "Pause" at bounding box center [226, 35] width 25 height 13
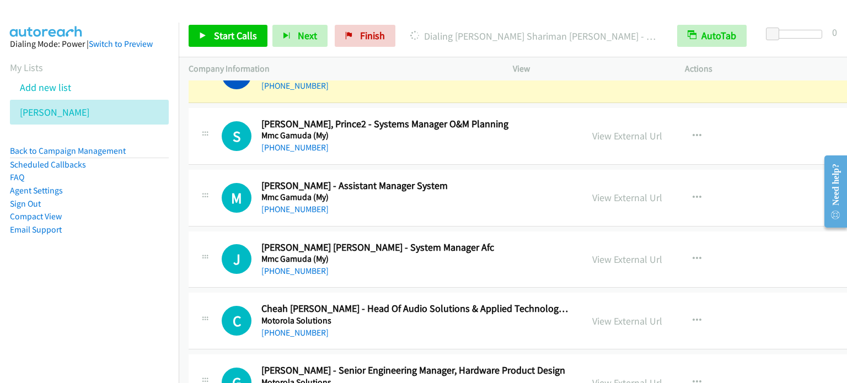
scroll to position [13947, 0]
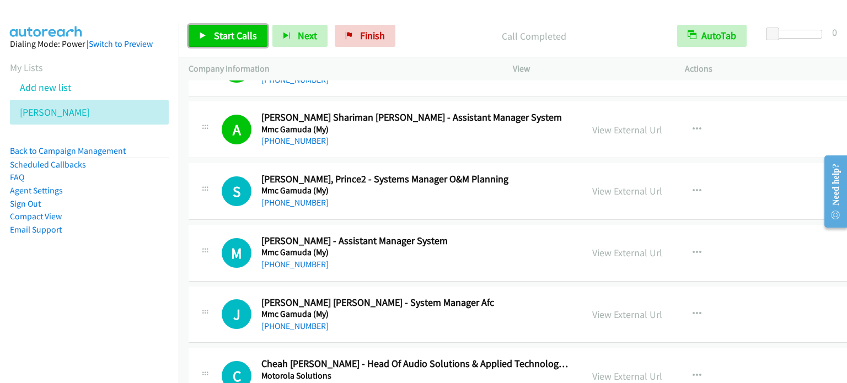
click at [206, 28] on link "Start Calls" at bounding box center [228, 36] width 79 height 22
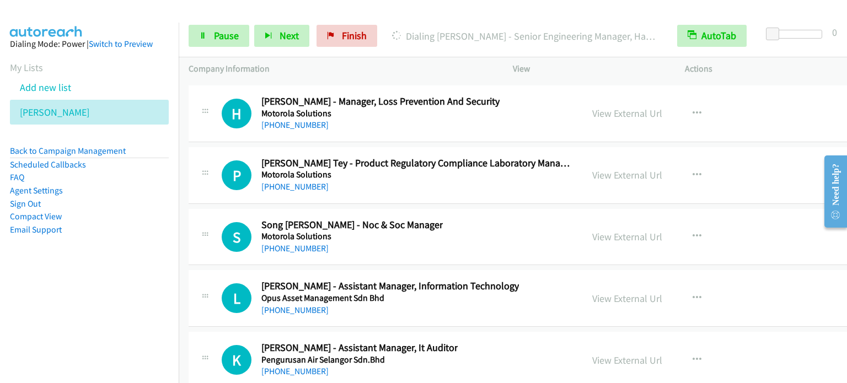
scroll to position [14388, 0]
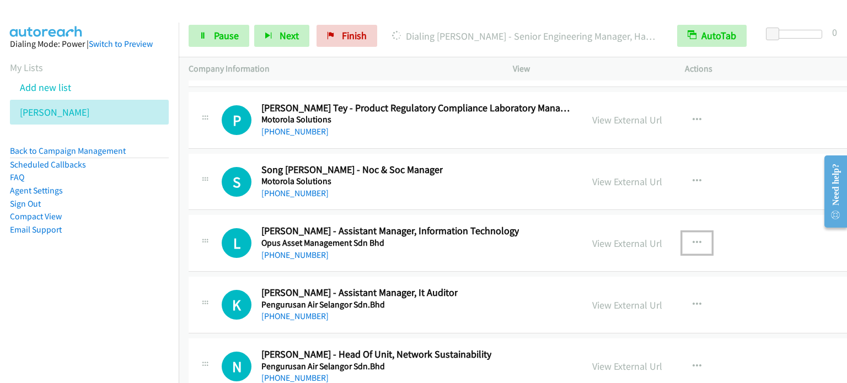
click at [682, 232] on button "button" at bounding box center [697, 243] width 30 height 22
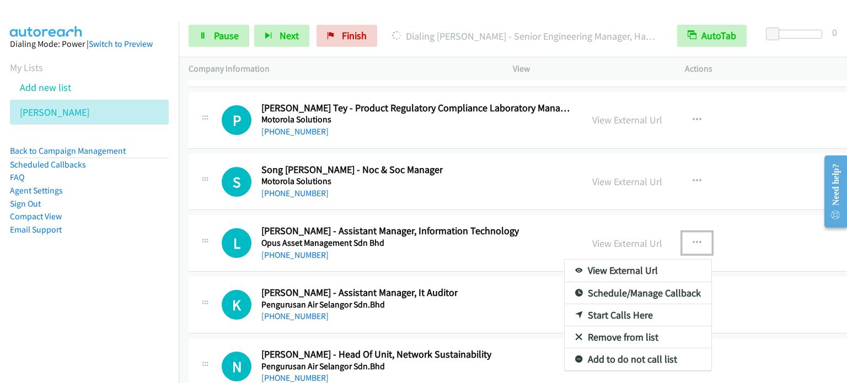
click at [609, 304] on link "Start Calls Here" at bounding box center [638, 315] width 147 height 22
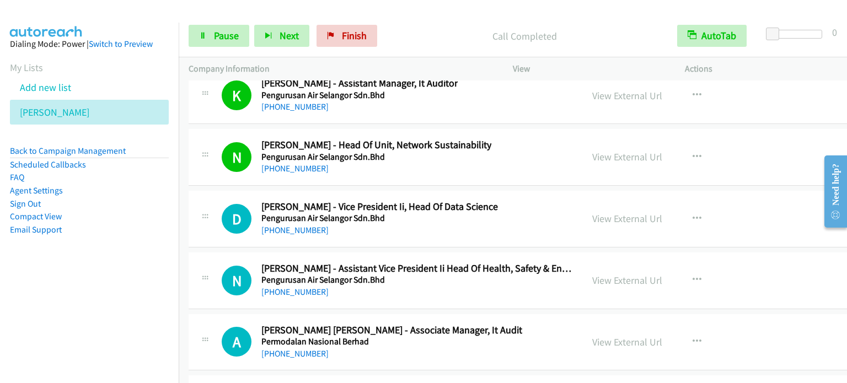
scroll to position [14664, 0]
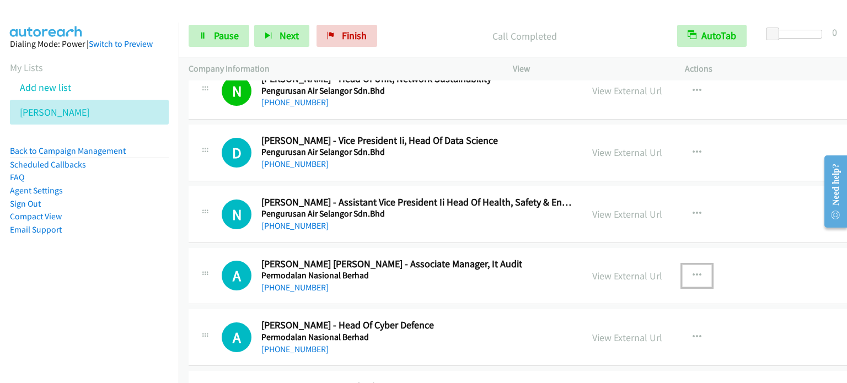
click at [692, 271] on icon "button" at bounding box center [696, 275] width 9 height 9
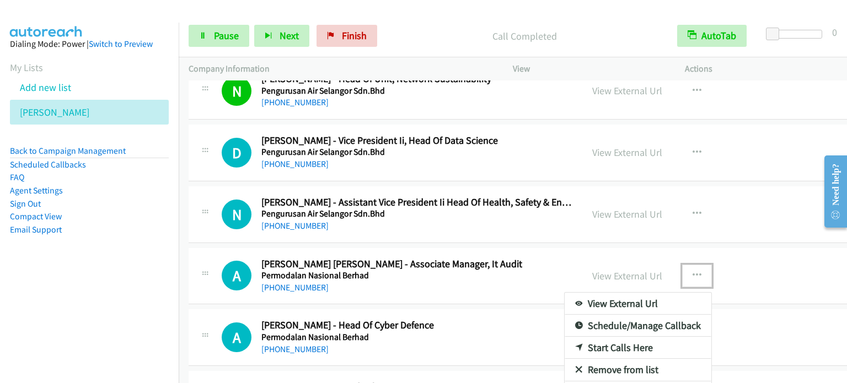
click at [603, 337] on link "Start Calls Here" at bounding box center [638, 348] width 147 height 22
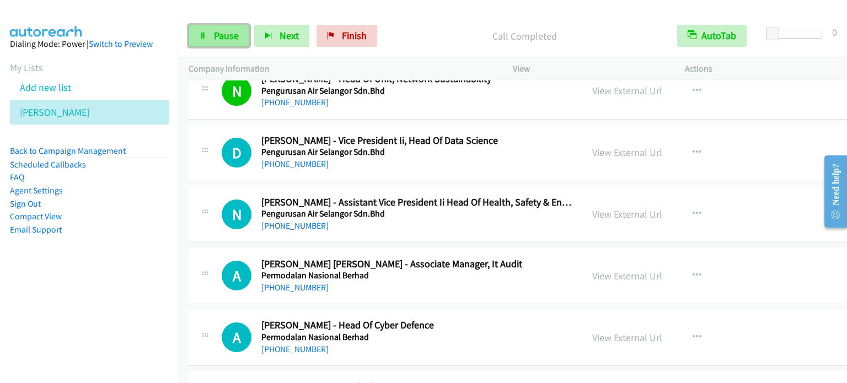
click at [228, 37] on span "Pause" at bounding box center [226, 35] width 25 height 13
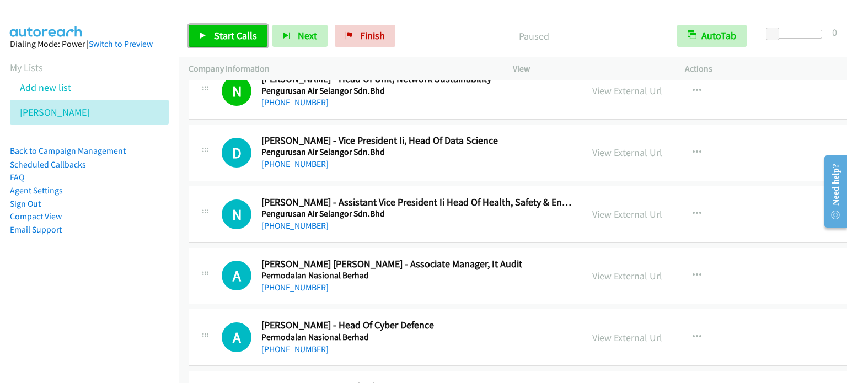
click at [228, 37] on span "Start Calls" at bounding box center [235, 35] width 43 height 13
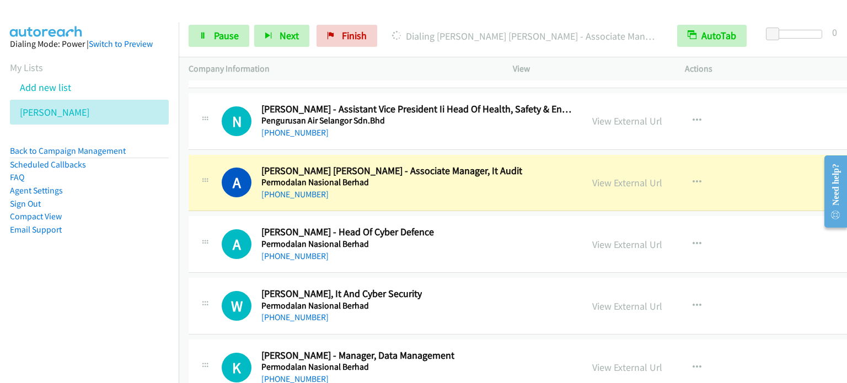
scroll to position [14774, 0]
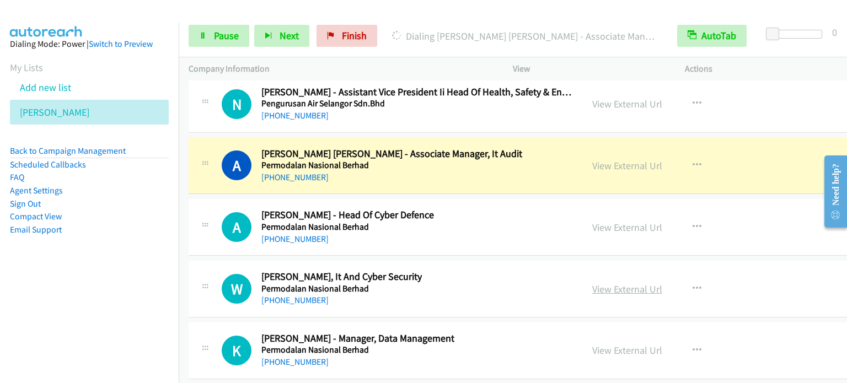
click at [606, 283] on link "View External Url" at bounding box center [627, 289] width 70 height 13
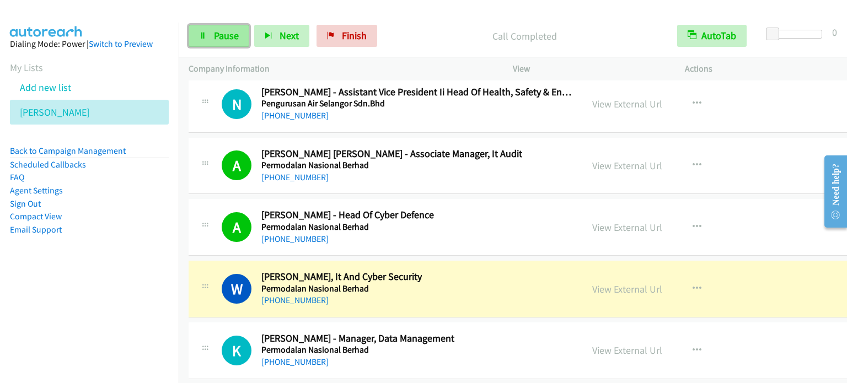
click at [223, 30] on span "Pause" at bounding box center [226, 35] width 25 height 13
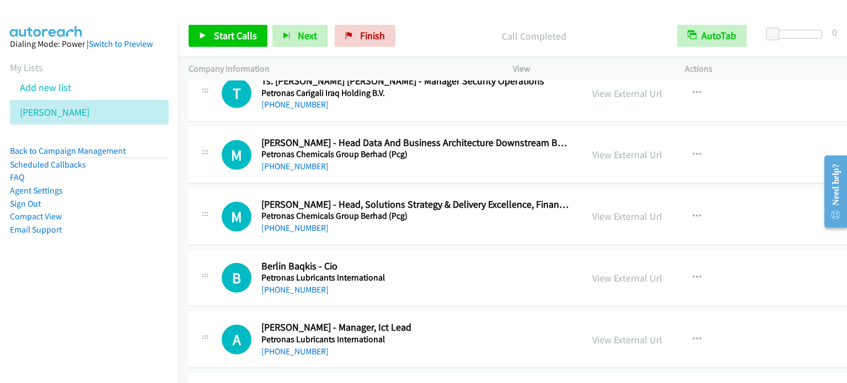
scroll to position [17034, 0]
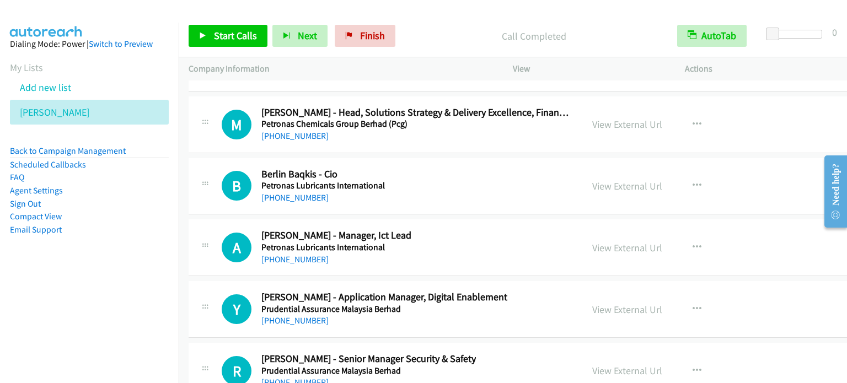
click at [183, 166] on td "B Callback Scheduled Berlin Baqkis - Cio Petronas Lubricants International Asia…" at bounding box center [562, 186] width 767 height 62
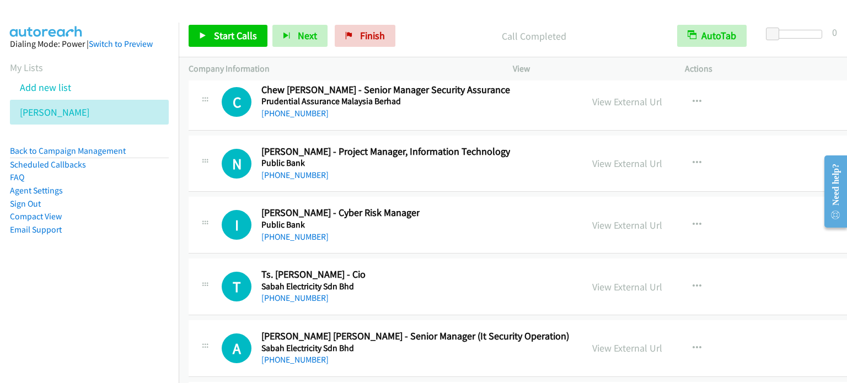
scroll to position [17420, 0]
